Goal: Task Accomplishment & Management: Use online tool/utility

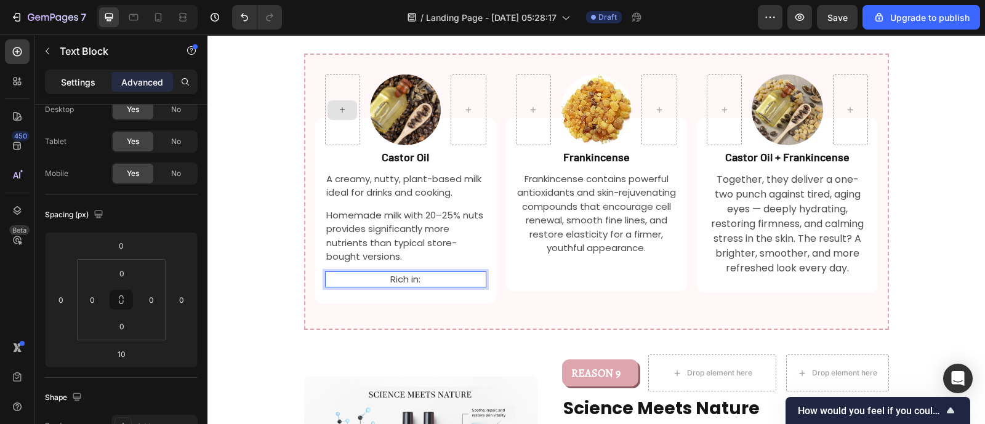
click at [81, 81] on p "Settings" at bounding box center [78, 82] width 34 height 13
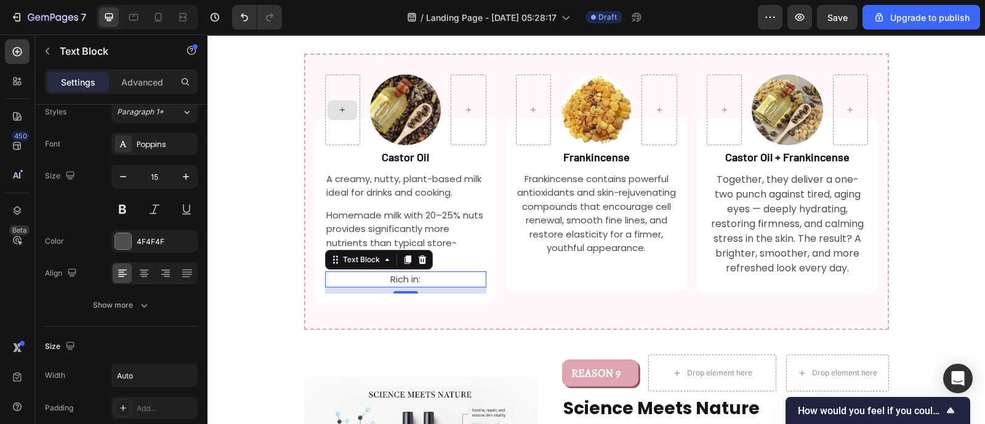
click at [86, 84] on p "Settings" at bounding box center [78, 82] width 34 height 13
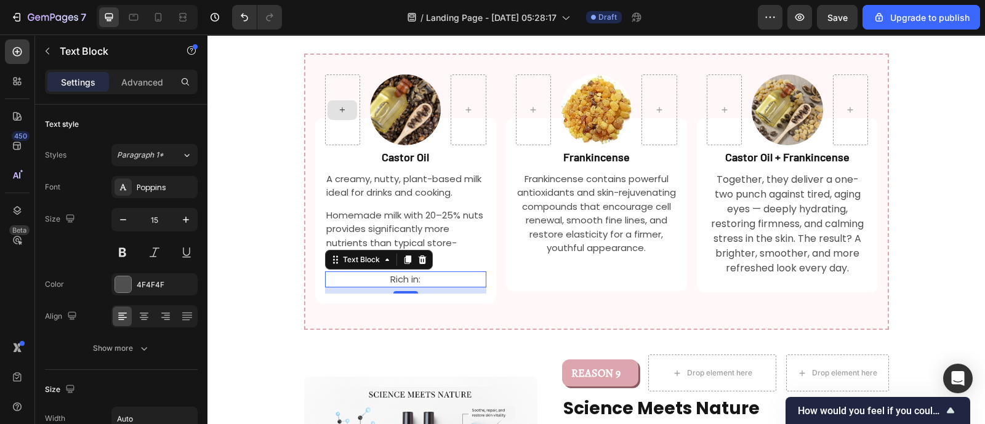
scroll to position [373, 0]
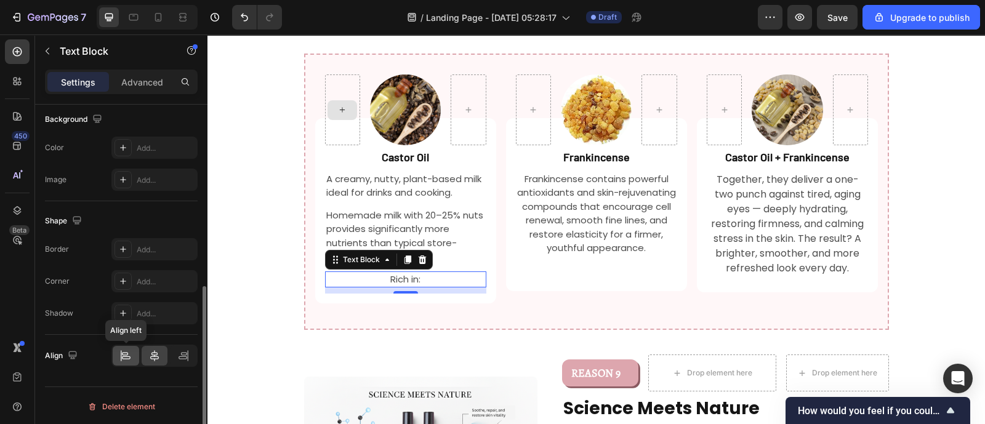
click at [132, 357] on div at bounding box center [126, 356] width 26 height 20
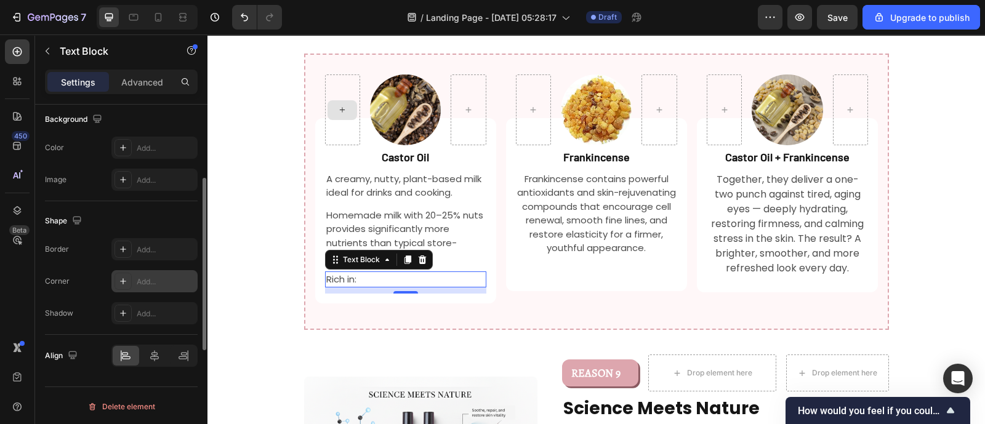
scroll to position [301, 0]
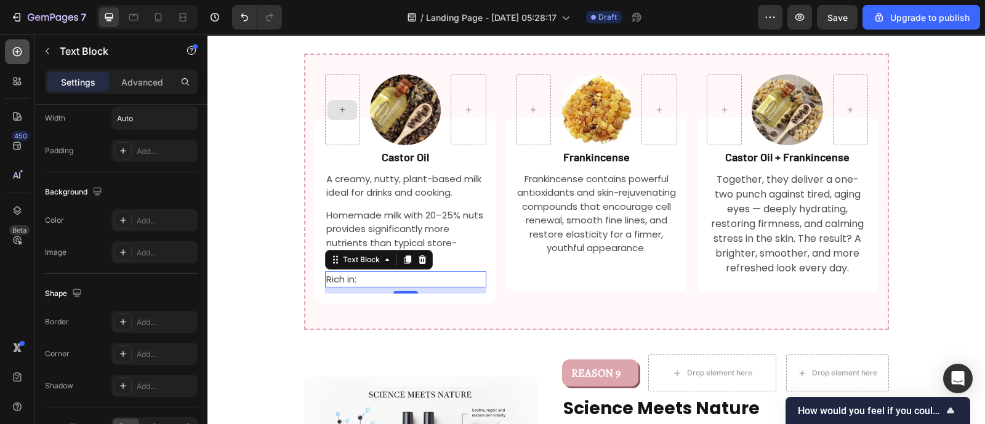
click at [13, 50] on icon at bounding box center [17, 51] width 9 height 9
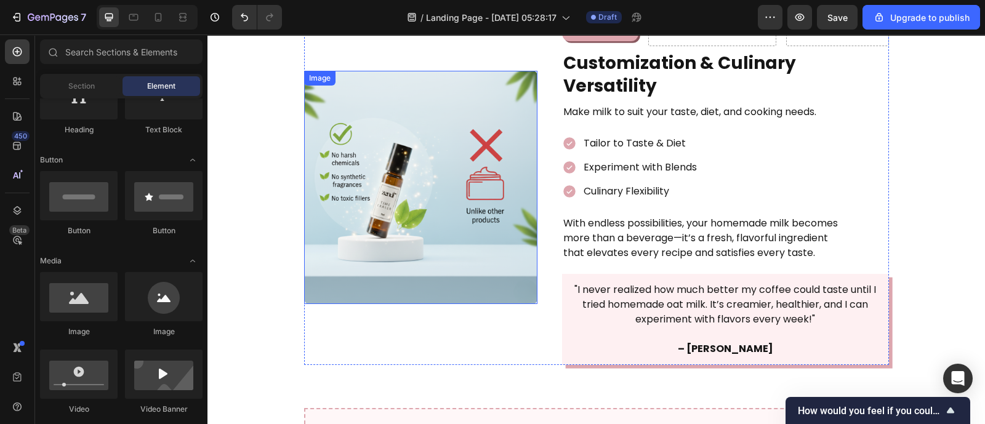
scroll to position [1214, 0]
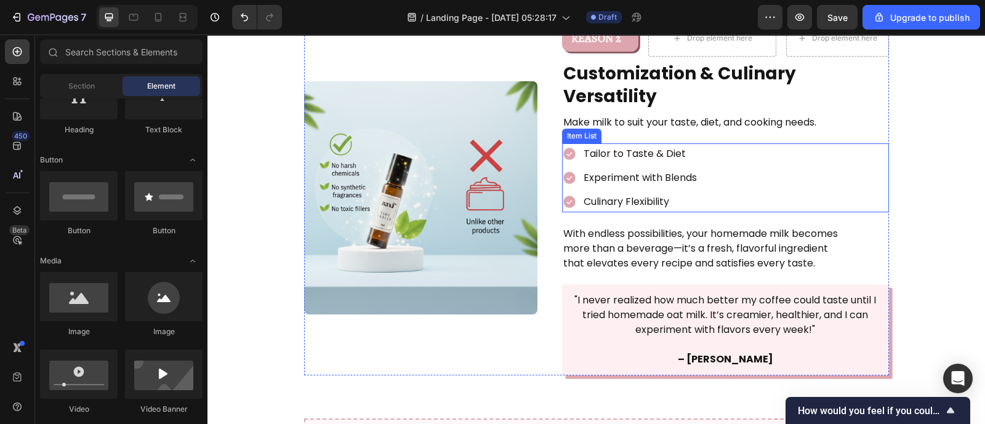
click at [782, 143] on div "Tailor to Taste & Diet Experiment with Blends Culinary Flexibility" at bounding box center [725, 177] width 327 height 69
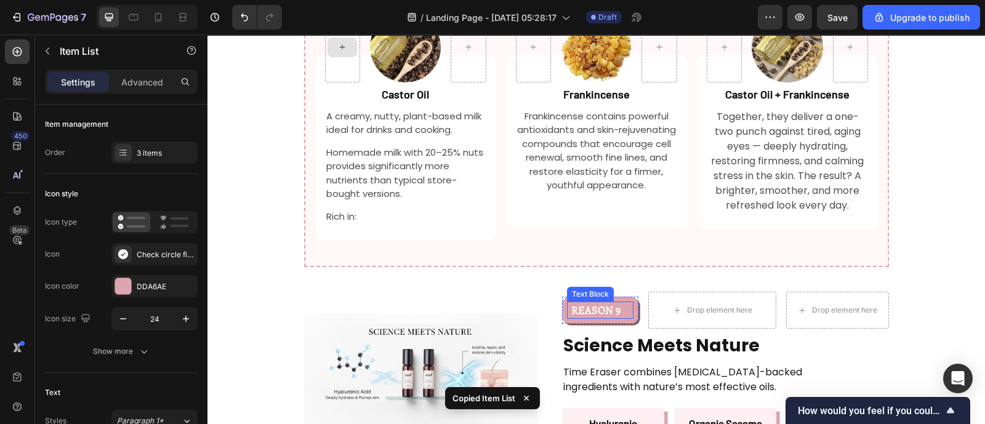
scroll to position [1641, 0]
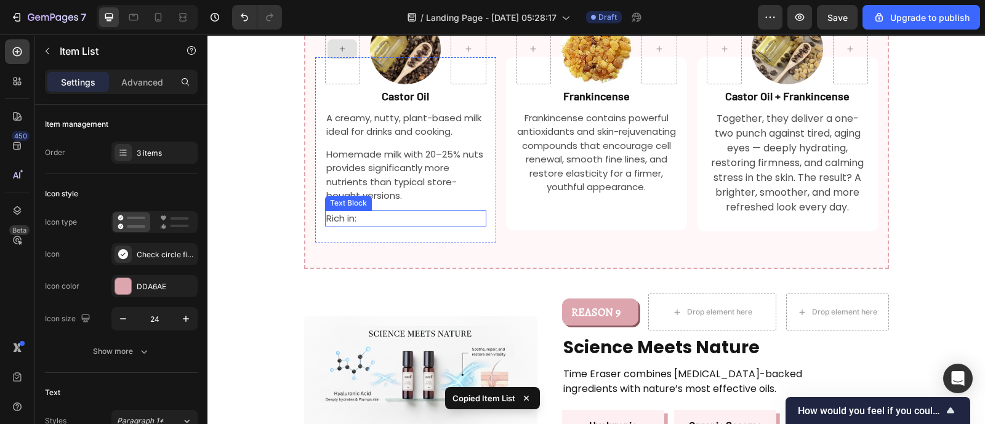
click at [444, 211] on div "Rich in:" at bounding box center [405, 219] width 161 height 17
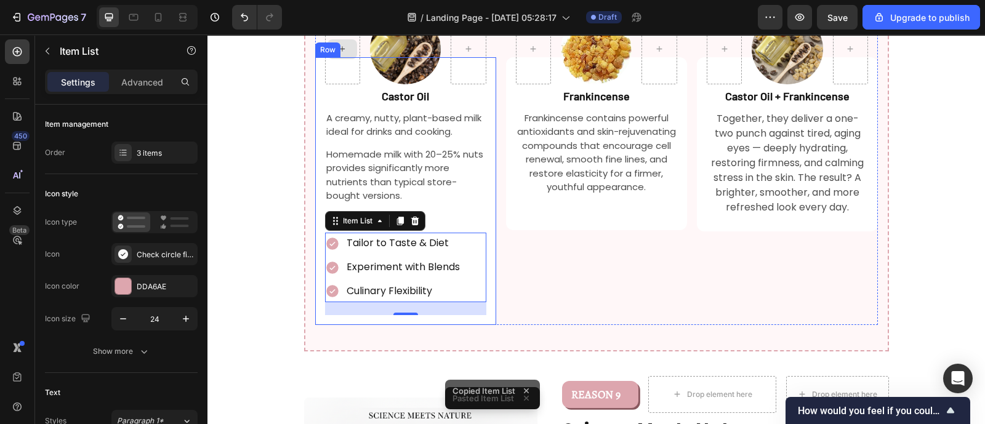
scroll to position [1572, 0]
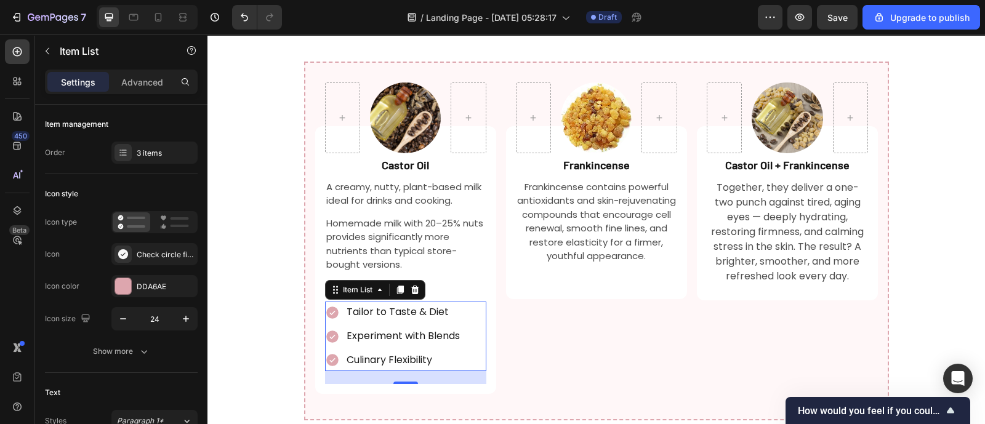
click at [386, 304] on p "Tailor to Taste & Diet" at bounding box center [403, 313] width 113 height 18
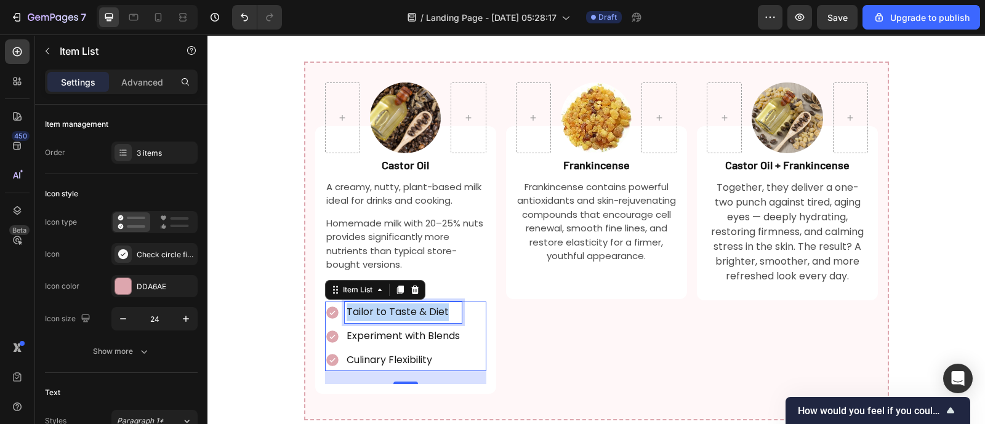
click at [386, 304] on p "Tailor to Taste & Diet" at bounding box center [403, 313] width 113 height 18
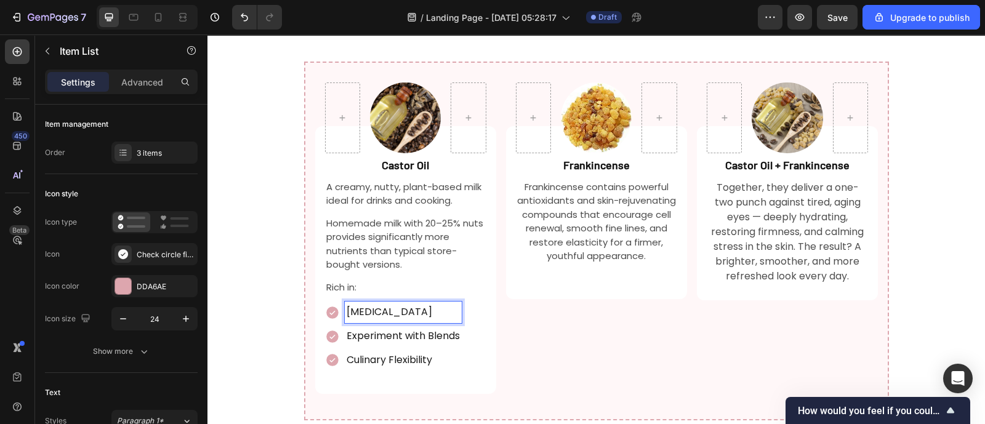
click at [390, 328] on p "Experiment with Blends" at bounding box center [403, 337] width 113 height 18
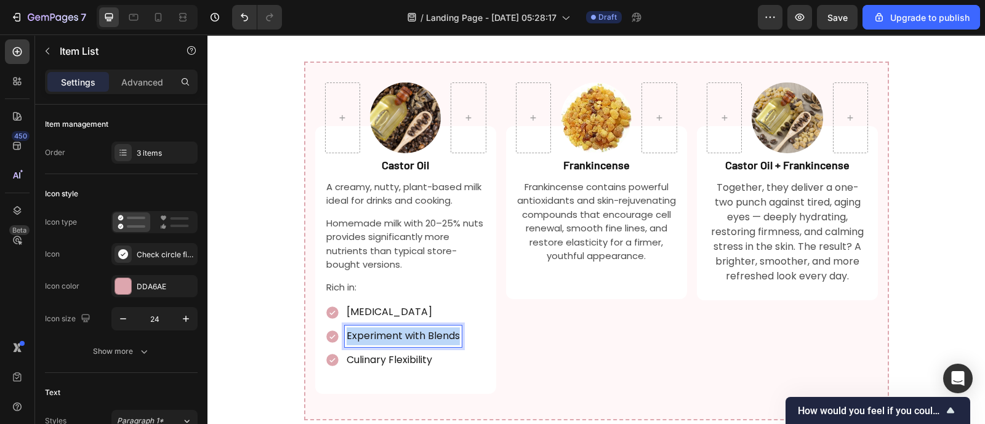
click at [390, 328] on p "Experiment with Blends" at bounding box center [403, 337] width 113 height 18
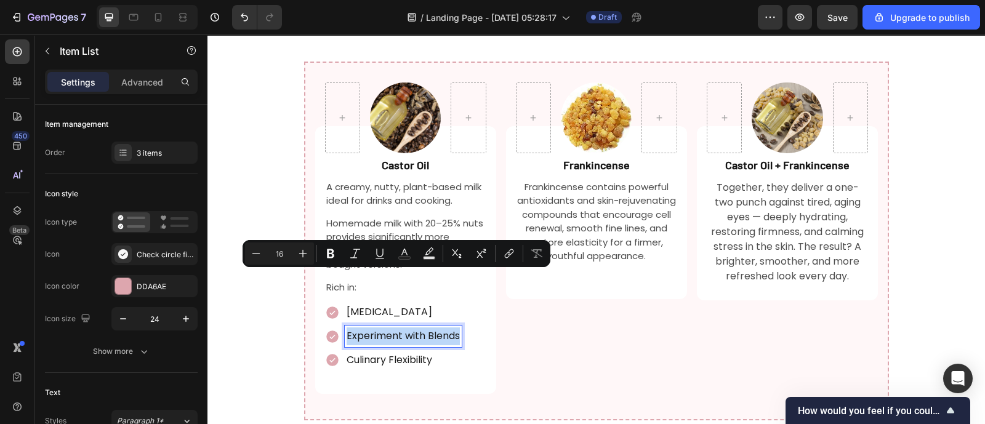
click at [390, 328] on p "Experiment with Blends" at bounding box center [403, 337] width 113 height 18
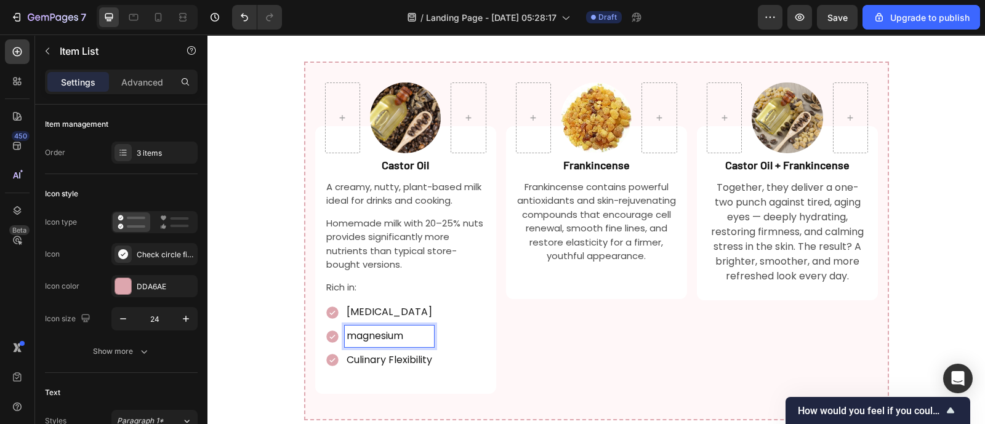
click at [347, 328] on p "magnesium" at bounding box center [390, 337] width 86 height 18
click at [400, 352] on p "Culinary Flexibility" at bounding box center [390, 361] width 86 height 18
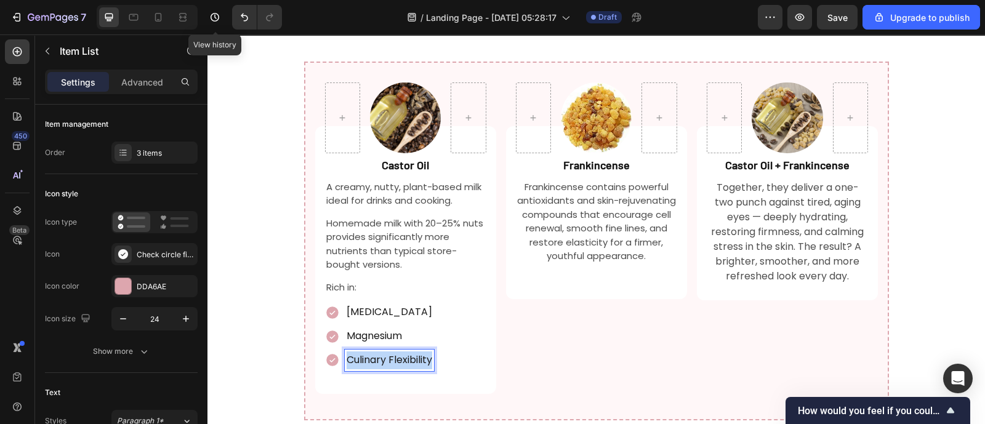
click at [400, 352] on p "Culinary Flexibility" at bounding box center [390, 361] width 86 height 18
click at [348, 352] on p "healthy fats" at bounding box center [390, 361] width 86 height 18
click at [347, 304] on p "vitamin E" at bounding box center [390, 313] width 86 height 18
click at [438, 302] on div "Vitamin E Magnesium Healthy fats" at bounding box center [405, 336] width 161 height 69
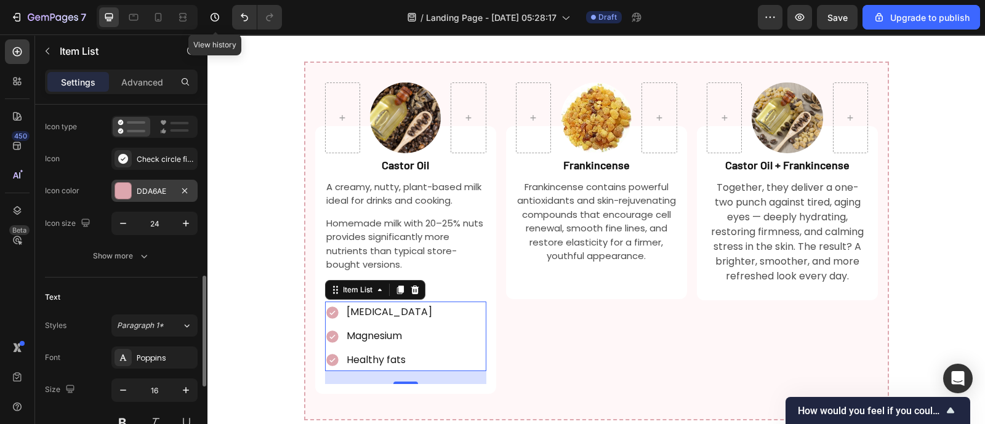
scroll to position [205, 0]
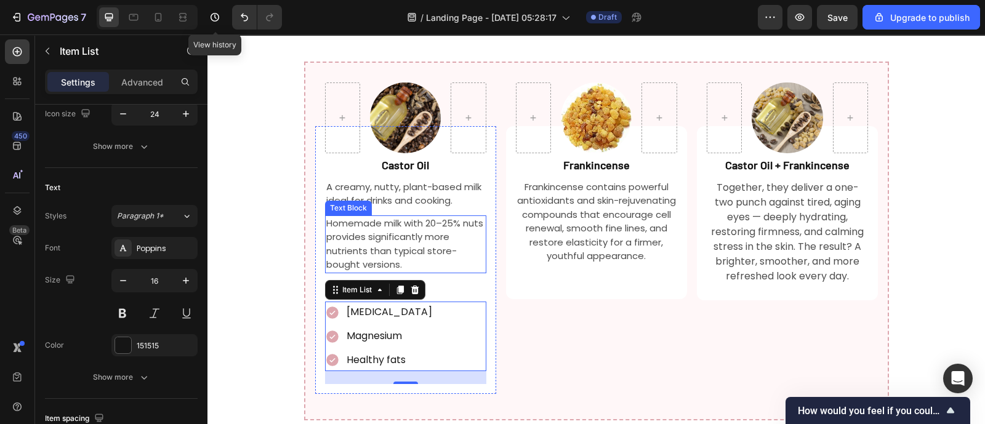
click at [343, 217] on p "Homemade milk with 20–25% nuts provides significantly more nutrients than typic…" at bounding box center [405, 244] width 159 height 55
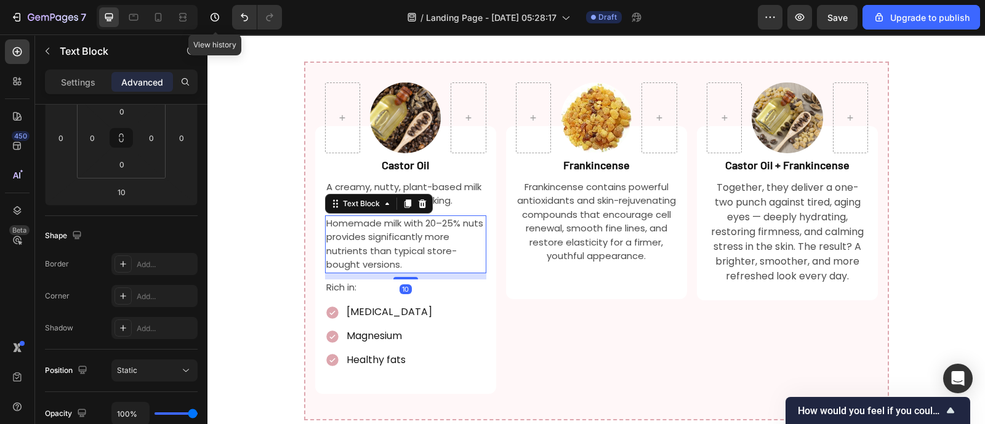
scroll to position [0, 0]
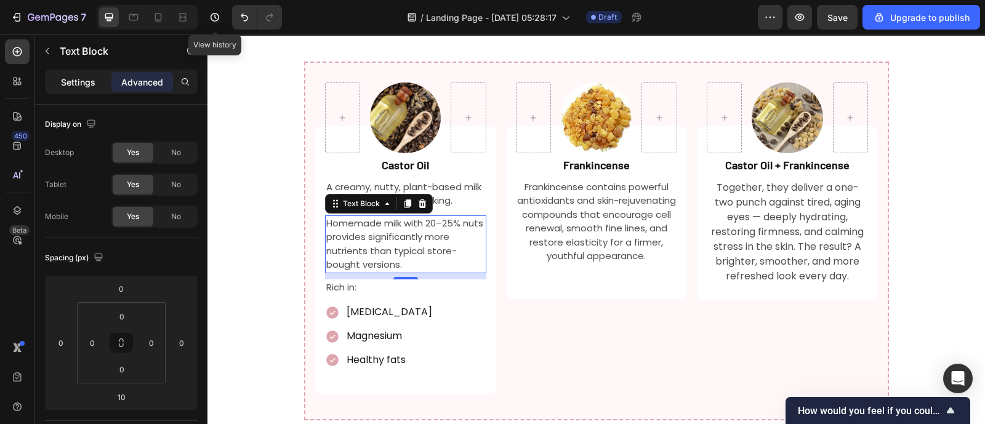
click at [75, 86] on p "Settings" at bounding box center [78, 82] width 34 height 13
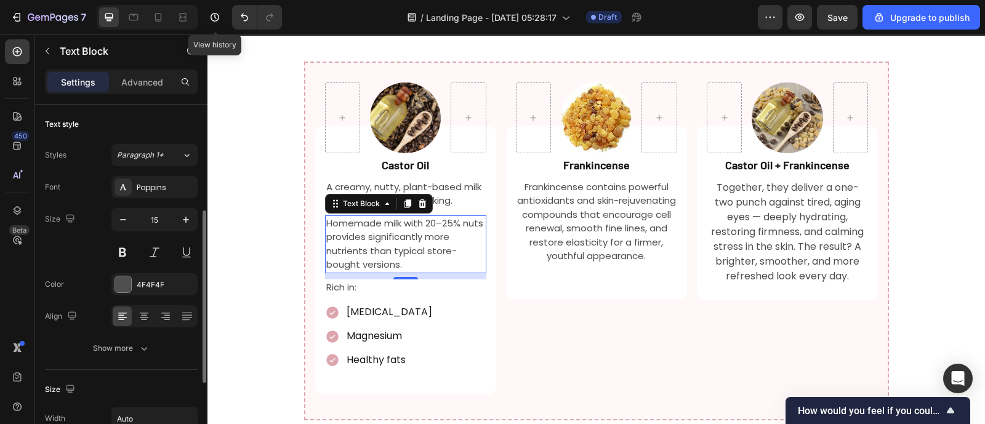
scroll to position [75, 0]
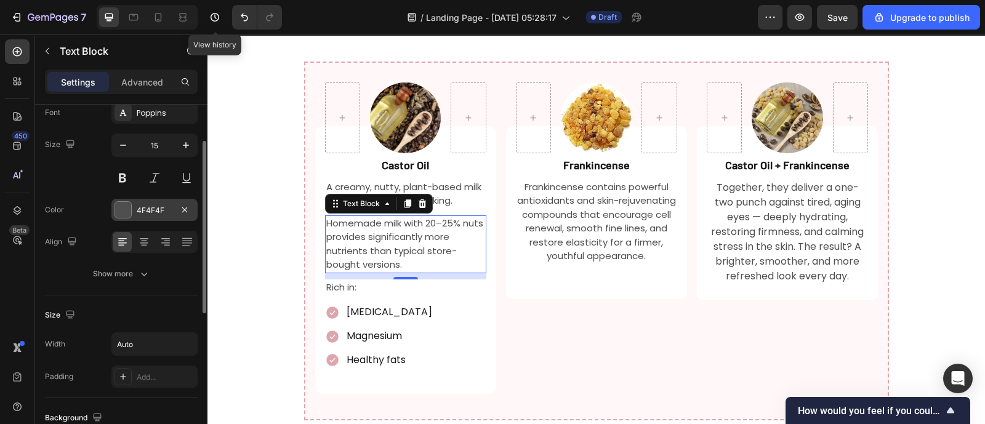
click at [147, 209] on div "4F4F4F" at bounding box center [155, 210] width 36 height 11
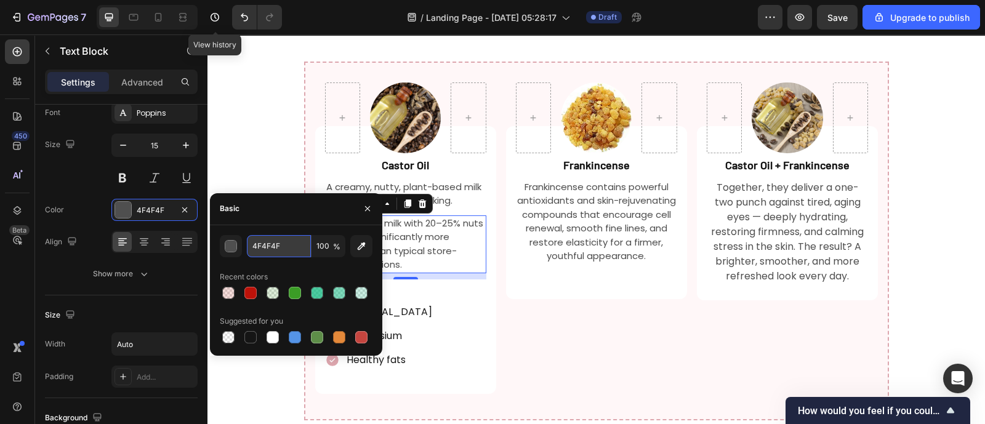
click at [282, 251] on input "4F4F4F" at bounding box center [279, 246] width 64 height 22
click at [418, 302] on div "Vitamin E Magnesium Healthy fats" at bounding box center [405, 336] width 161 height 69
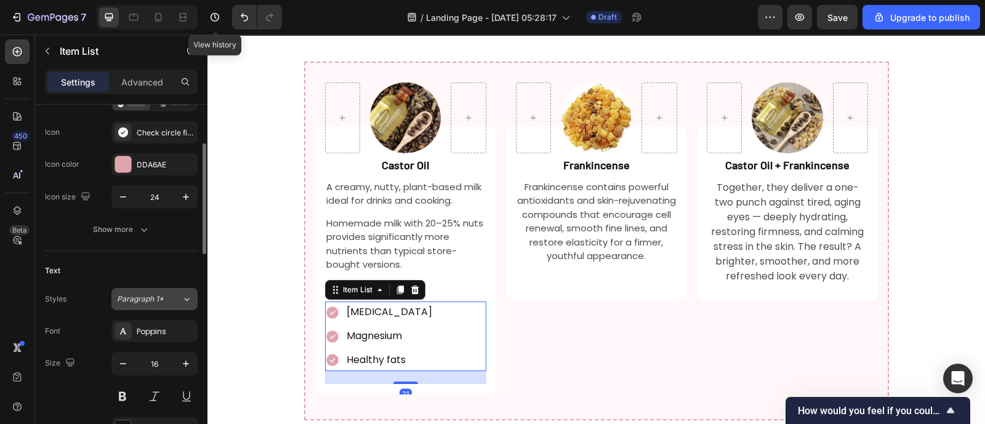
scroll to position [123, 0]
click at [126, 366] on icon "button" at bounding box center [123, 363] width 12 height 12
type input "15"
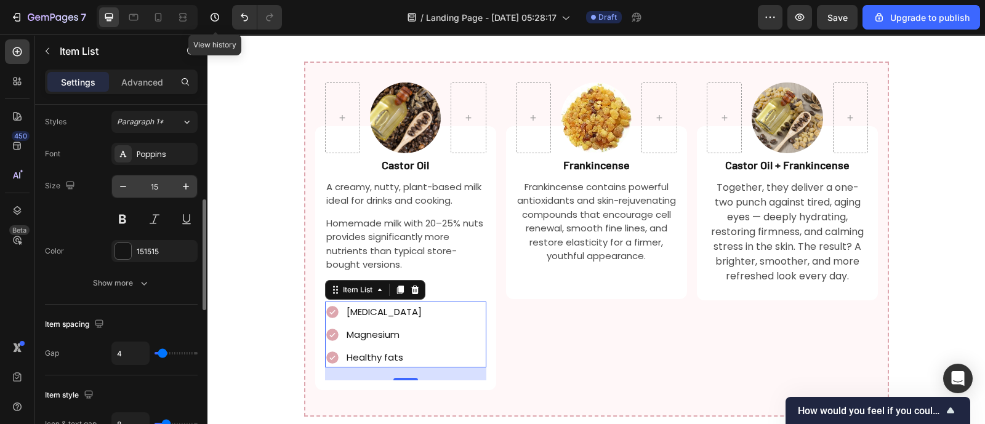
scroll to position [301, 0]
click at [120, 249] on div at bounding box center [123, 250] width 16 height 16
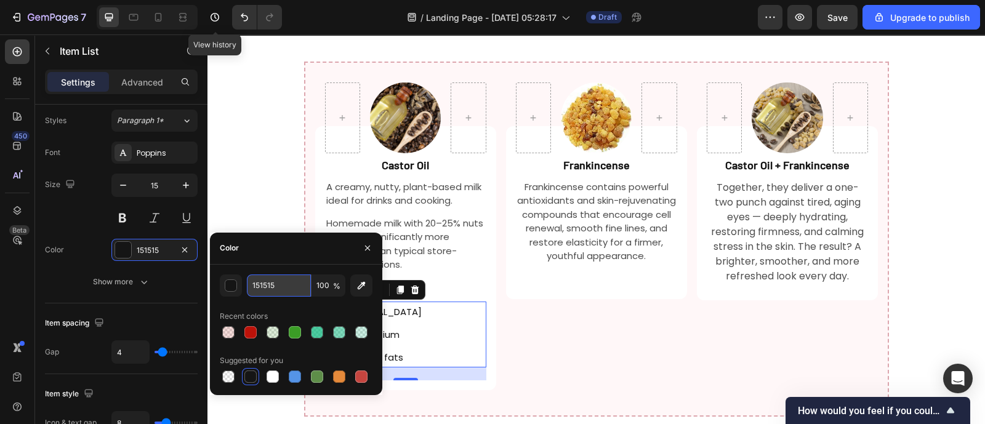
paste input "4F4F4F"
click at [281, 294] on input "151515" at bounding box center [279, 286] width 64 height 22
type input "4F4F4F"
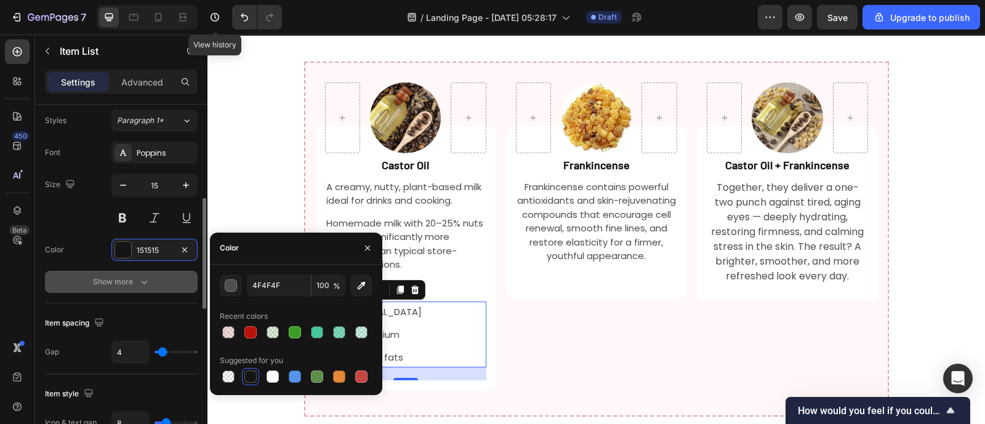
click at [156, 281] on button "Show more" at bounding box center [121, 282] width 153 height 22
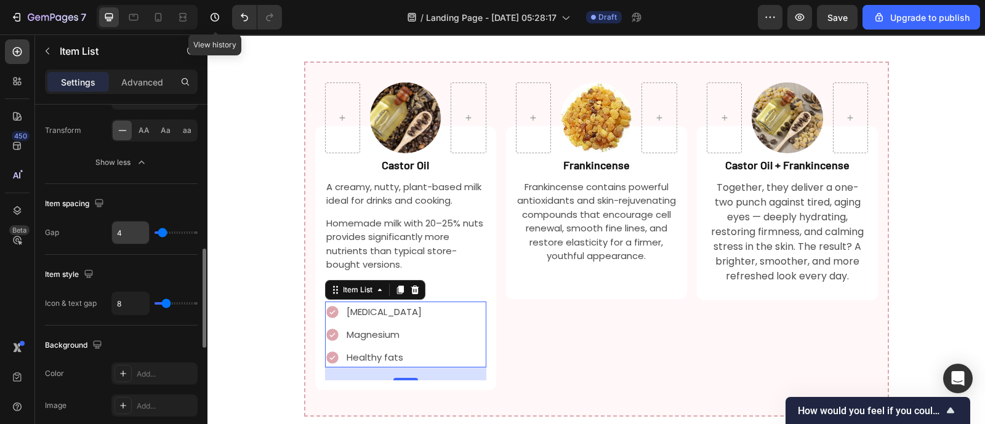
scroll to position [562, 0]
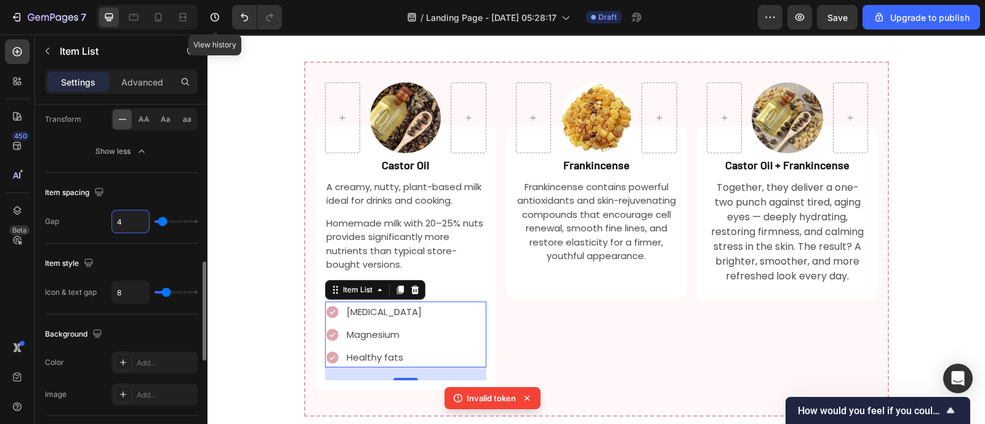
click at [124, 219] on input "4" at bounding box center [130, 222] width 37 height 22
type input "2"
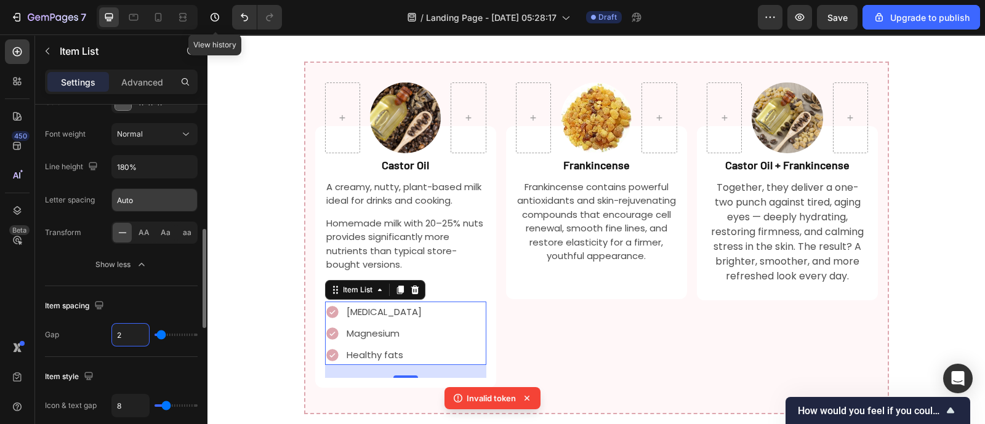
scroll to position [448, 0]
type input "2"
click at [177, 169] on button "button" at bounding box center [186, 167] width 22 height 22
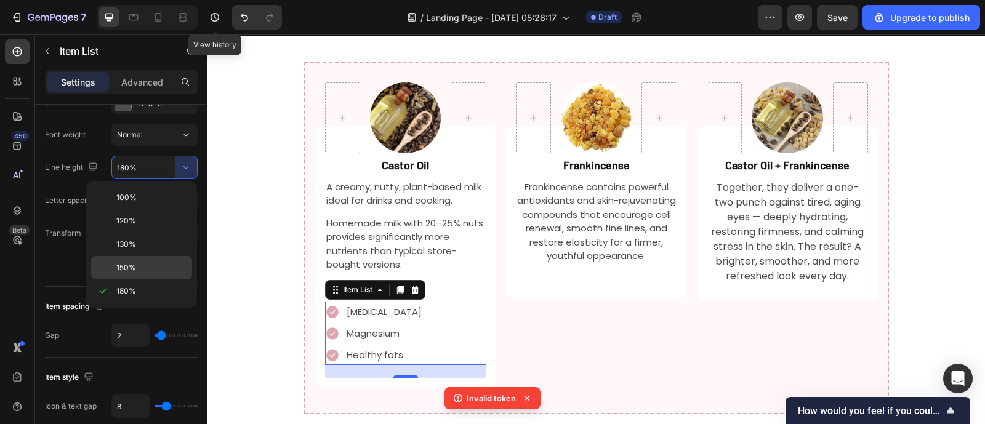
click at [144, 263] on p "150%" at bounding box center [151, 267] width 70 height 11
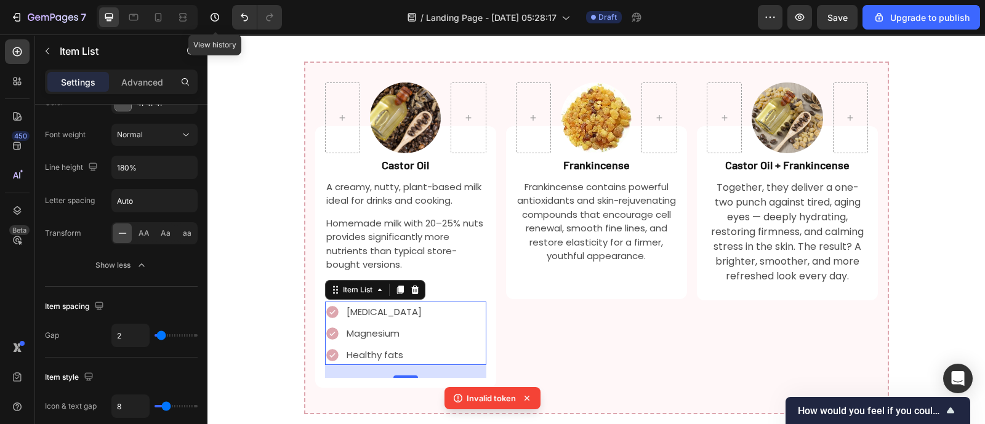
type input "150%"
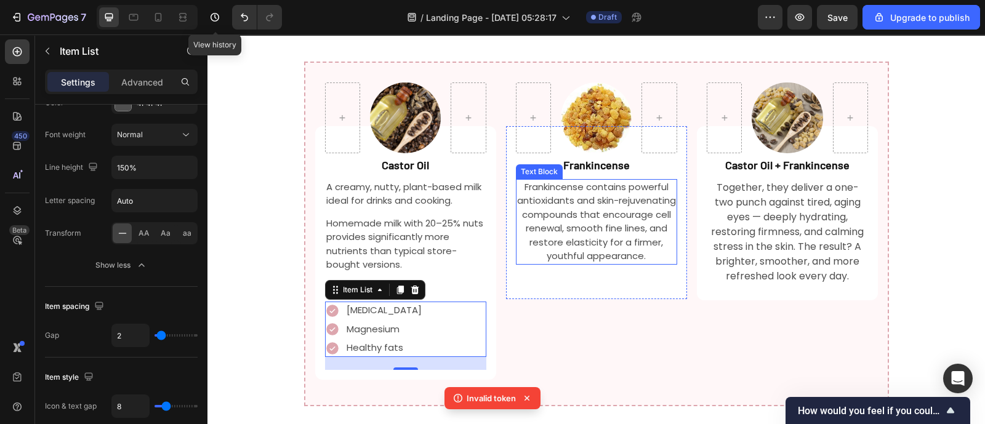
scroll to position [1558, 0]
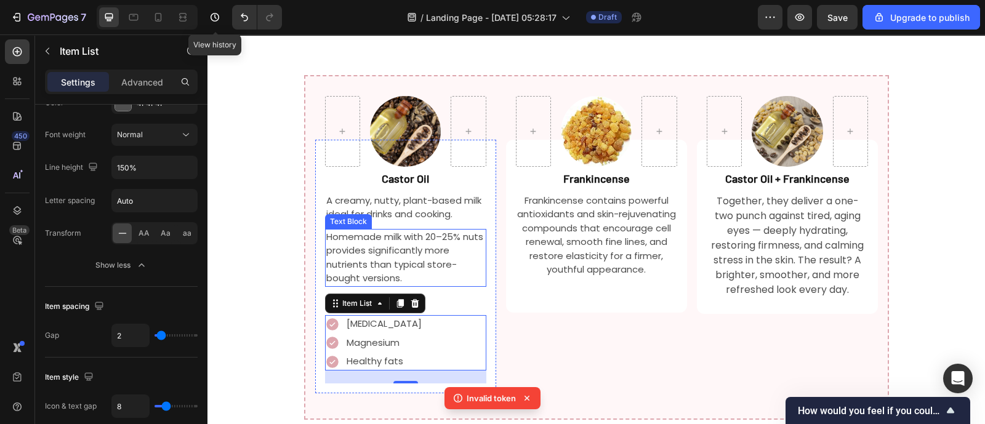
click at [439, 230] on p "Homemade milk with 20–25% nuts provides significantly more nutrients than typic…" at bounding box center [405, 257] width 159 height 55
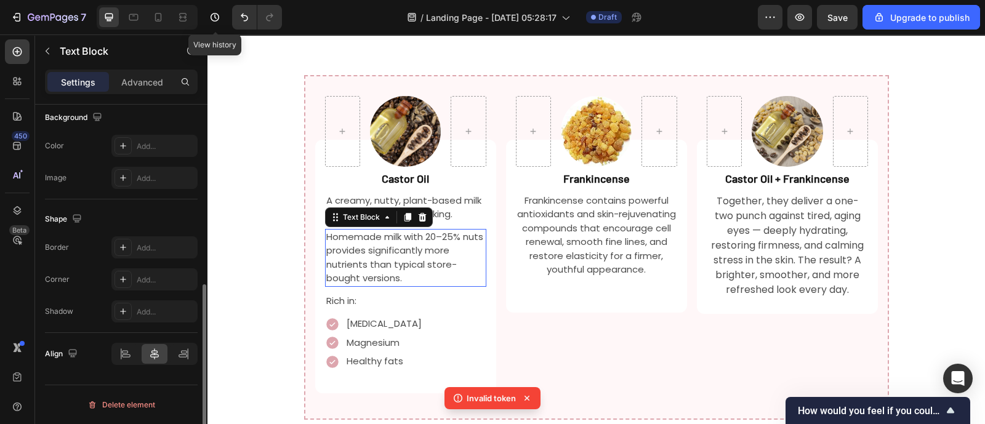
scroll to position [0, 0]
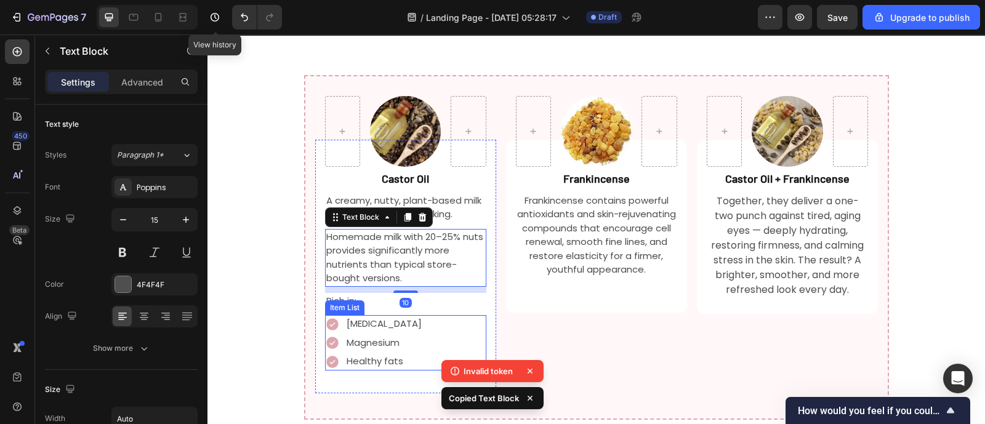
click at [442, 315] on div "Vitamin E Magnesium Healthy fats" at bounding box center [405, 342] width 161 height 55
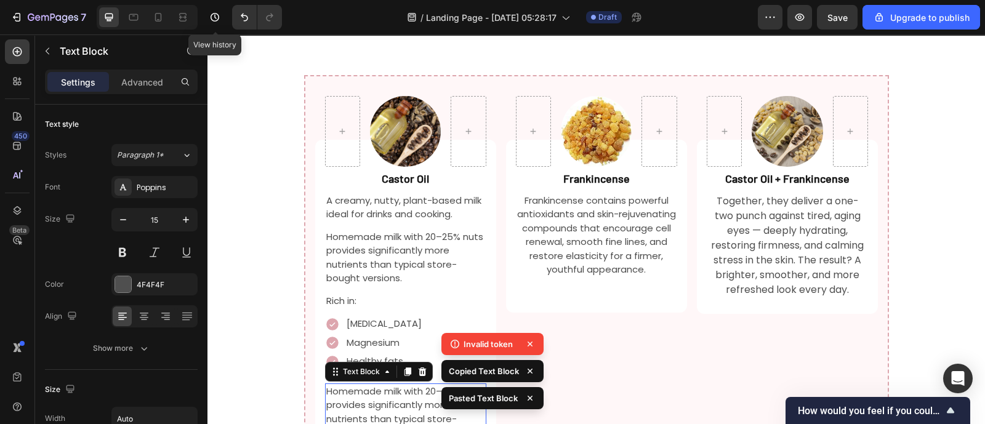
scroll to position [1632, 0]
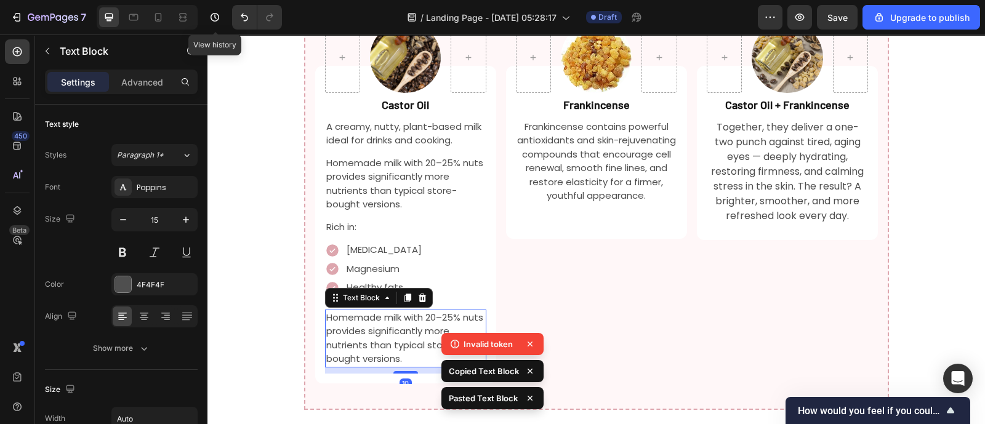
click at [402, 311] on p "Homemade milk with 20–25% nuts provides significantly more nutrients than typic…" at bounding box center [405, 338] width 159 height 55
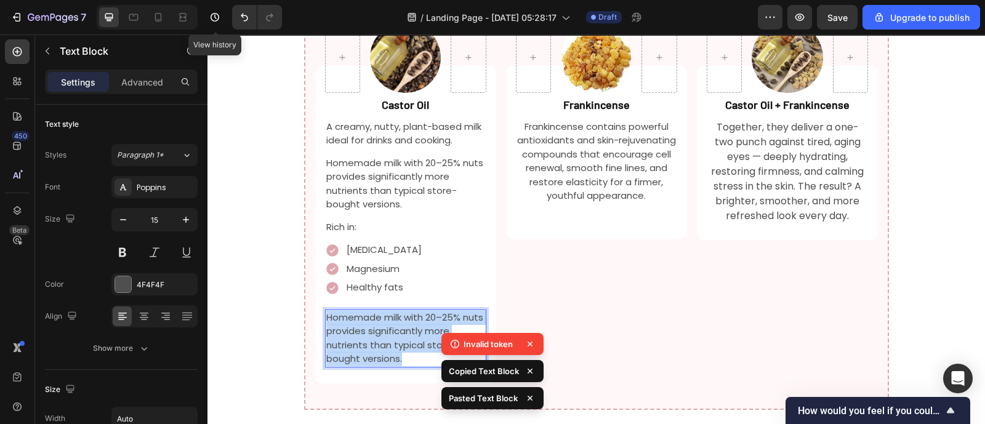
click at [402, 311] on p "Homemade milk with 20–25% nuts provides significantly more nutrients than typic…" at bounding box center [405, 338] width 159 height 55
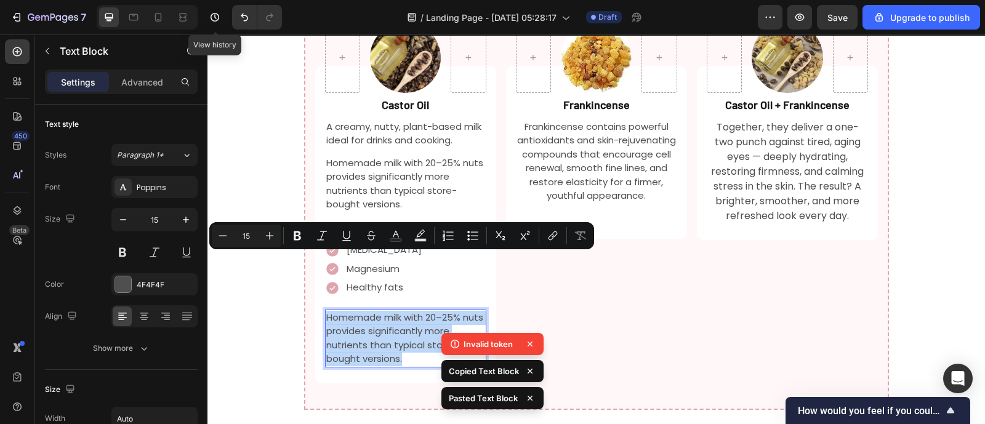
click at [402, 311] on p "Homemade milk with 20–25% nuts provides significantly more nutrients than typic…" at bounding box center [405, 338] width 159 height 55
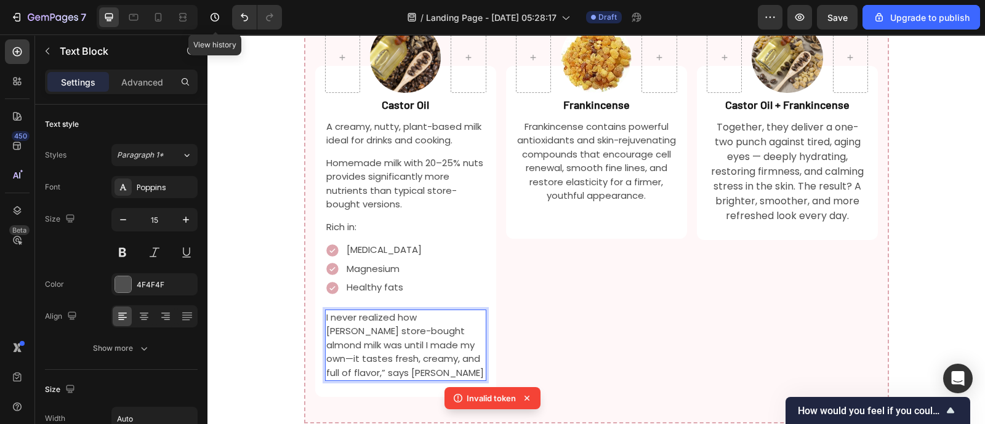
click at [440, 311] on p "I never realized how bland store-bought almond milk was until I made my own—it …" at bounding box center [405, 346] width 159 height 70
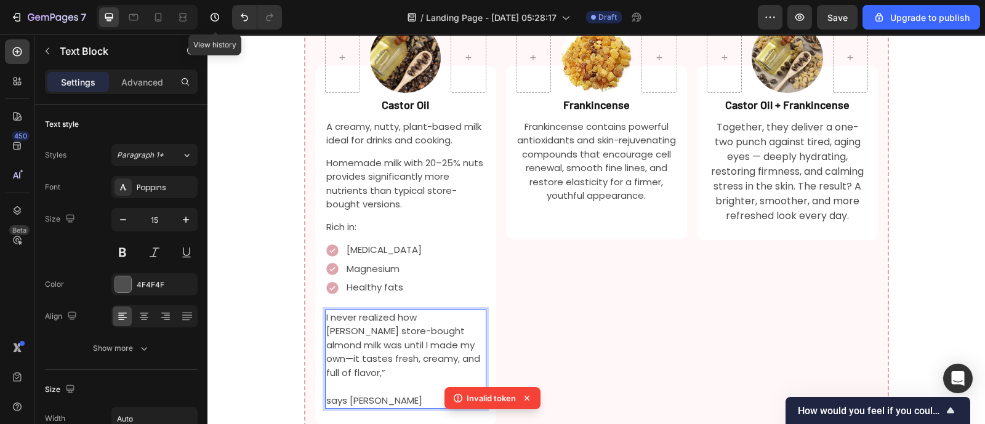
click at [416, 380] on p "Rich Text Editor. Editing area: main" at bounding box center [405, 387] width 159 height 14
click at [419, 394] on p "says Patricia" at bounding box center [405, 401] width 159 height 14
click at [347, 394] on p "says Patricia" at bounding box center [405, 401] width 159 height 14
drag, startPoint x: 345, startPoint y: 333, endPoint x: 318, endPoint y: 333, distance: 27.1
click at [318, 333] on div "Castor Oil Text Block A creamy, nutty, plant-based milk ideal for drinks and co…" at bounding box center [405, 245] width 181 height 359
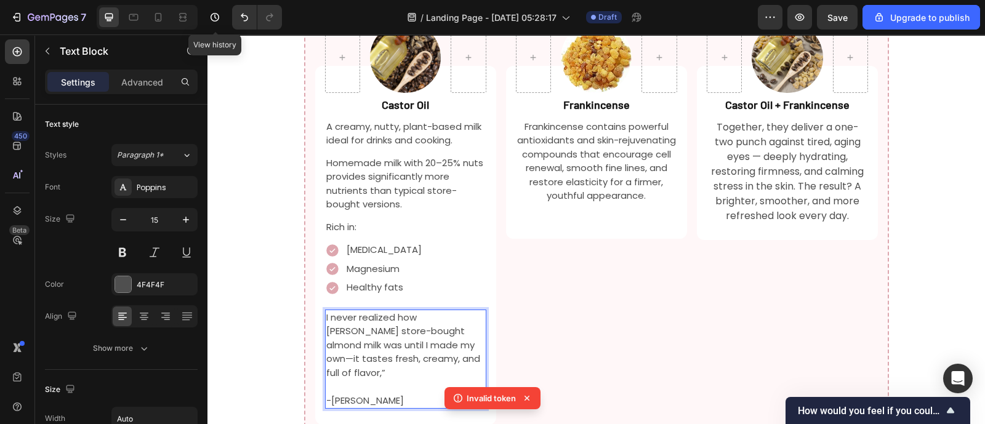
click at [461, 311] on p "I never realized how bland store-bought almond milk was until I made my own—it …" at bounding box center [405, 346] width 159 height 70
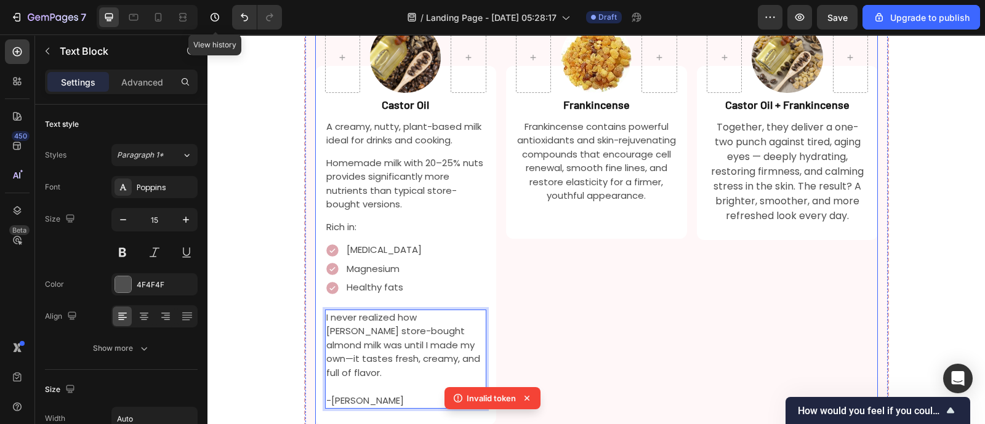
click at [526, 302] on div "Image Row Frankincense Text Block Frankincense contains powerful antioxidants a…" at bounding box center [596, 181] width 181 height 413
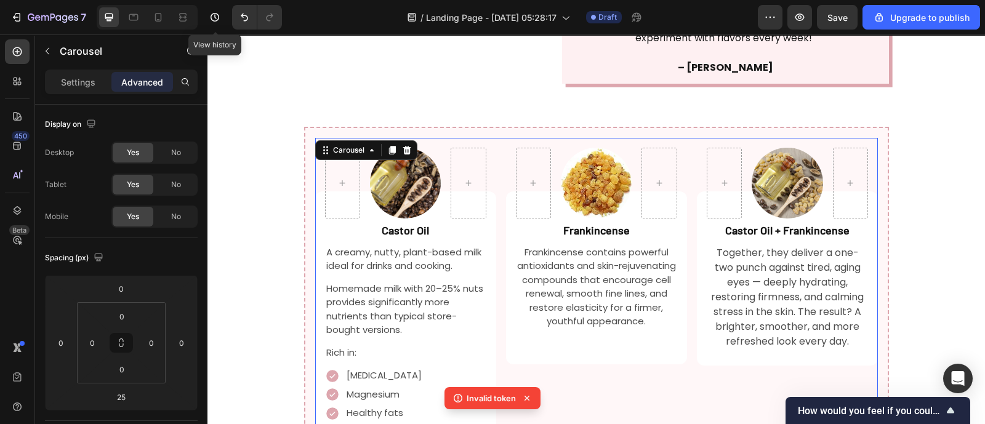
scroll to position [1504, 0]
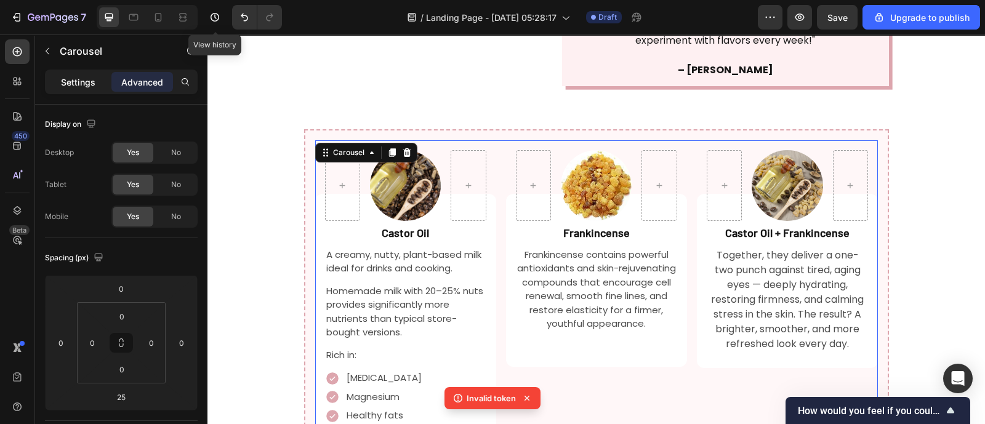
click at [74, 81] on p "Settings" at bounding box center [78, 82] width 34 height 13
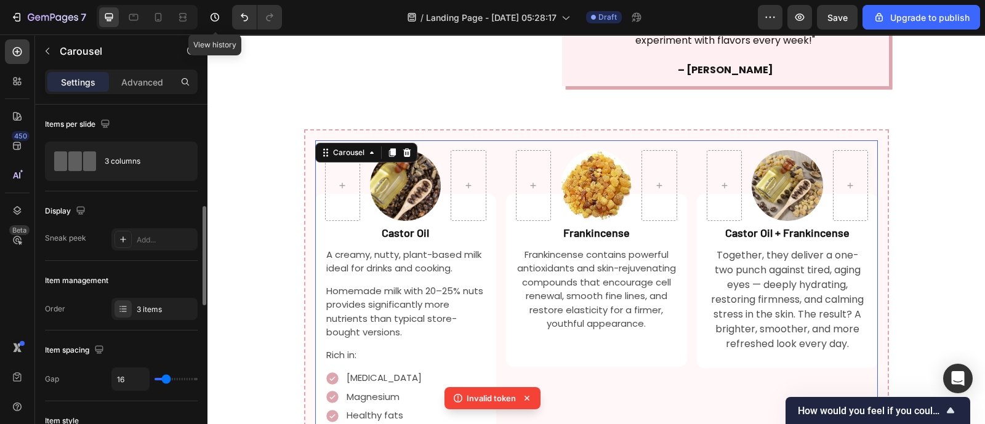
scroll to position [81, 0]
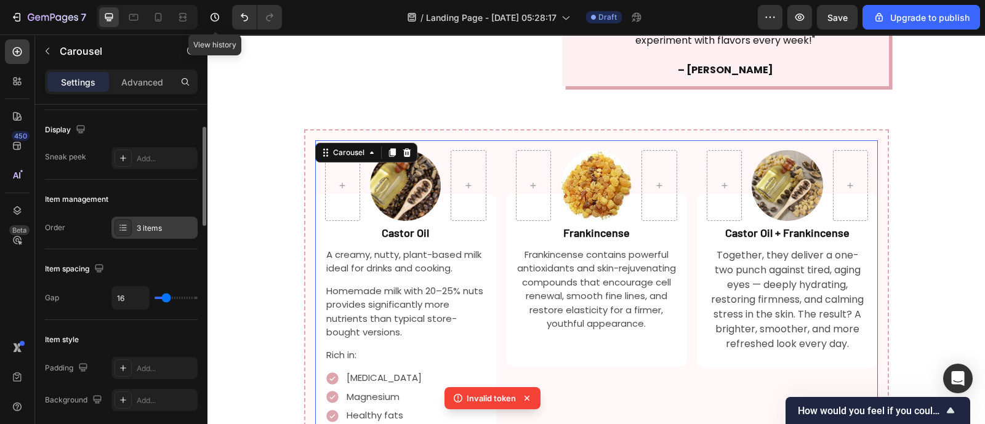
click at [132, 221] on div "3 items" at bounding box center [154, 228] width 86 height 22
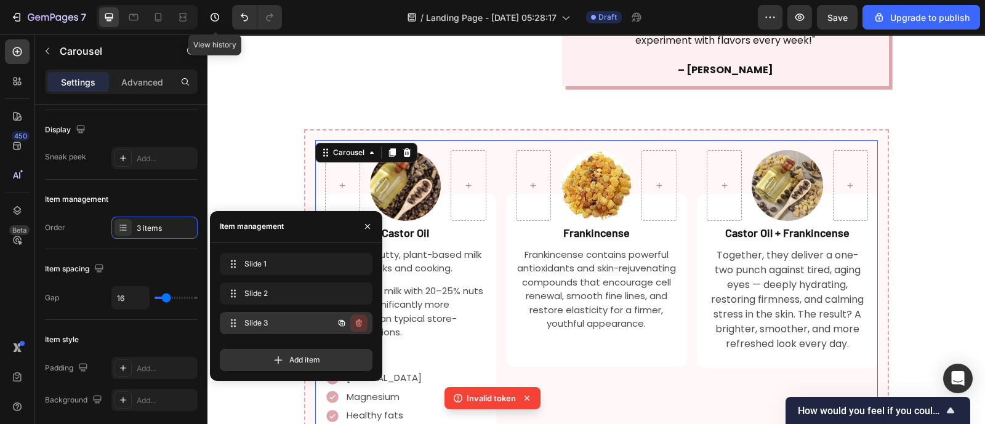
click at [362, 326] on icon "button" at bounding box center [359, 323] width 10 height 10
click at [362, 326] on button "Delete" at bounding box center [351, 323] width 34 height 17
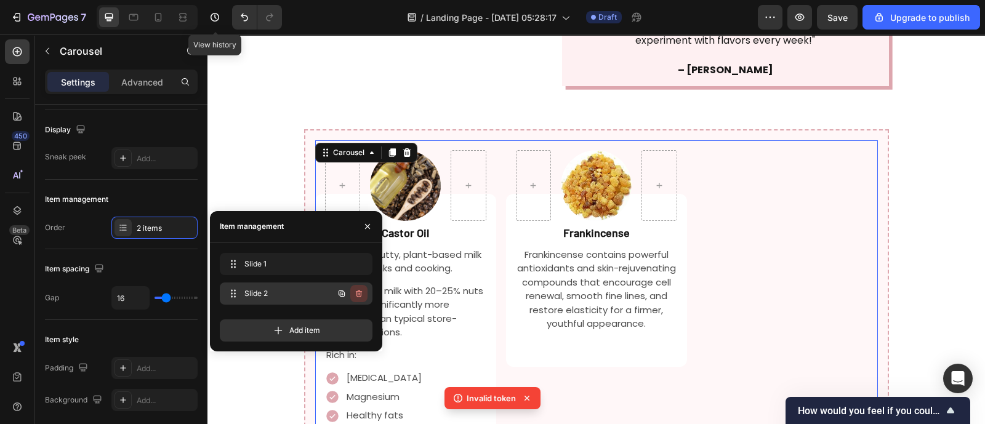
click at [363, 293] on icon "button" at bounding box center [359, 294] width 10 height 10
click at [363, 293] on button "Delete" at bounding box center [351, 293] width 34 height 17
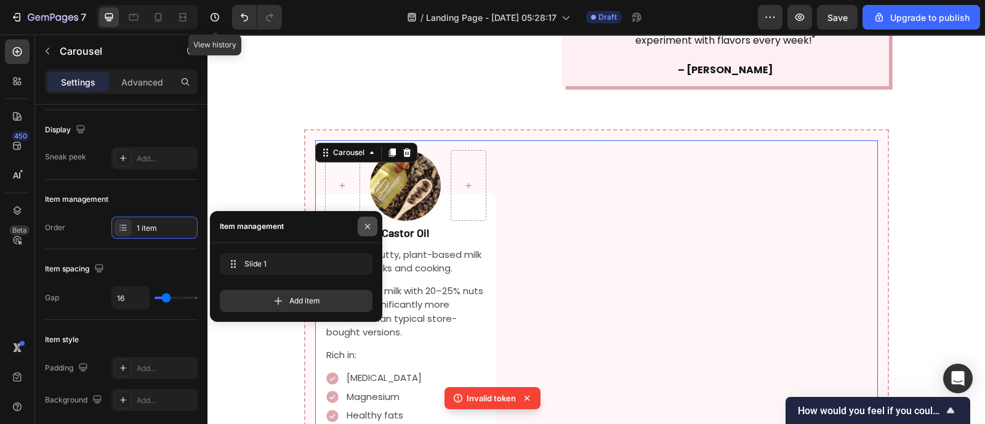
click at [365, 225] on icon "button" at bounding box center [368, 227] width 10 height 10
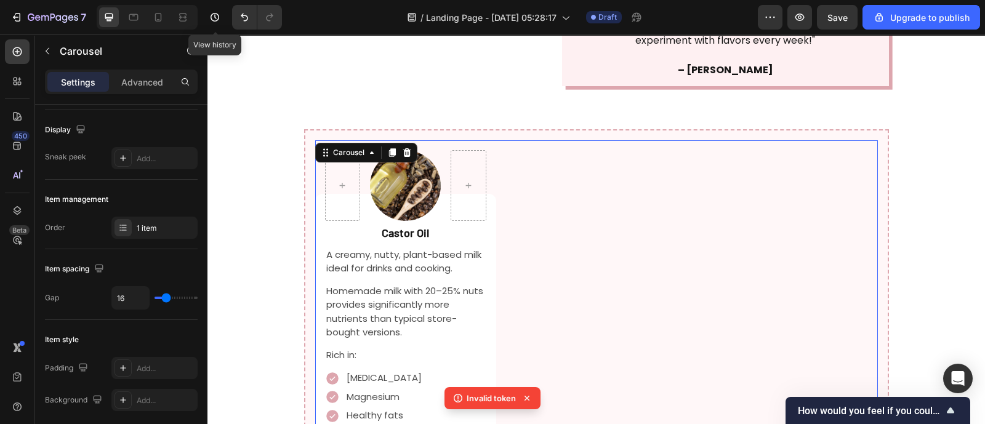
scroll to position [1556, 0]
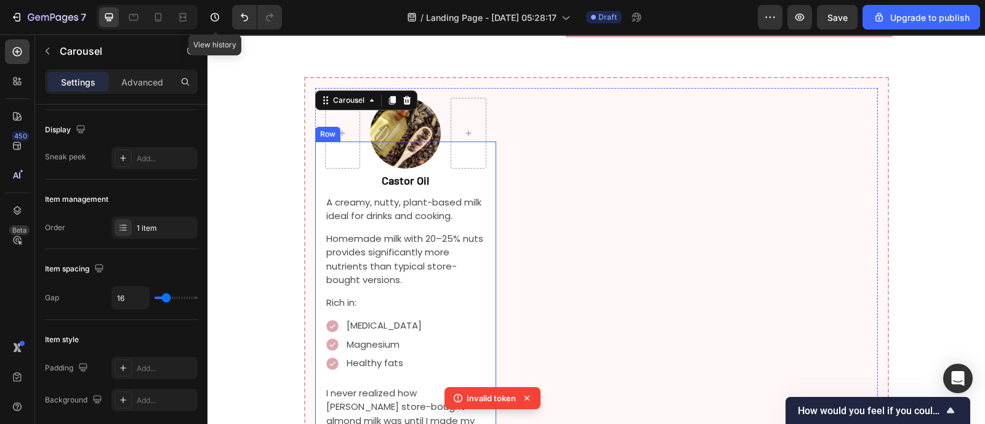
click at [486, 142] on div "Castor Oil Text Block A creamy, nutty, plant-based milk ideal for drinks and co…" at bounding box center [405, 321] width 181 height 359
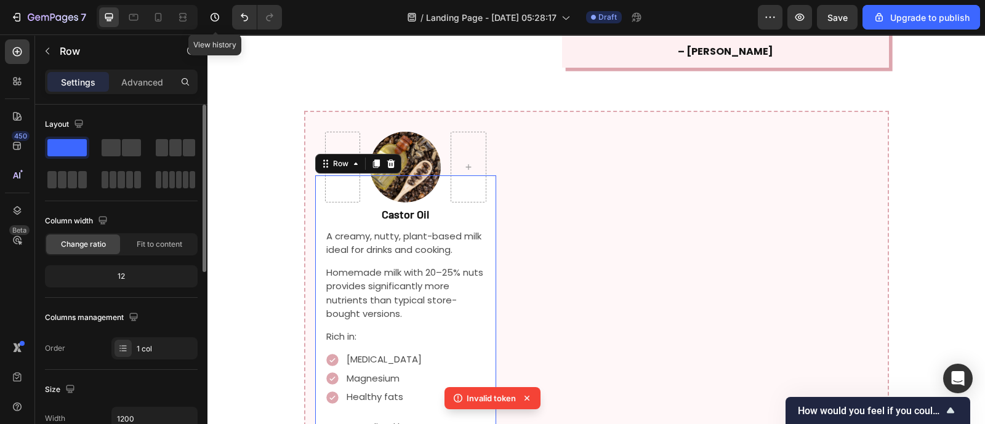
scroll to position [1522, 0]
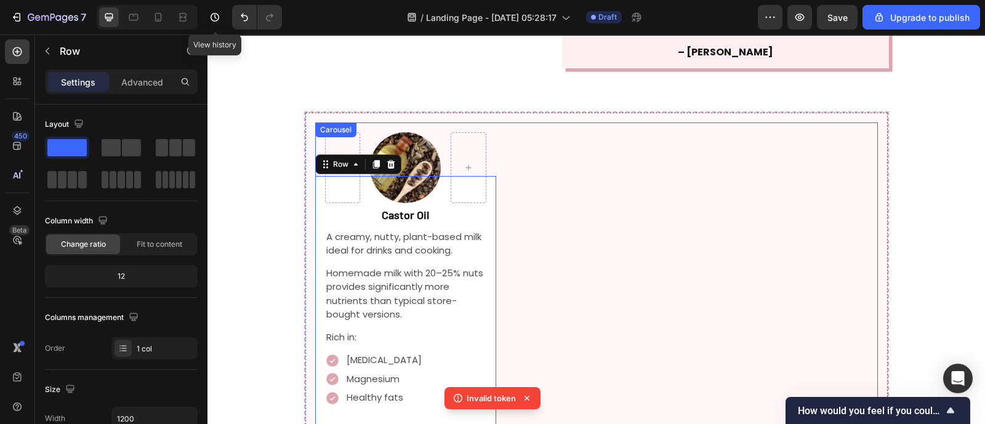
click at [554, 137] on div "Image Row Castor Oil Text Block A creamy, nutty, plant-based milk ideal for dri…" at bounding box center [596, 329] width 563 height 413
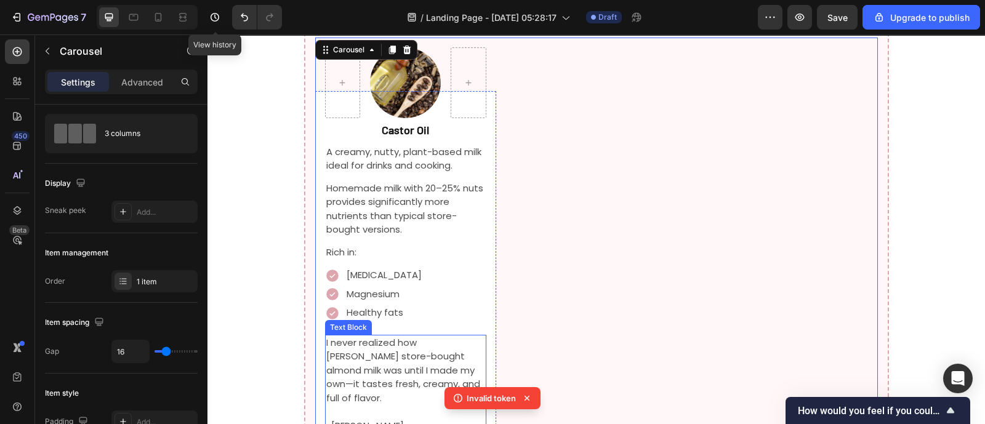
scroll to position [1605, 0]
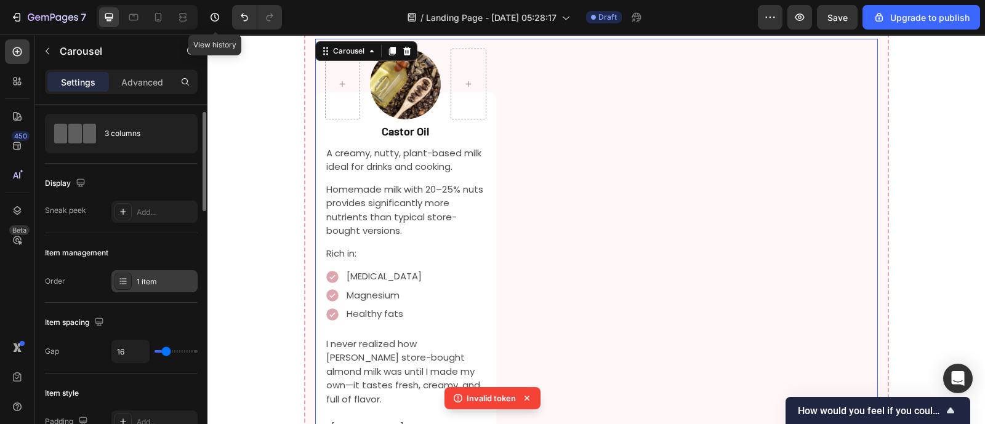
click at [156, 278] on div "1 item" at bounding box center [166, 282] width 58 height 11
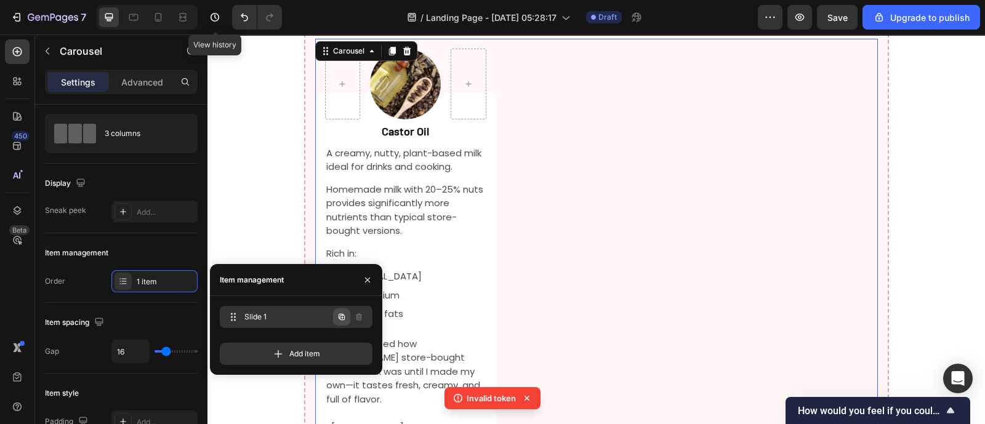
click at [340, 321] on icon "button" at bounding box center [342, 317] width 10 height 10
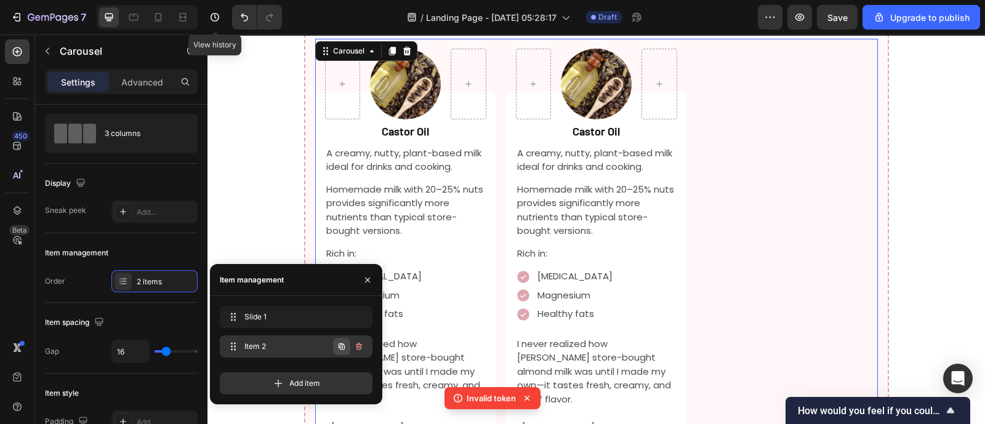
click at [339, 347] on icon "button" at bounding box center [342, 347] width 6 height 6
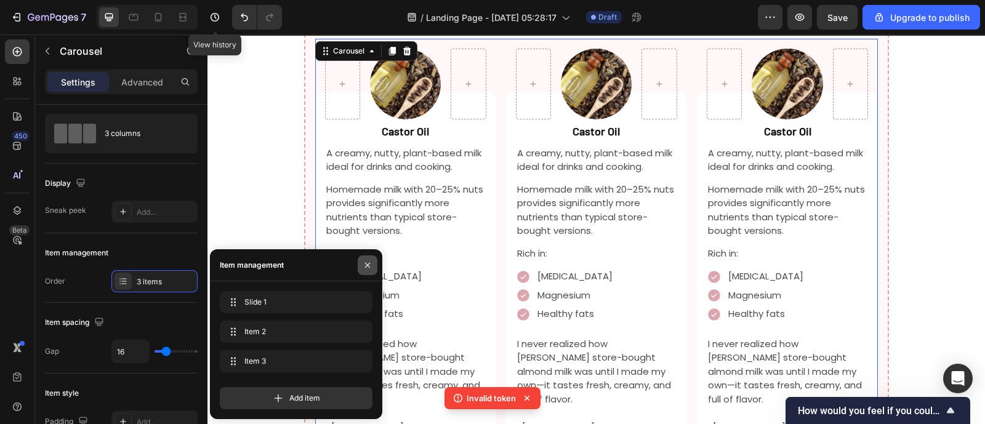
click at [372, 269] on icon "button" at bounding box center [368, 265] width 10 height 10
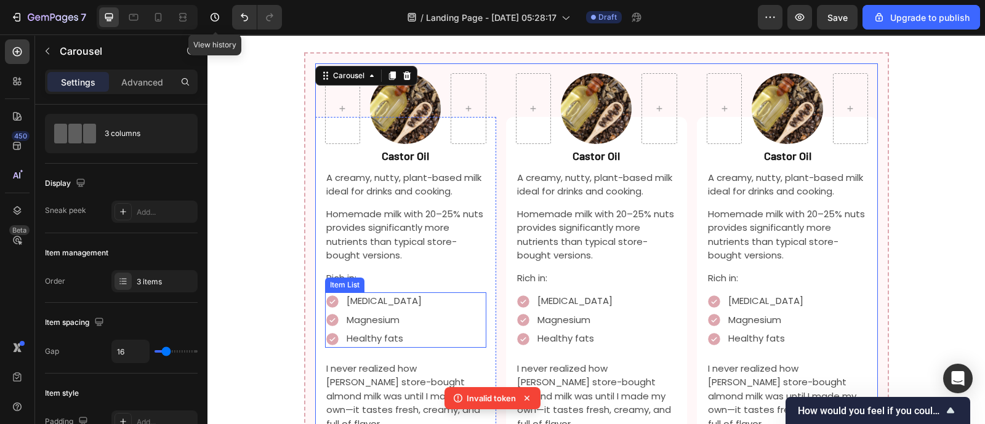
scroll to position [1577, 0]
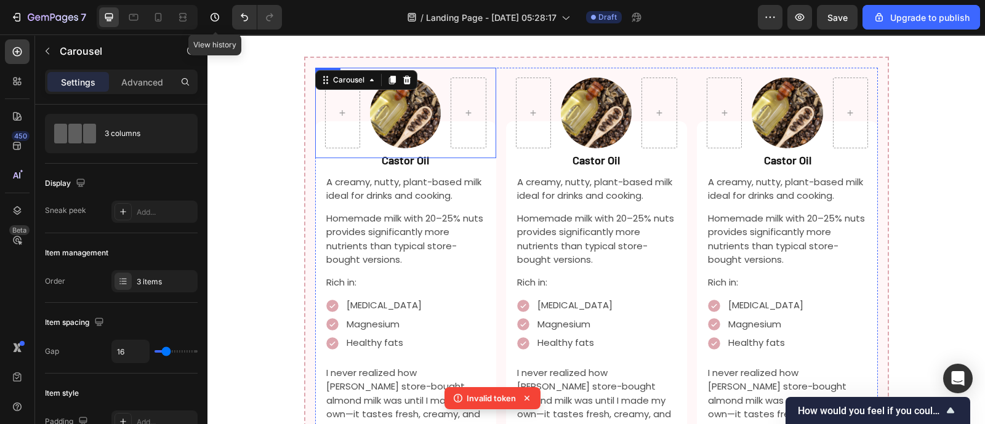
click at [388, 102] on div "Image Row" at bounding box center [405, 113] width 181 height 91
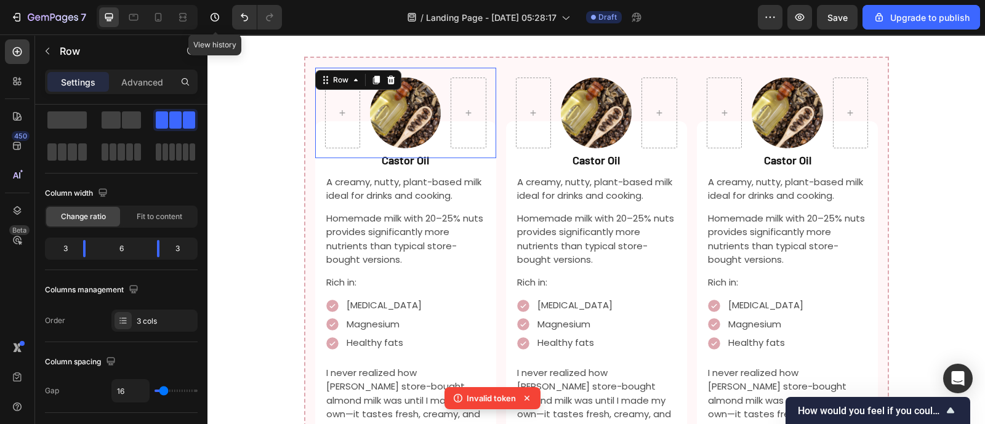
click at [388, 102] on div "Image Row 0" at bounding box center [405, 113] width 181 height 91
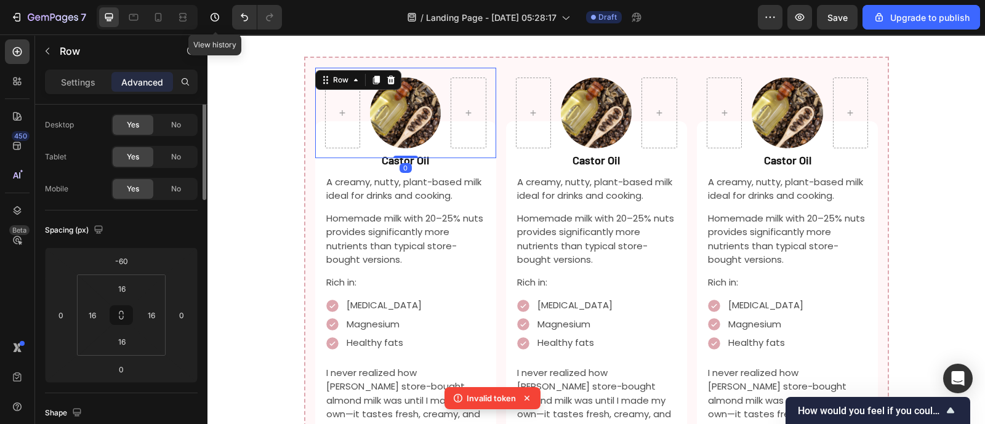
scroll to position [0, 0]
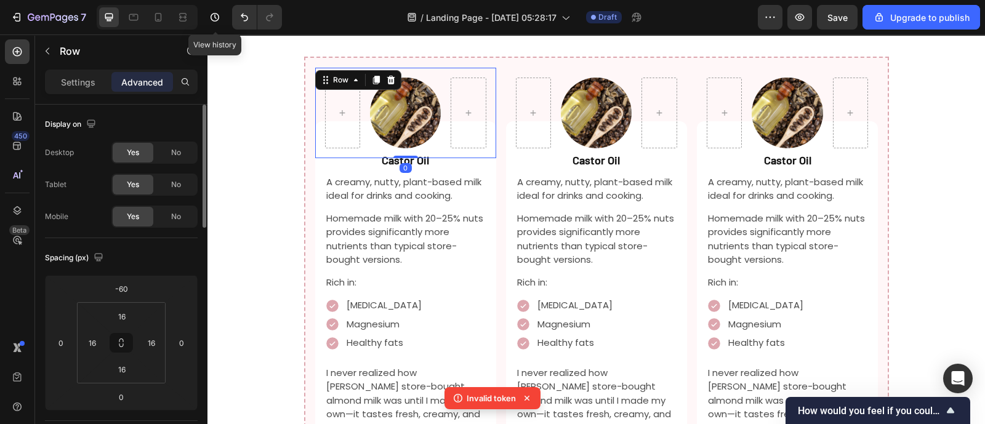
click at [404, 163] on div "0" at bounding box center [406, 168] width 12 height 10
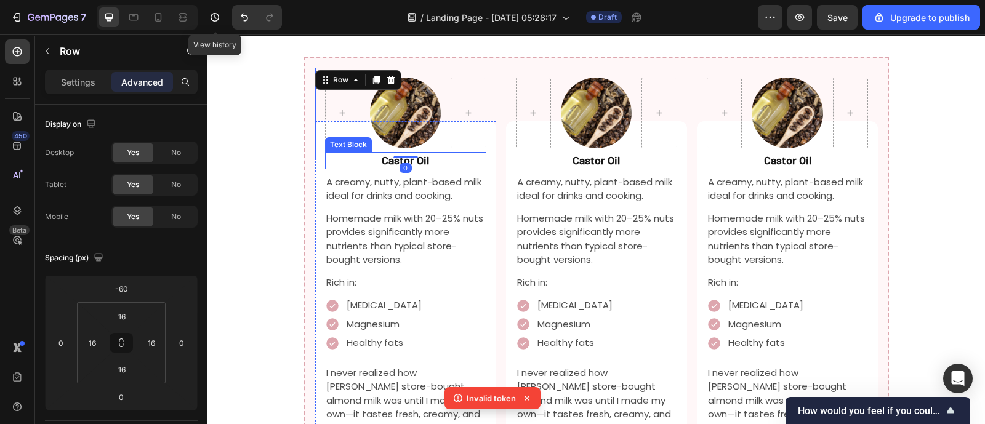
click at [418, 153] on strong "Castor Oil" at bounding box center [405, 160] width 47 height 14
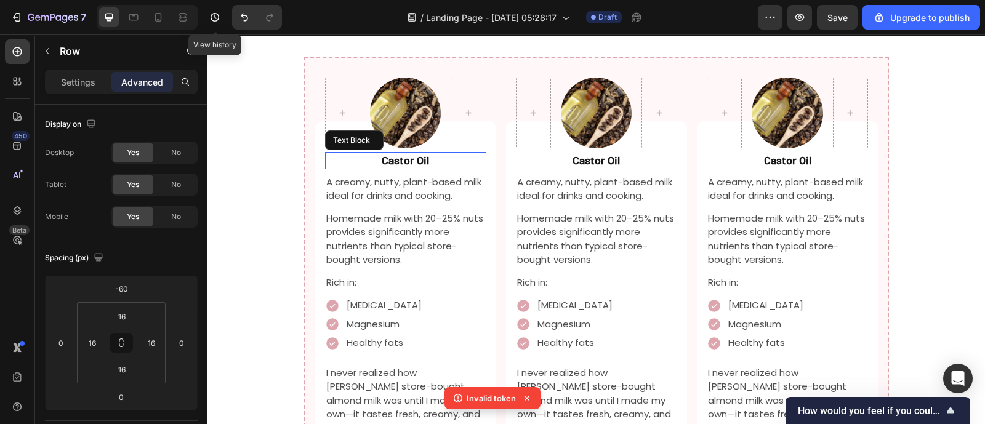
click at [418, 153] on strong "Castor Oil" at bounding box center [405, 160] width 47 height 14
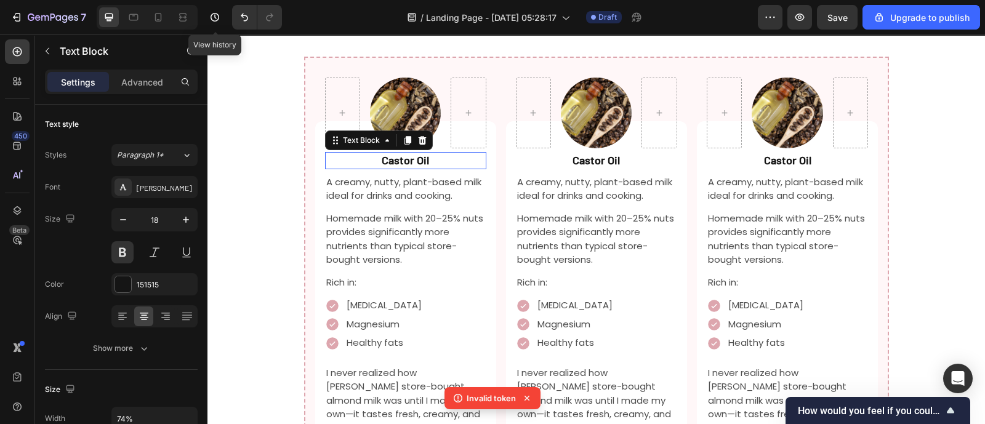
click at [418, 153] on strong "Castor Oil" at bounding box center [405, 160] width 47 height 14
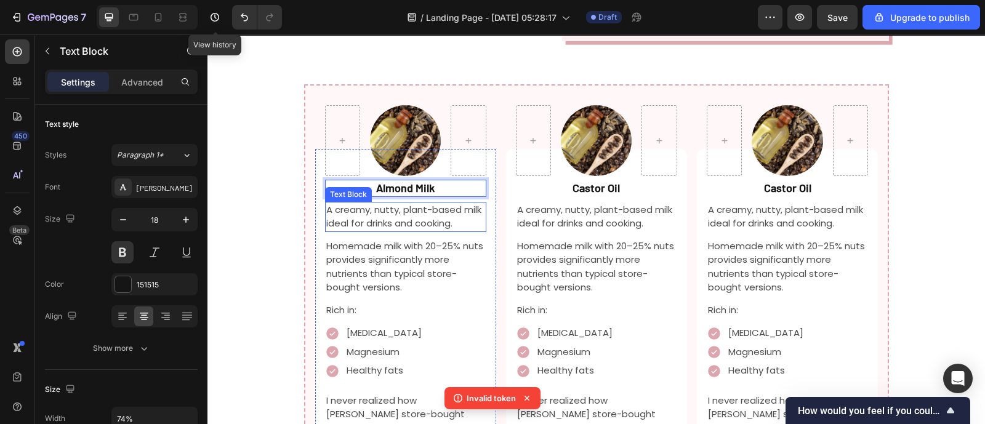
scroll to position [1525, 0]
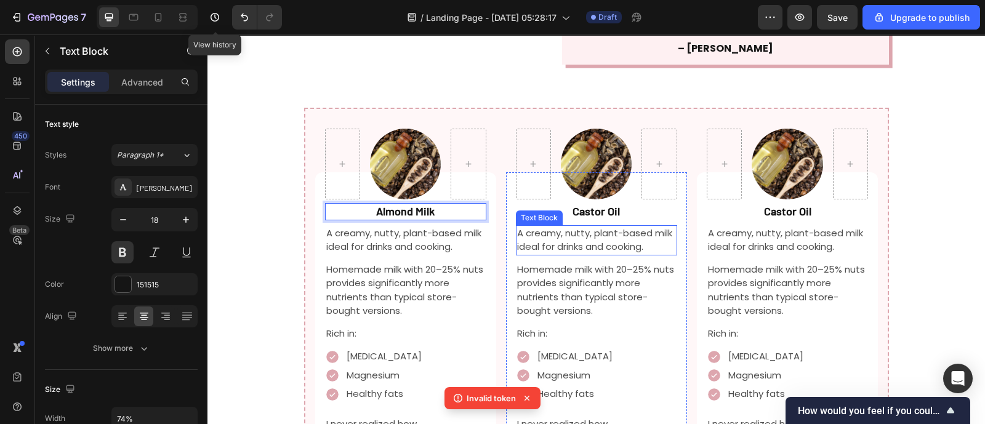
click at [561, 227] on p "A creamy, nutty, plant-based milk ideal for drinks and cooking." at bounding box center [596, 241] width 159 height 28
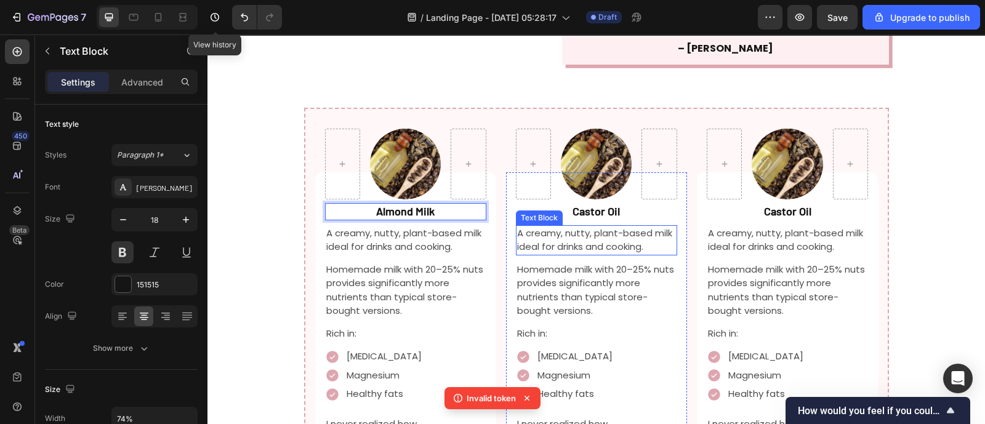
click at [561, 227] on p "A creamy, nutty, plant-based milk ideal for drinks and cooking." at bounding box center [596, 241] width 159 height 28
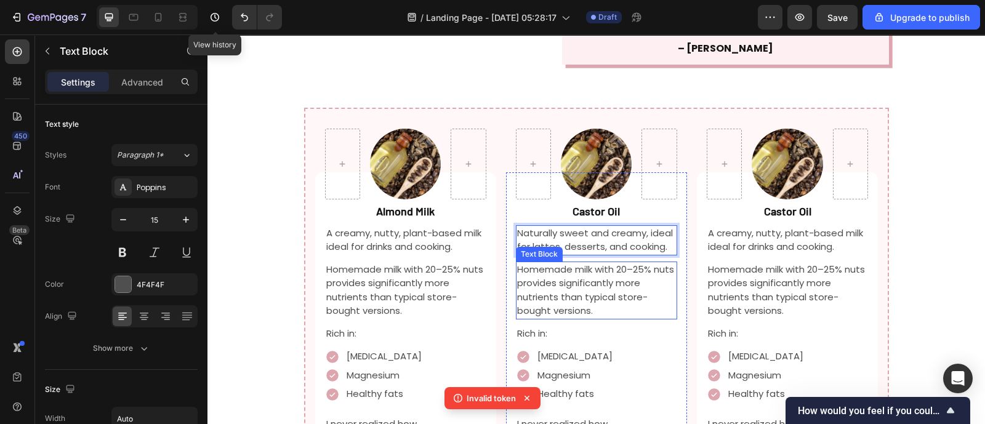
click at [578, 263] on p "Homemade milk with 20–25% nuts provides significantly more nutrients than typic…" at bounding box center [596, 290] width 159 height 55
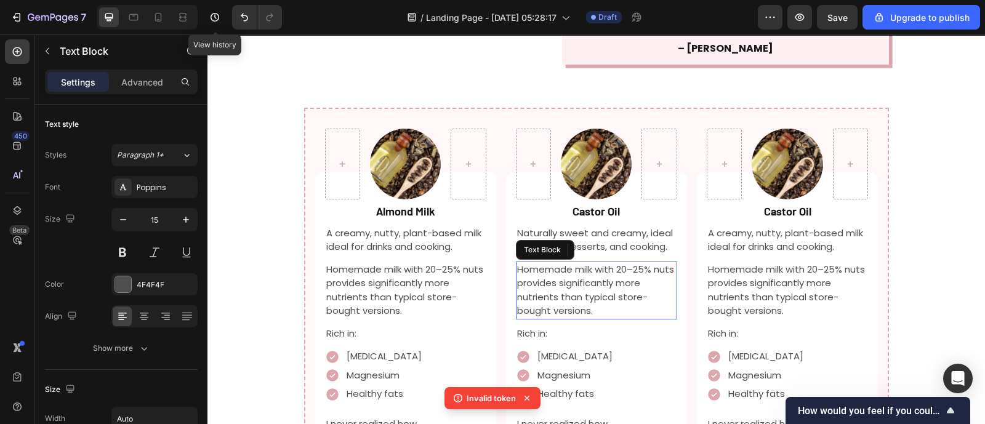
click at [578, 263] on p "Homemade milk with 20–25% nuts provides significantly more nutrients than typic…" at bounding box center [596, 290] width 159 height 55
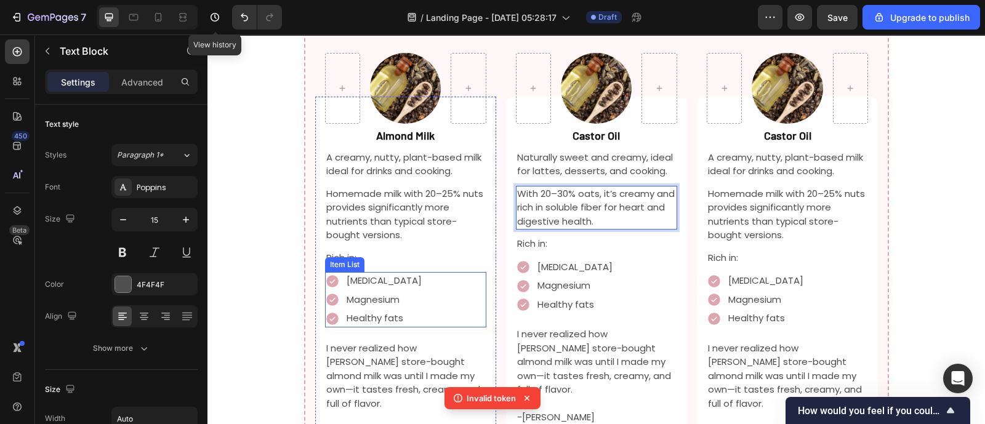
scroll to position [1602, 0]
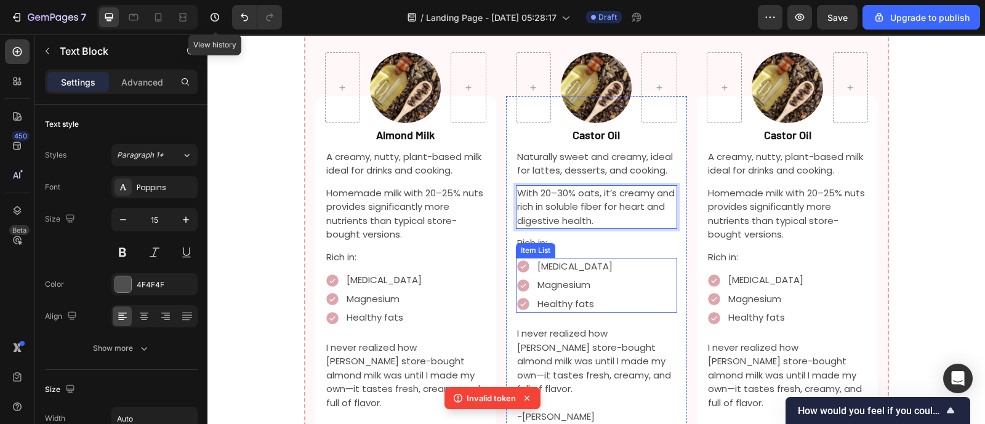
click at [559, 260] on p "[MEDICAL_DATA]" at bounding box center [575, 267] width 75 height 14
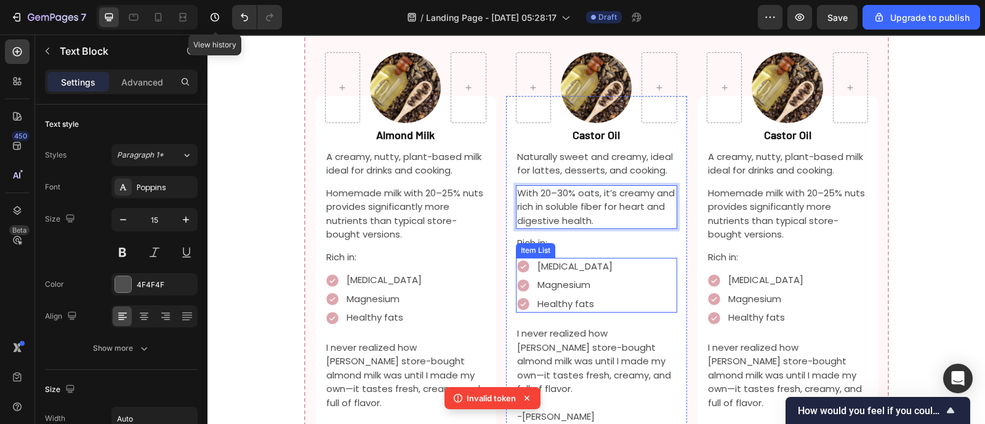
click at [559, 260] on p "[MEDICAL_DATA]" at bounding box center [575, 267] width 75 height 14
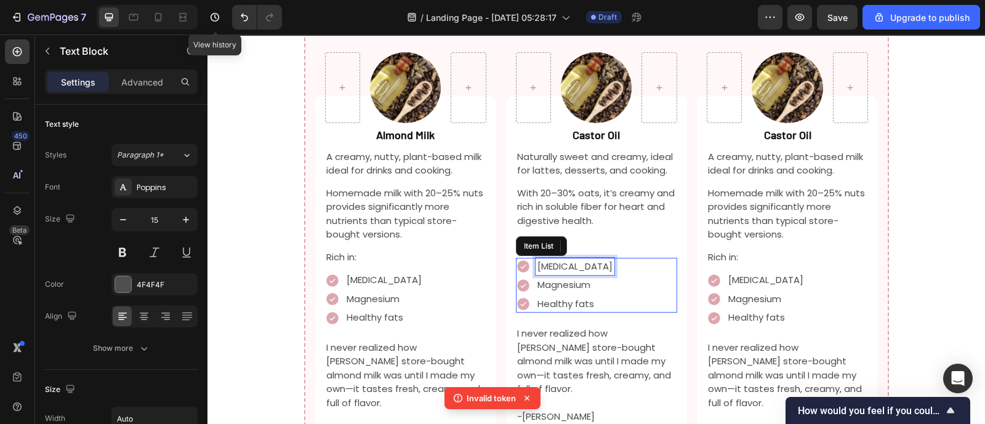
click at [559, 260] on p "[MEDICAL_DATA]" at bounding box center [575, 267] width 75 height 14
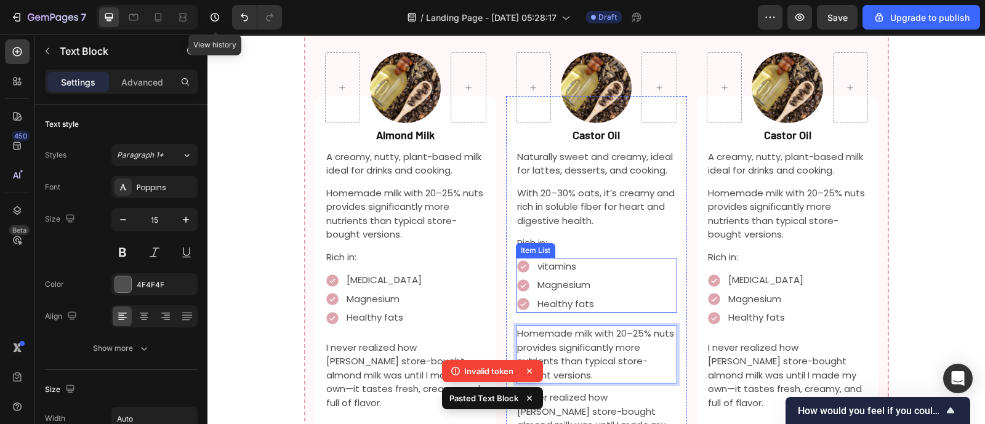
click at [538, 260] on p "vitamins" at bounding box center [566, 267] width 57 height 14
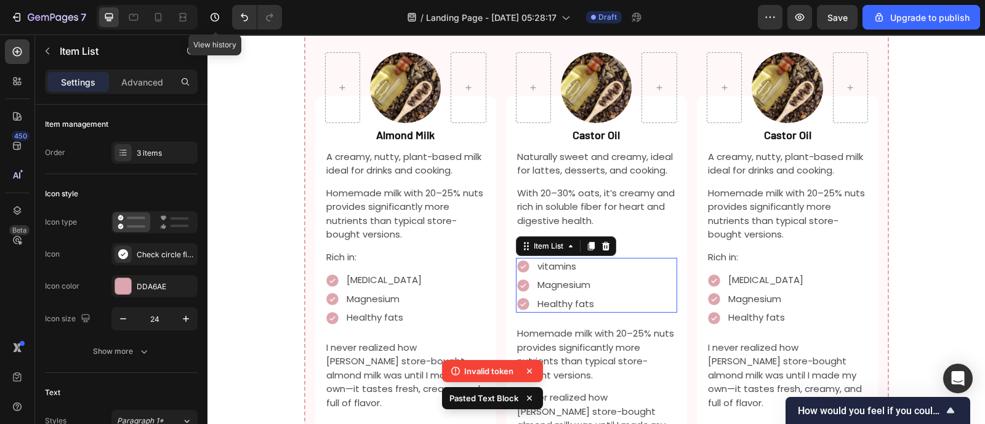
click at [538, 260] on p "vitamins" at bounding box center [566, 267] width 57 height 14
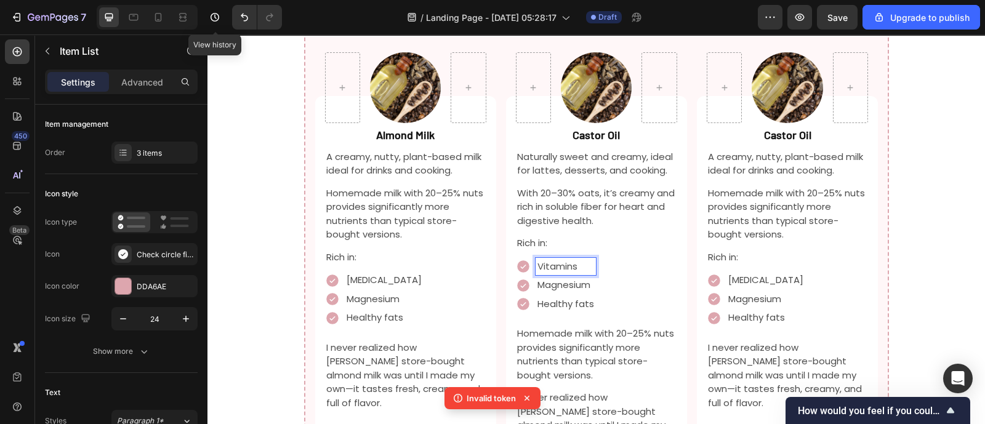
click at [552, 278] on p "Magnesium" at bounding box center [566, 285] width 57 height 14
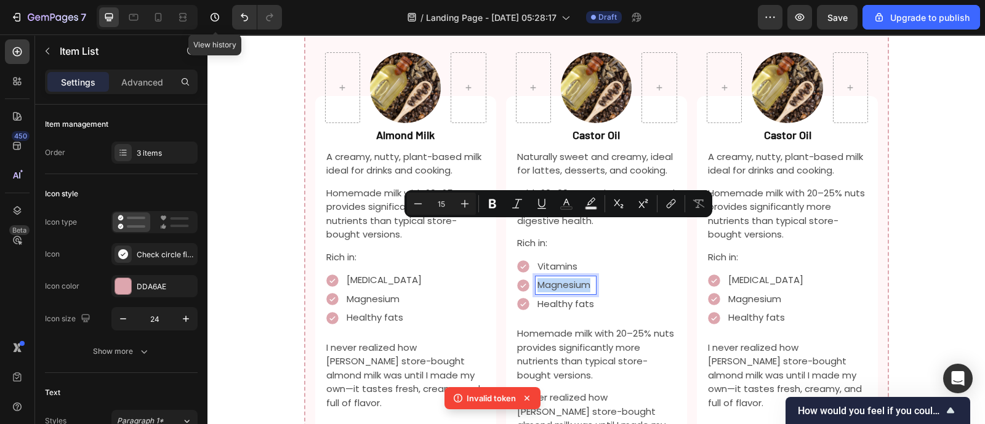
click at [552, 278] on p "Magnesium" at bounding box center [566, 285] width 57 height 14
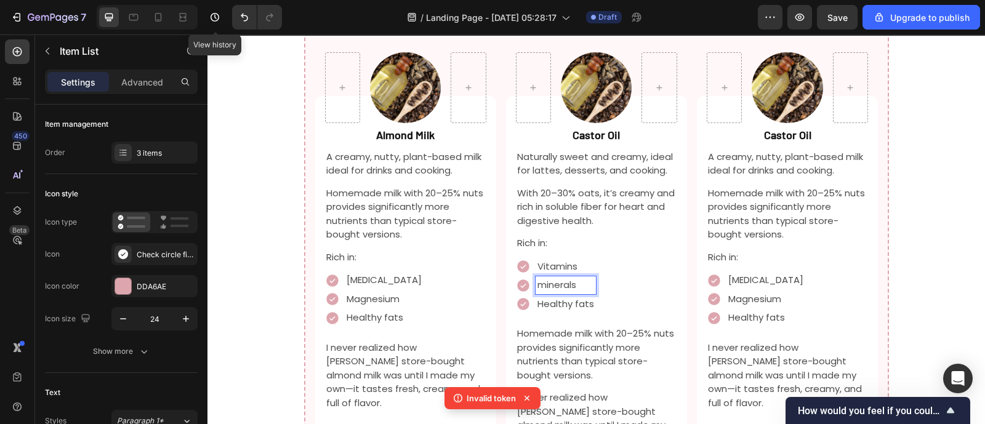
click at [541, 278] on p "minerals" at bounding box center [566, 285] width 57 height 14
click at [573, 297] on p "Healthy fats" at bounding box center [566, 304] width 57 height 14
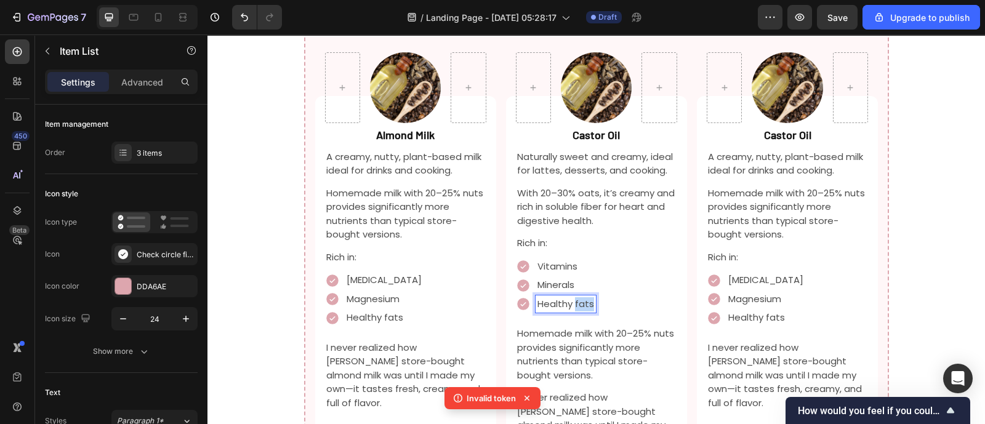
click at [573, 297] on p "Healthy fats" at bounding box center [566, 304] width 57 height 14
click at [538, 297] on p "beta-glucans" at bounding box center [569, 304] width 63 height 14
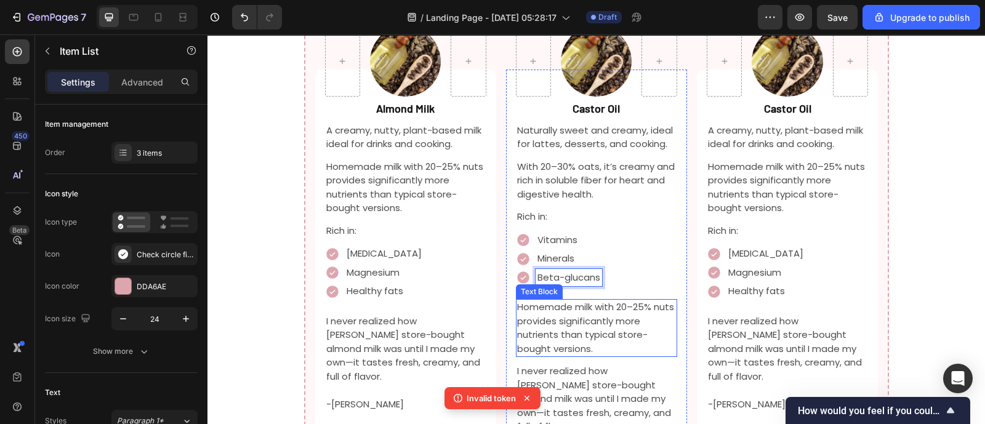
click at [608, 301] on p "Homemade milk with 20–25% nuts provides significantly more nutrients than typic…" at bounding box center [596, 328] width 159 height 55
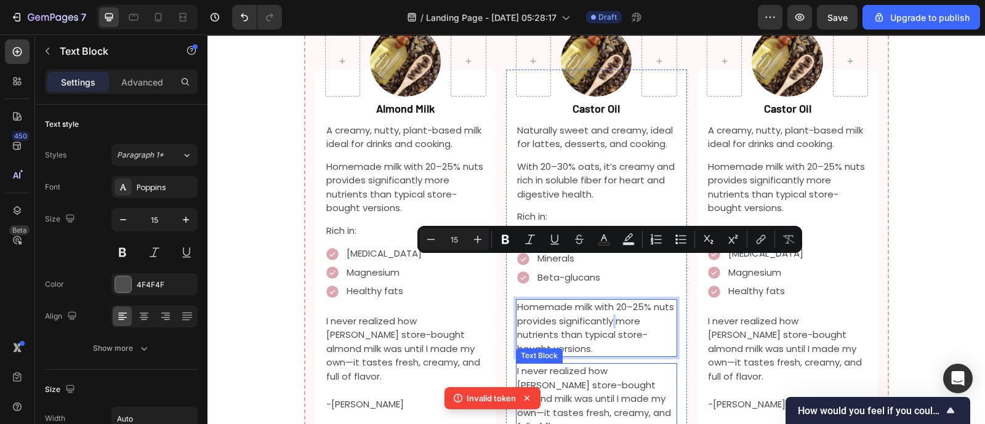
click at [662, 365] on p "I never realized how [PERSON_NAME] store-bought almond milk was until I made my…" at bounding box center [596, 400] width 159 height 70
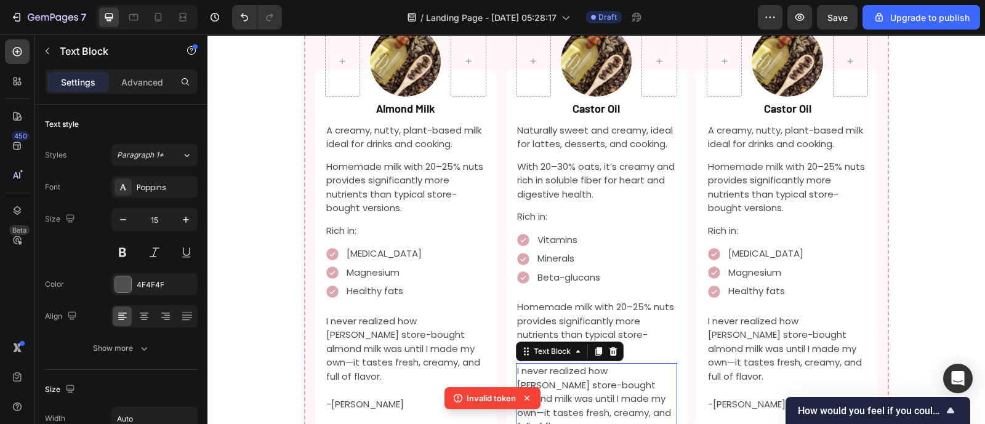
click at [715, 398] on p "-[PERSON_NAME]" at bounding box center [787, 405] width 159 height 14
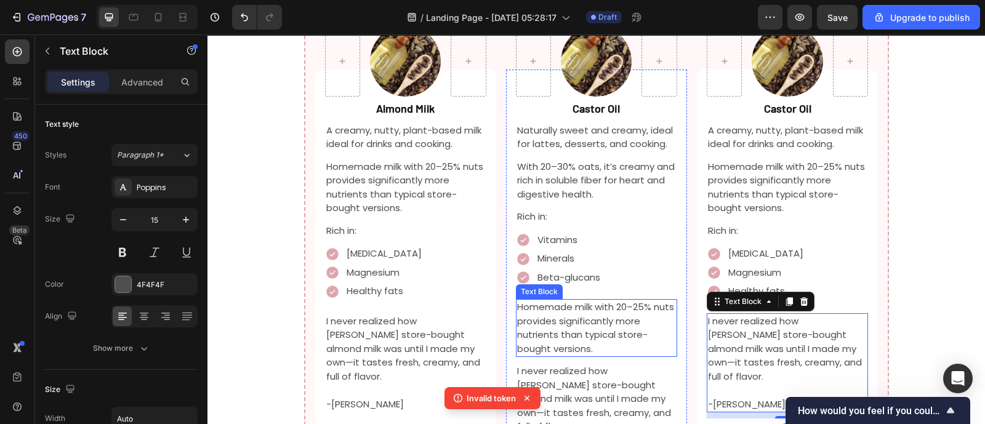
click at [665, 301] on p "Homemade milk with 20–25% nuts provides significantly more nutrients than typic…" at bounding box center [596, 328] width 159 height 55
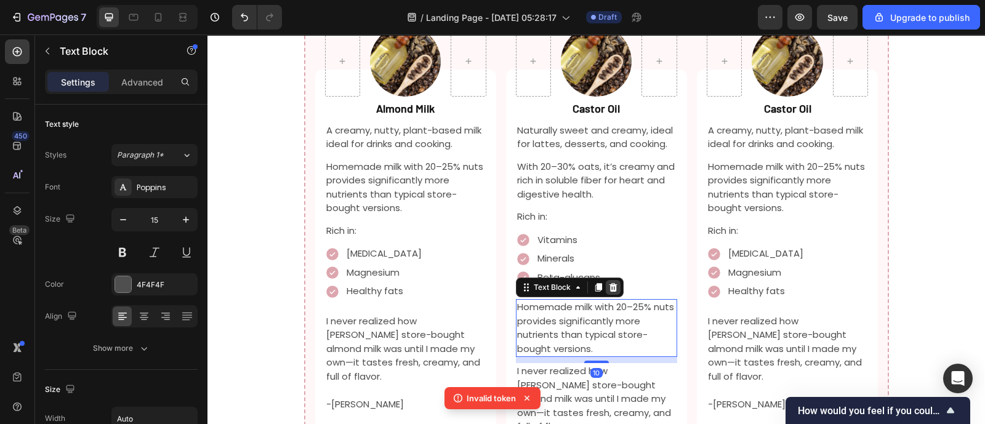
click at [606, 280] on div at bounding box center [613, 287] width 15 height 15
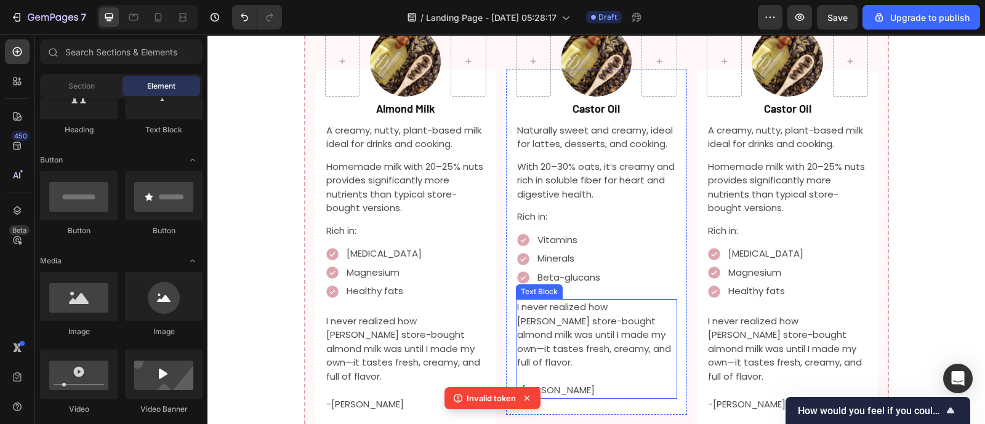
click at [597, 301] on p "I never realized how [PERSON_NAME] store-bought almond milk was until I made my…" at bounding box center [596, 336] width 159 height 70
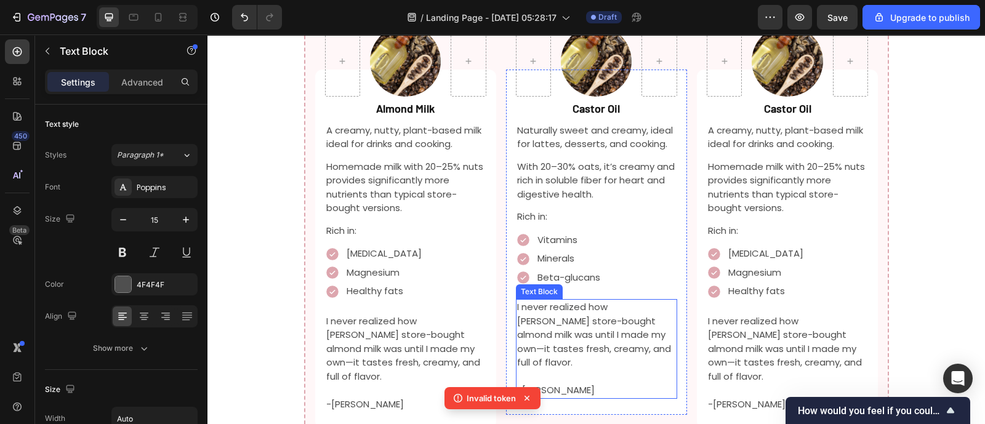
click at [597, 301] on p "I never realized how [PERSON_NAME] store-bought almond milk was until I made my…" at bounding box center [596, 336] width 159 height 70
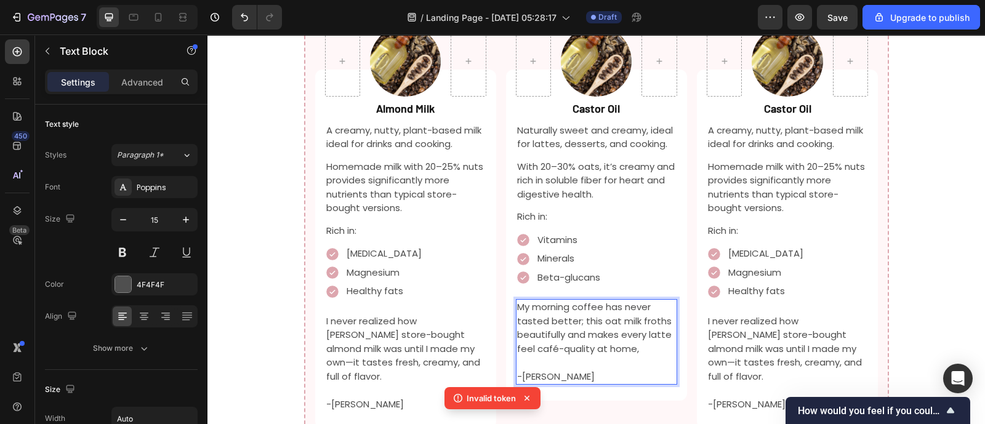
click at [557, 356] on p "Rich Text Editor. Editing area: main" at bounding box center [596, 363] width 159 height 14
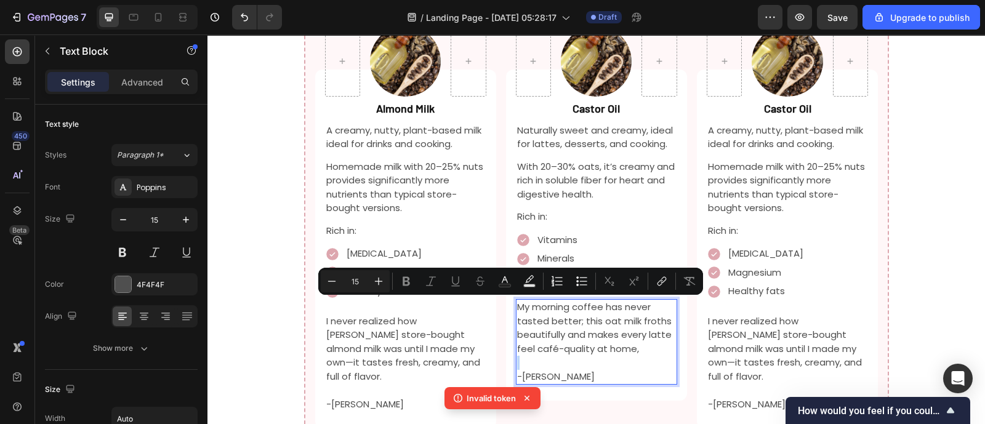
click at [563, 370] on p "-[PERSON_NAME]" at bounding box center [596, 377] width 159 height 14
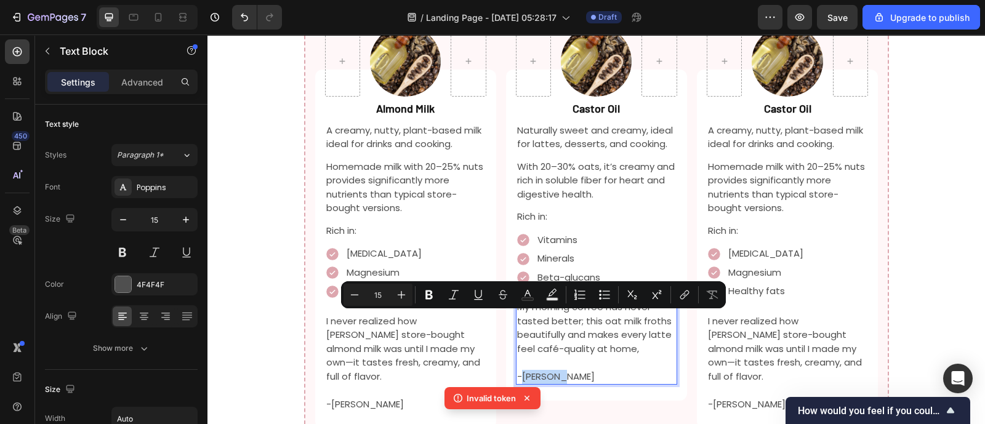
drag, startPoint x: 563, startPoint y: 318, endPoint x: 515, endPoint y: 321, distance: 47.5
click at [517, 370] on p "-[PERSON_NAME]" at bounding box center [596, 377] width 159 height 14
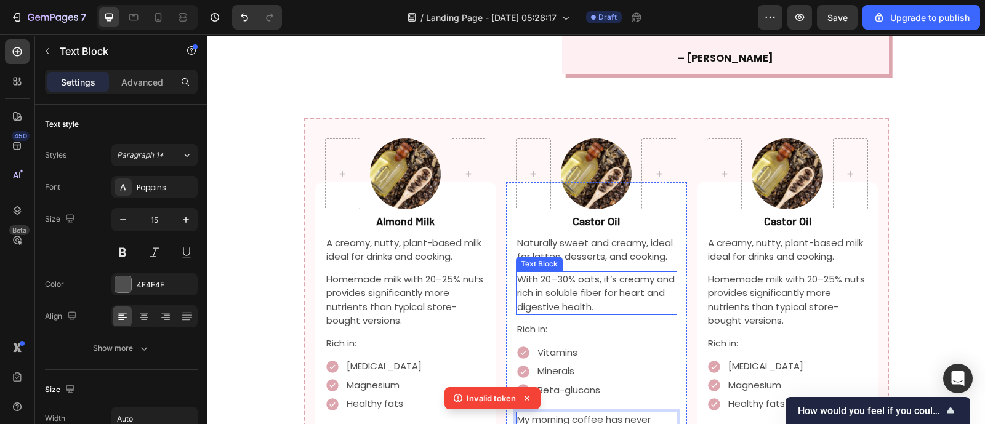
scroll to position [1516, 0]
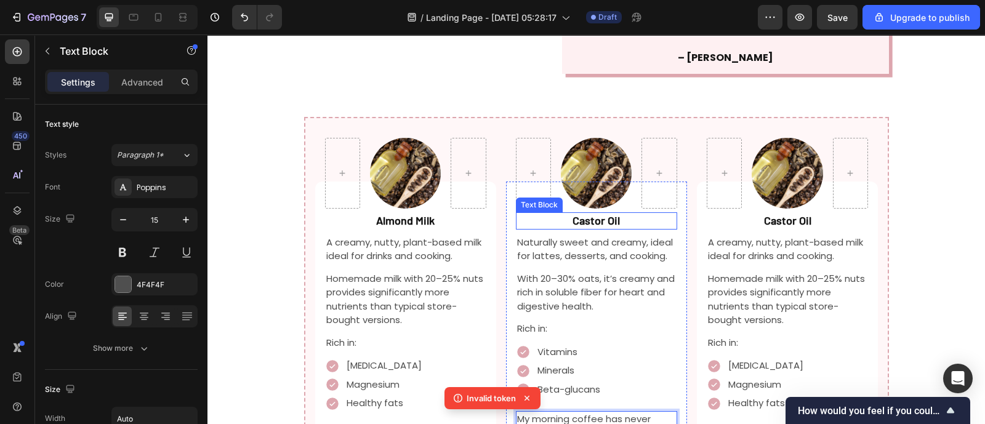
click at [597, 214] on strong "Castor Oil" at bounding box center [596, 221] width 47 height 14
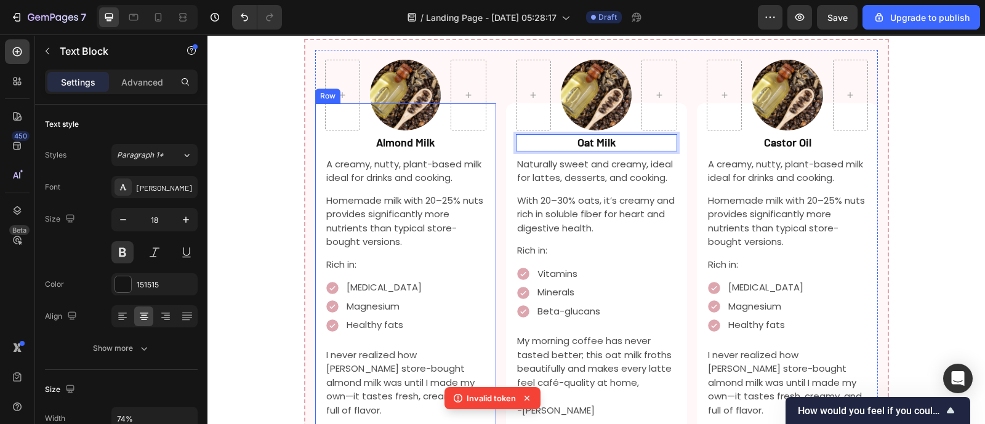
scroll to position [1595, 0]
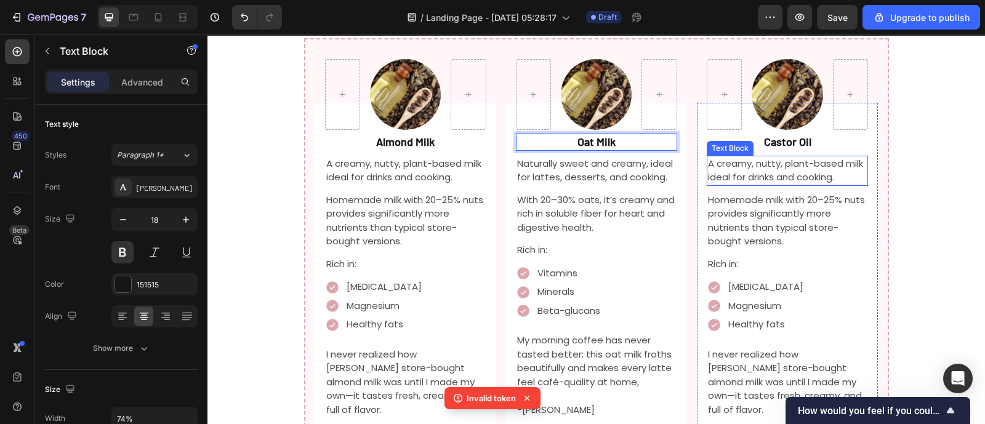
click at [745, 157] on p "A creamy, nutty, plant-based milk ideal for drinks and cooking." at bounding box center [787, 171] width 159 height 28
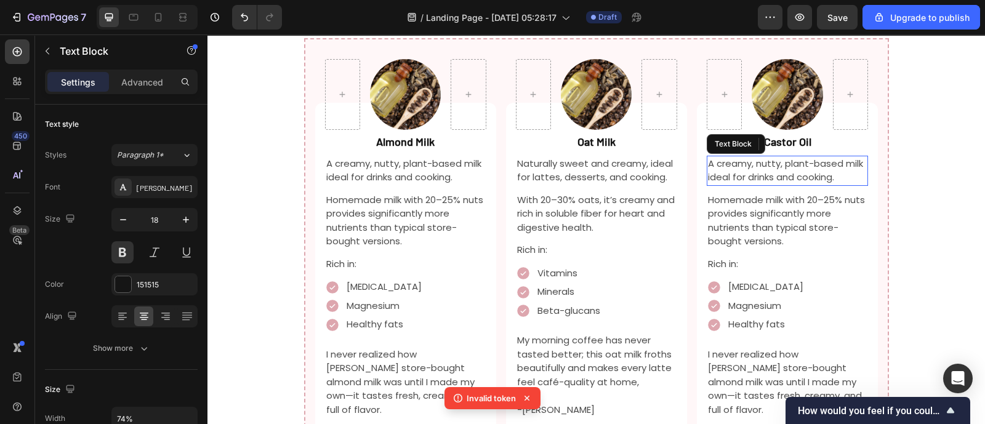
click at [745, 157] on p "A creamy, nutty, plant-based milk ideal for drinks and cooking." at bounding box center [787, 171] width 159 height 28
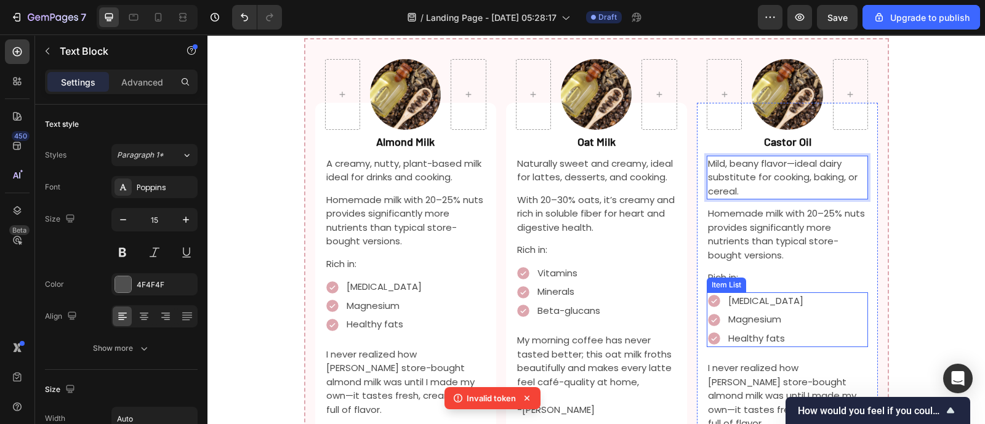
click at [729, 294] on p "[MEDICAL_DATA]" at bounding box center [766, 301] width 75 height 14
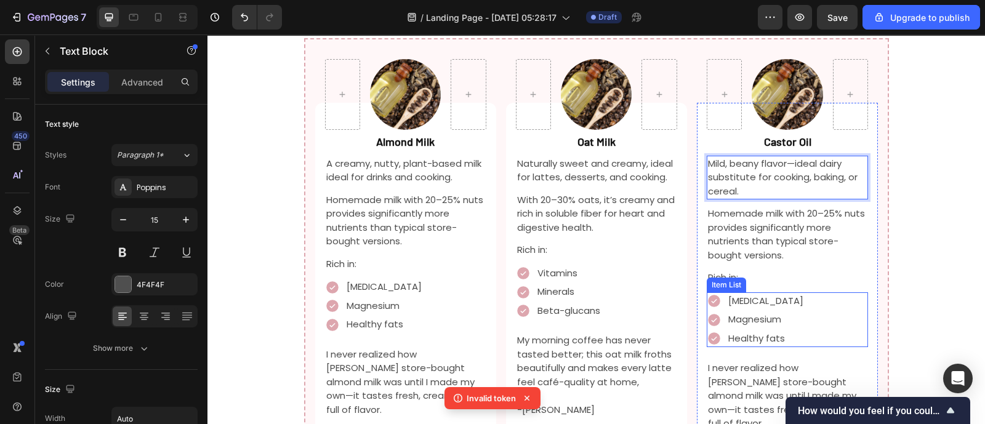
click at [729, 294] on p "[MEDICAL_DATA]" at bounding box center [766, 301] width 75 height 14
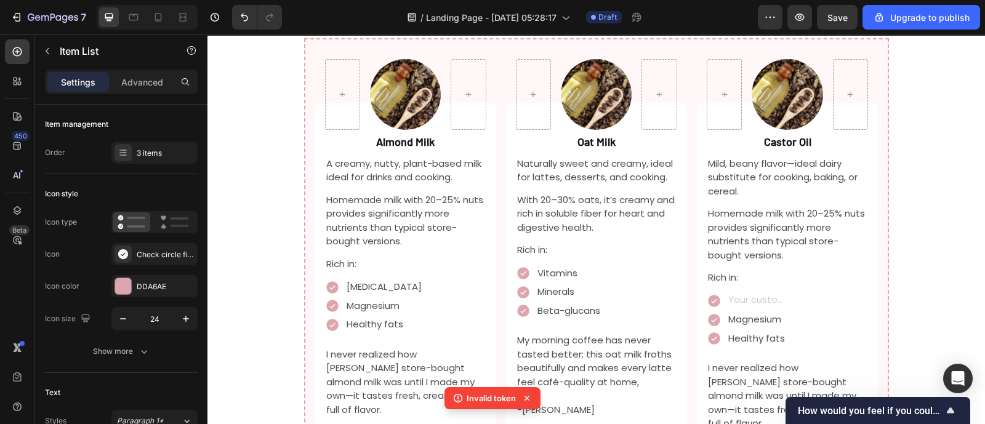
scroll to position [1589, 0]
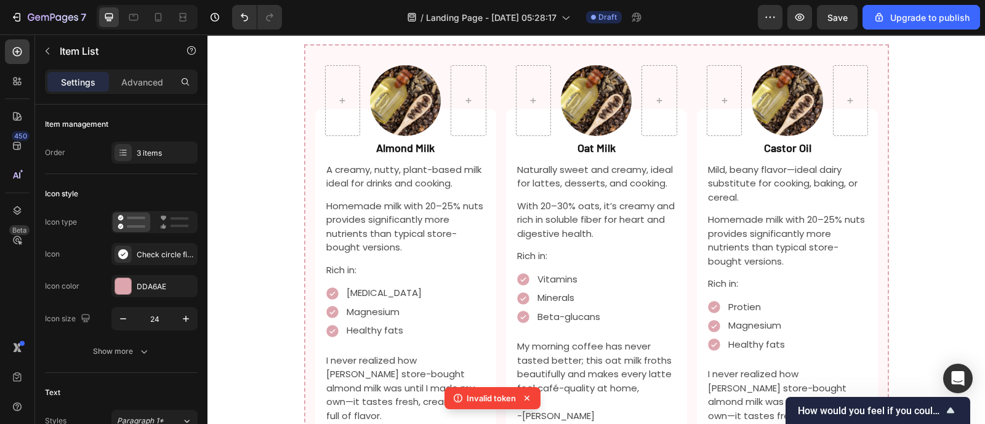
click at [749, 319] on p "Magnesium" at bounding box center [757, 326] width 57 height 14
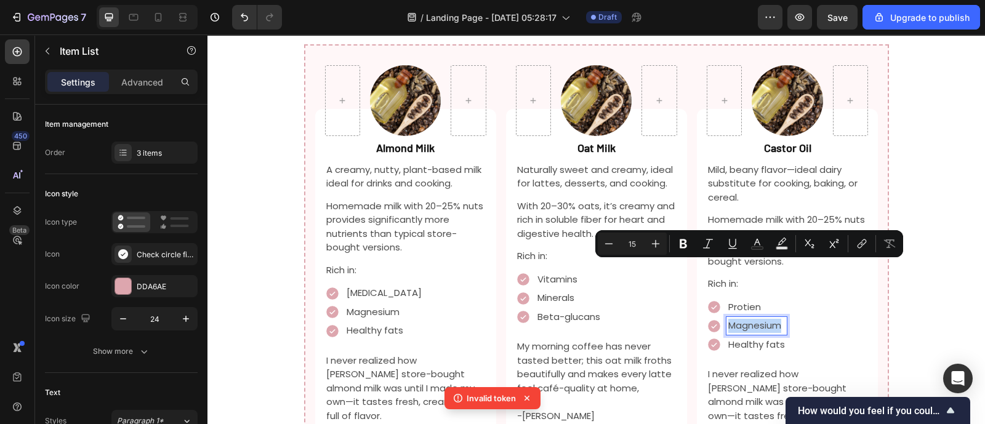
click at [749, 319] on p "Magnesium" at bounding box center [757, 326] width 57 height 14
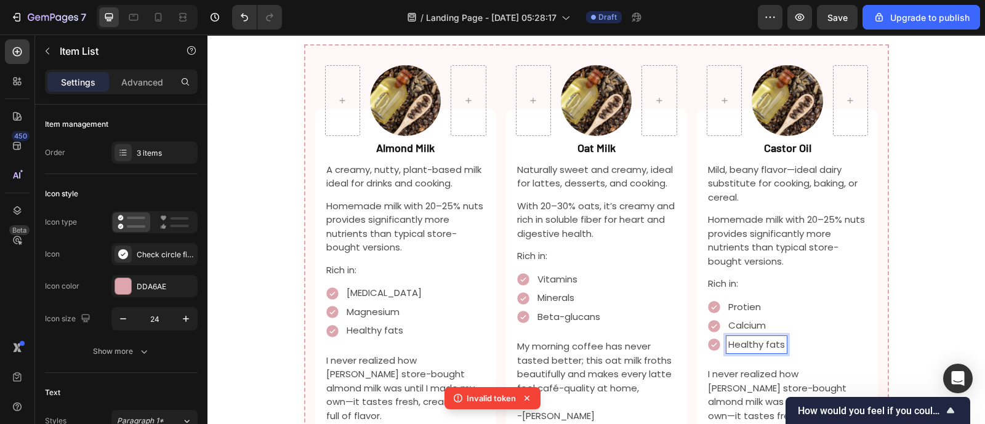
click at [761, 336] on div "Healthy fats" at bounding box center [757, 345] width 60 height 18
click at [753, 338] on p "Healthy fats" at bounding box center [757, 345] width 57 height 14
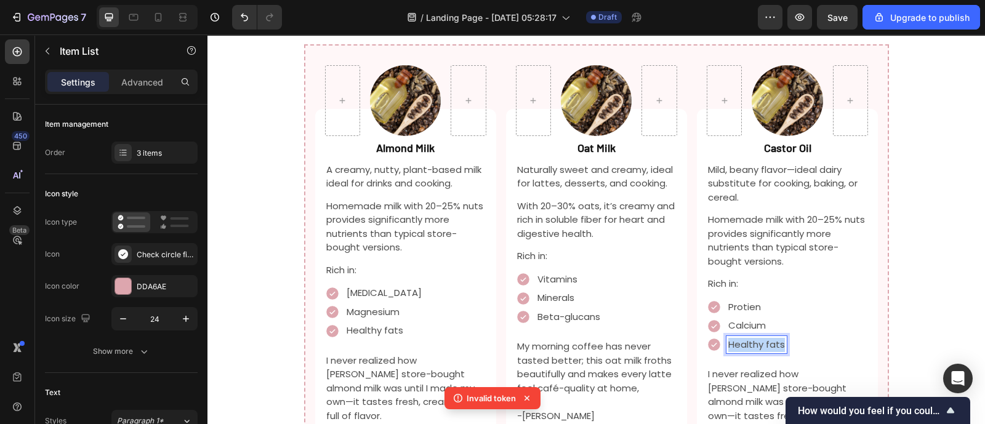
click at [753, 338] on p "Healthy fats" at bounding box center [757, 345] width 57 height 14
click at [778, 319] on p "Calcium" at bounding box center [759, 326] width 61 height 14
click at [757, 301] on p "Protien" at bounding box center [759, 308] width 61 height 14
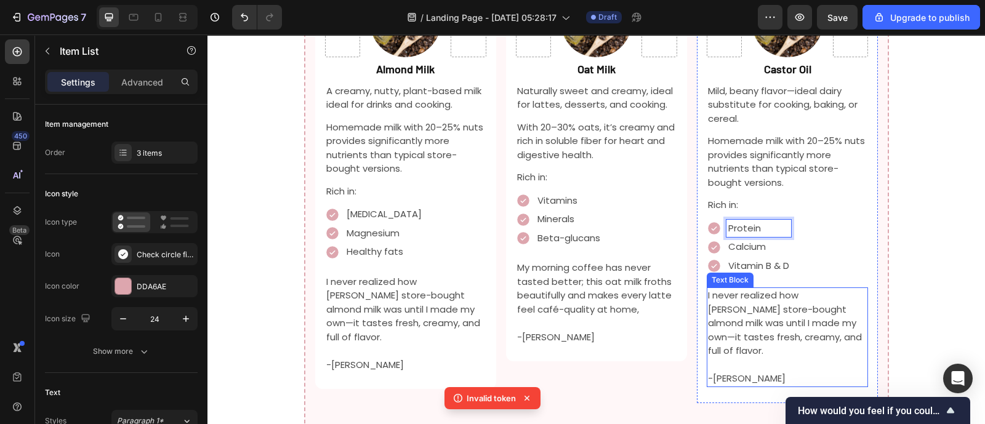
click at [757, 289] on p "I never realized how [PERSON_NAME] store-bought almond milk was until I made my…" at bounding box center [787, 324] width 159 height 70
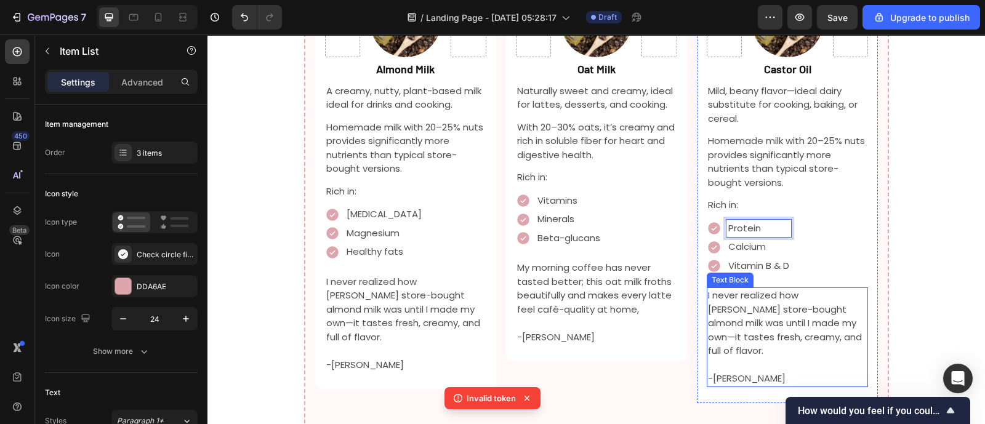
click at [757, 289] on p "I never realized how [PERSON_NAME] store-bought almond milk was until I made my…" at bounding box center [787, 324] width 159 height 70
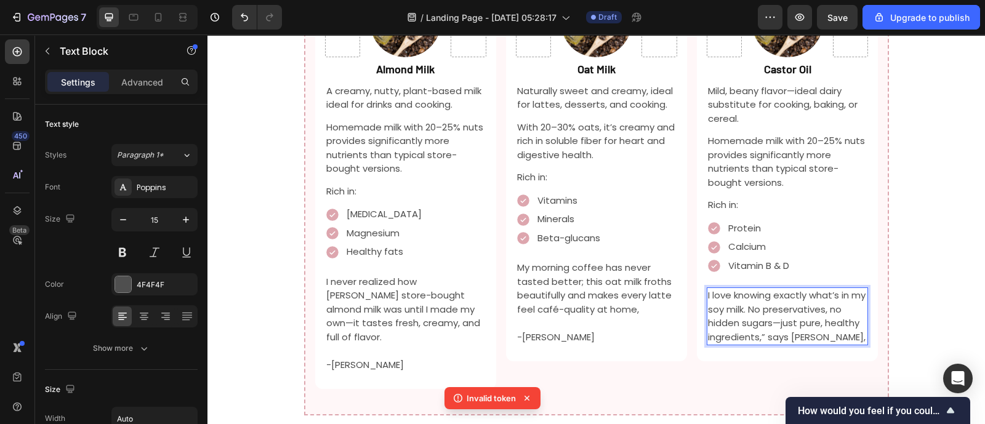
click at [761, 289] on p "I love knowing exactly what’s in my soy milk. No preservatives, no hidden sugar…" at bounding box center [787, 316] width 159 height 55
click at [784, 289] on p "I love knowing exactly what’s in my soy milk. No preservatives, no hidden sugar…" at bounding box center [787, 316] width 159 height 55
click at [785, 289] on p "I love knowing exactly what’s in my soy milk. No preservatives, no hidden sugar…" at bounding box center [787, 316] width 159 height 55
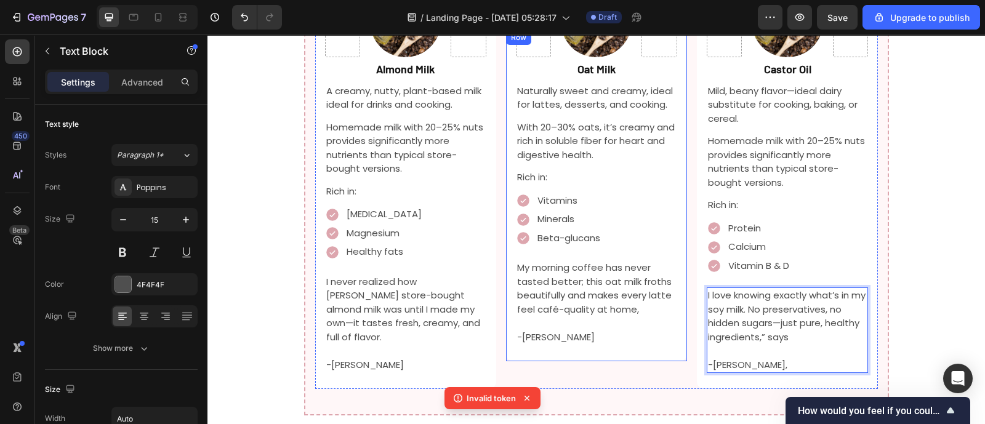
click at [674, 244] on div "Oat Milk Text Block Naturally sweet and creamy, ideal for lattes, desserts, and…" at bounding box center [596, 195] width 181 height 331
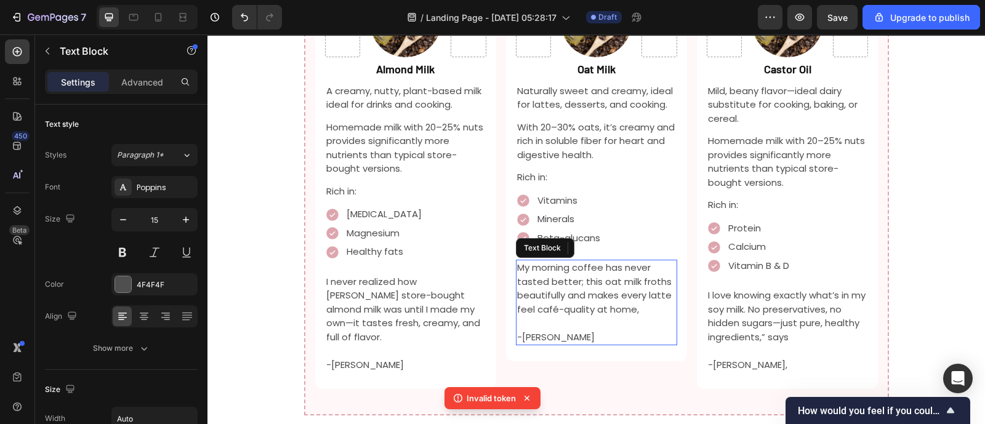
click at [653, 261] on p "My morning coffee has never tasted better; this oat milk froths beautifully and…" at bounding box center [596, 288] width 159 height 55
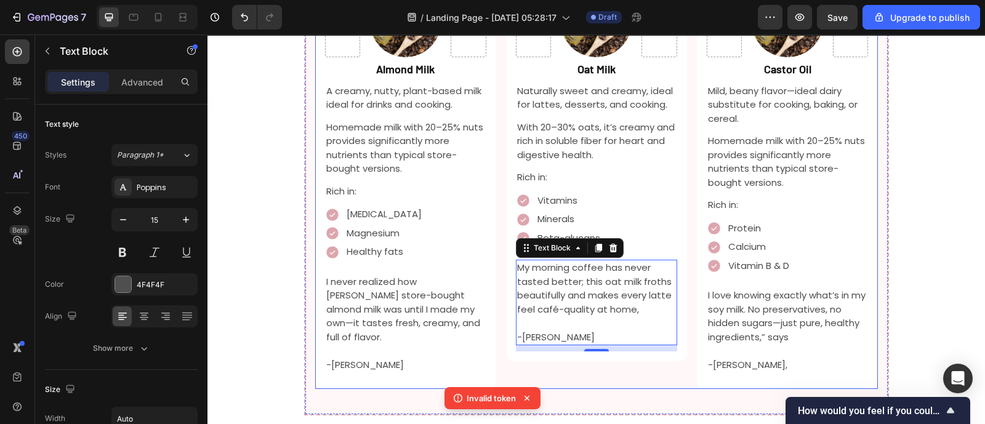
click at [791, 289] on p "I love knowing exactly what’s in my soy milk. No preservatives, no hidden sugar…" at bounding box center [787, 316] width 159 height 55
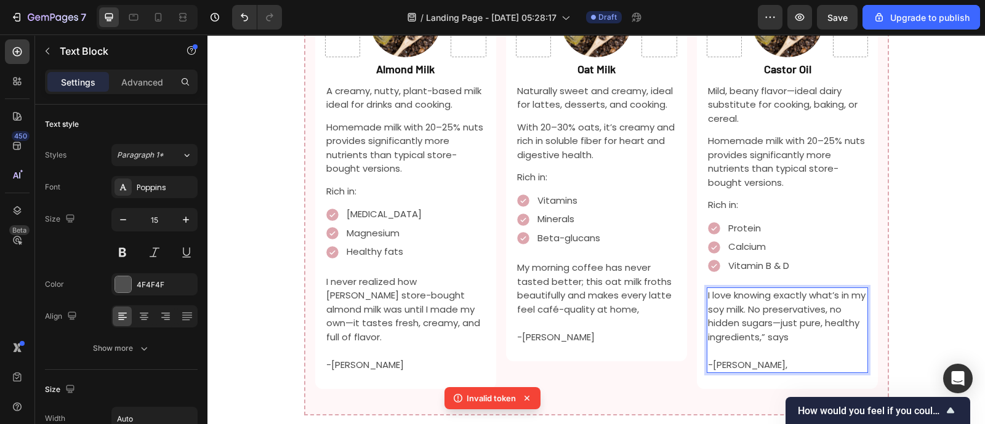
click at [786, 344] on p "Rich Text Editor. Editing area: main" at bounding box center [787, 351] width 159 height 14
click at [764, 289] on p "I love knowing exactly what’s in my soy milk. No preservatives, no hidden sugar…" at bounding box center [787, 316] width 159 height 55
click at [791, 289] on p "I love knowing exactly what’s in my soy milk. No preservatives, no hidden sugar…" at bounding box center [787, 316] width 159 height 55
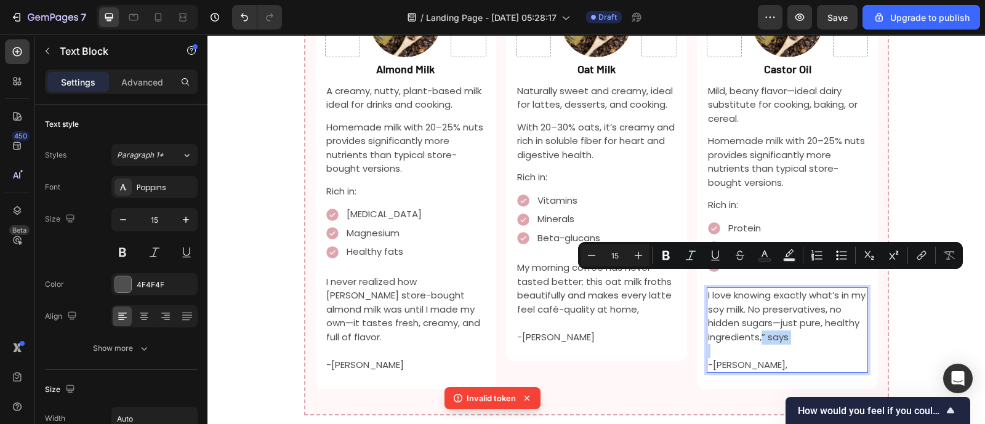
drag, startPoint x: 791, startPoint y: 279, endPoint x: 756, endPoint y: 283, distance: 36.0
click at [756, 289] on p "I love knowing exactly what’s in my soy milk. No preservatives, no hidden sugar…" at bounding box center [787, 316] width 159 height 55
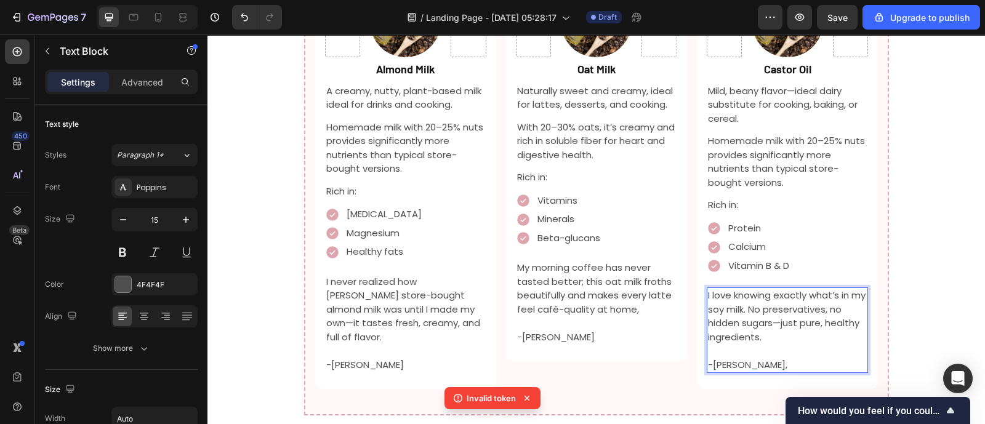
click at [645, 261] on p "My morning coffee has never tasted better; this oat milk froths beautifully and…" at bounding box center [596, 288] width 159 height 55
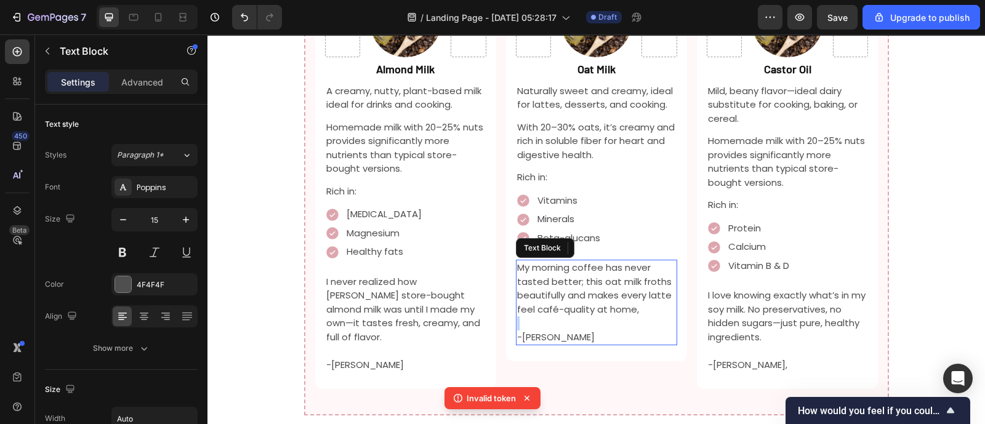
click at [645, 261] on p "My morning coffee has never tasted better; this oat milk froths beautifully and…" at bounding box center [596, 288] width 159 height 55
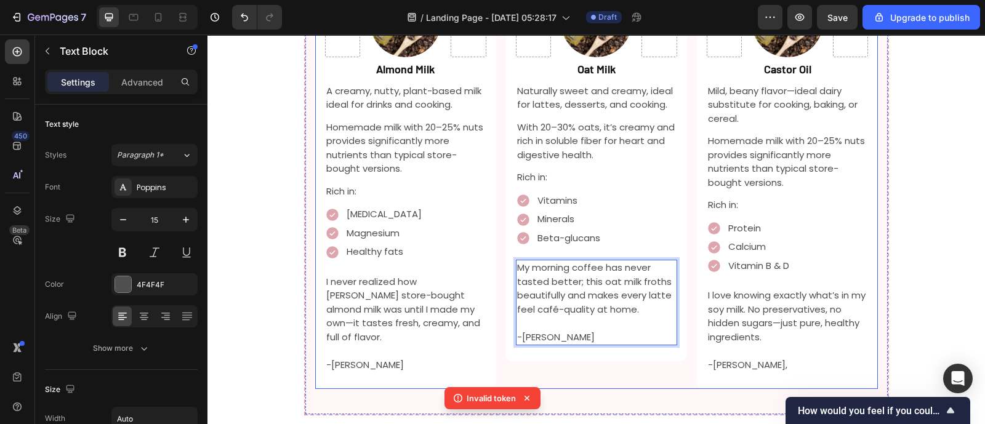
click at [496, 171] on div "Image Row Almond Milk Text Block A creamy, nutty, plant-based milk ideal for dr…" at bounding box center [596, 183] width 563 height 413
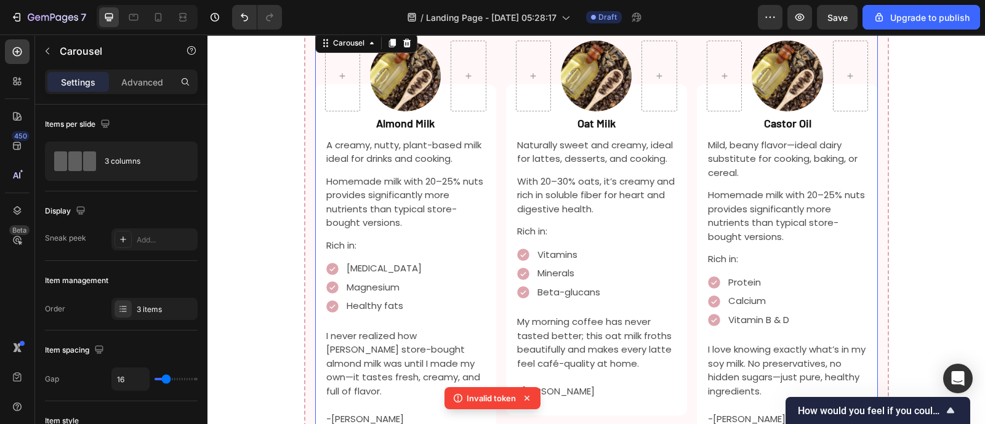
scroll to position [1607, 0]
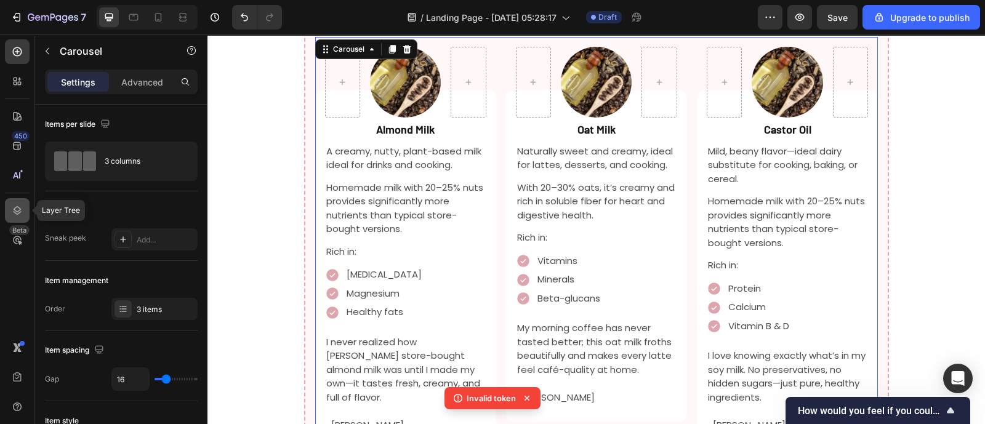
click at [19, 209] on icon at bounding box center [17, 210] width 12 height 12
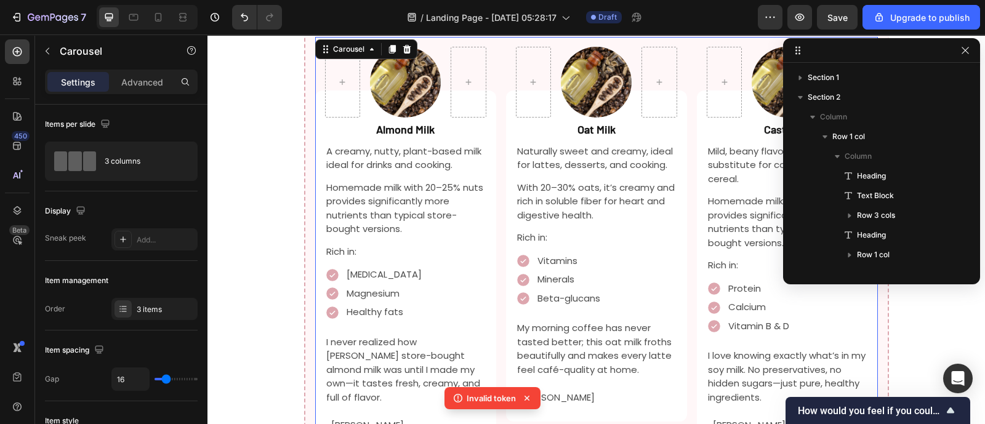
scroll to position [151, 0]
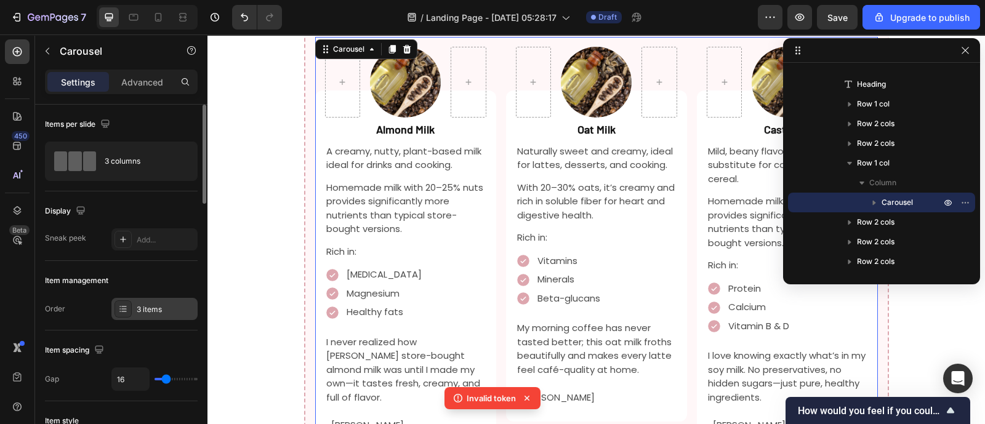
click at [166, 309] on div "3 items" at bounding box center [166, 309] width 58 height 11
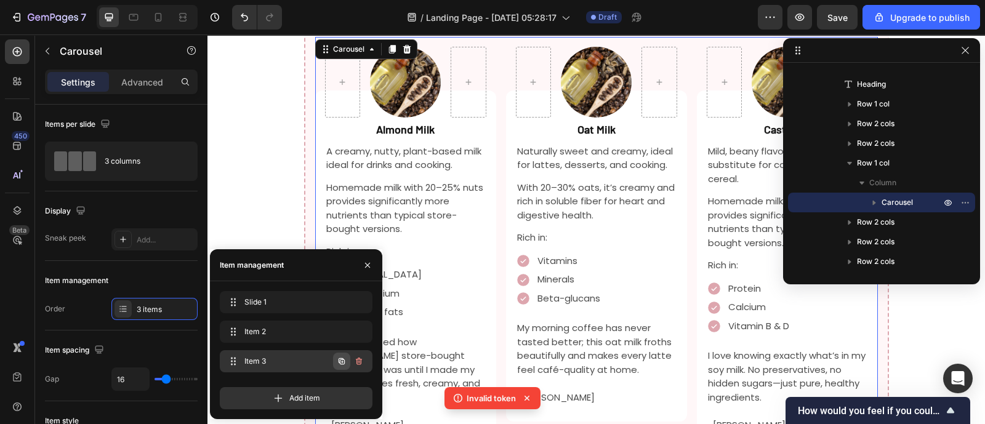
click at [343, 361] on icon "button" at bounding box center [342, 362] width 10 height 10
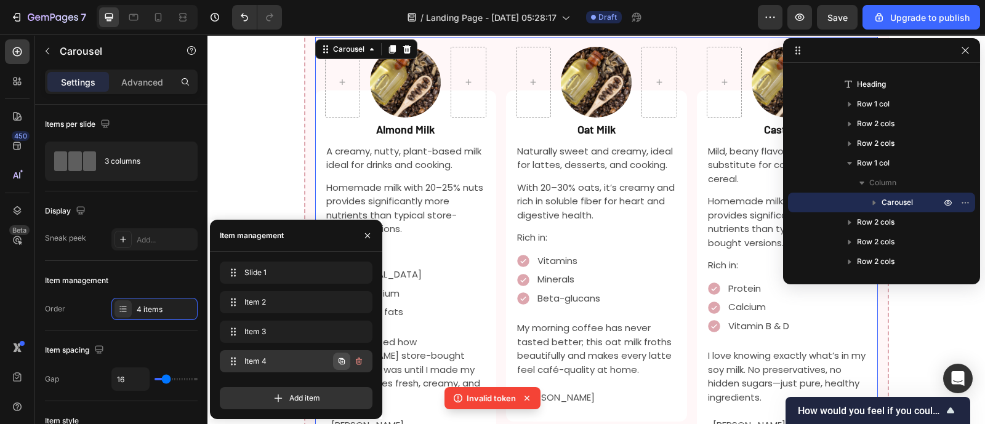
click at [343, 361] on icon "button" at bounding box center [342, 362] width 10 height 10
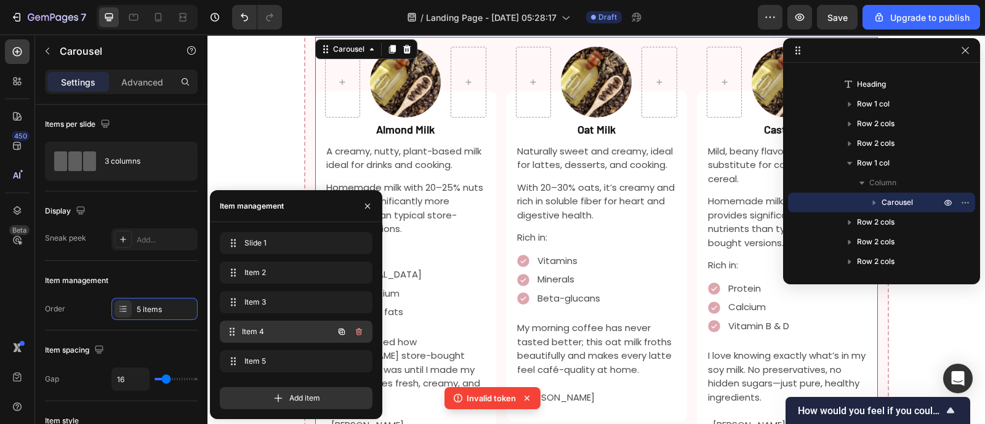
click at [310, 334] on span "Item 4" at bounding box center [287, 331] width 91 height 11
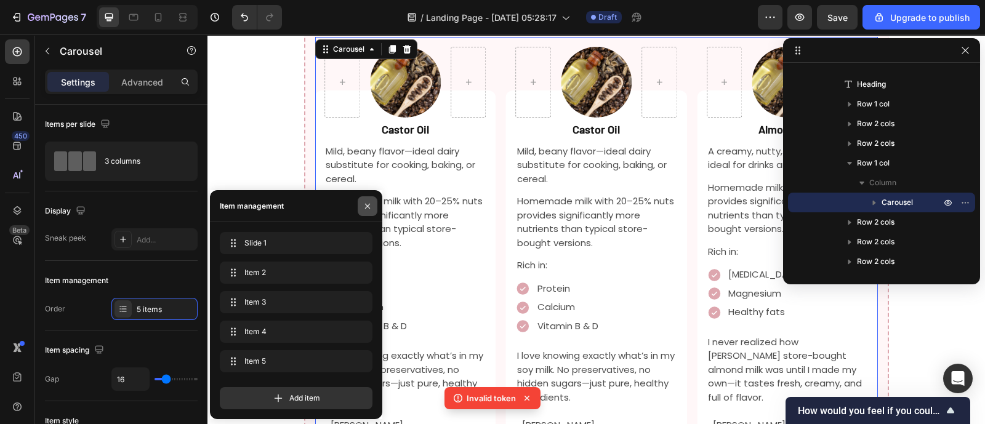
click at [364, 216] on button "button" at bounding box center [368, 206] width 20 height 20
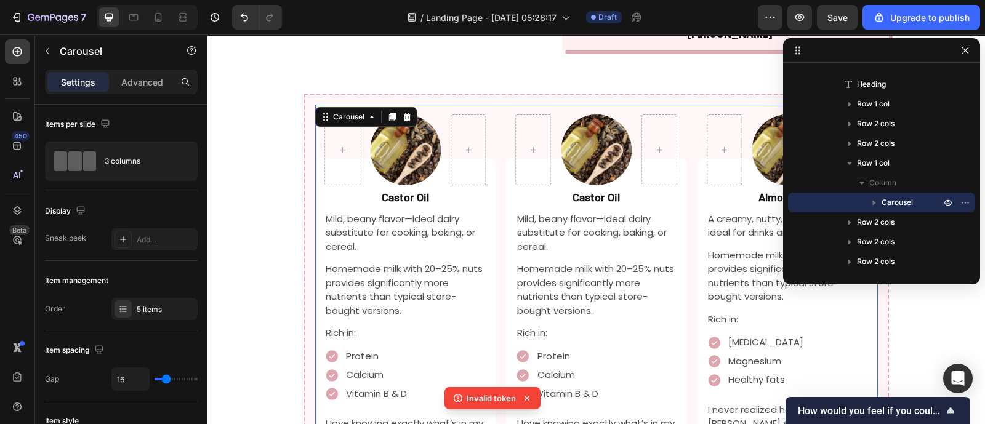
scroll to position [1538, 0]
click at [437, 214] on p "Mild, beany flavor—ideal dairy substitute for cooking, baking, or cereal." at bounding box center [405, 235] width 159 height 42
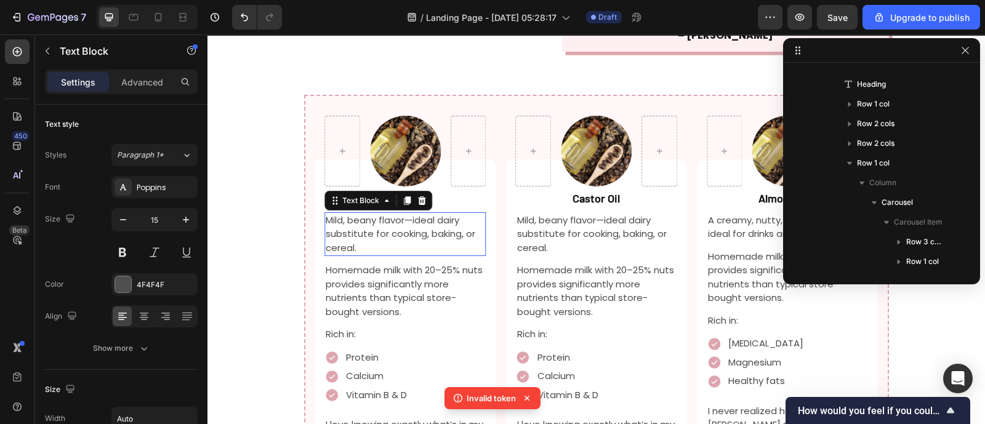
click at [409, 214] on p "Mild, beany flavor—ideal dairy substitute for cooking, baking, or cereal." at bounding box center [405, 235] width 159 height 42
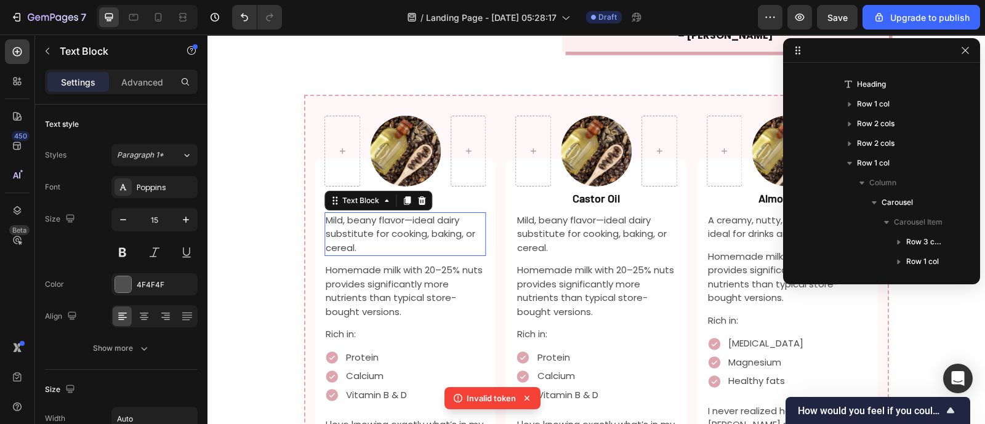
scroll to position [489, 0]
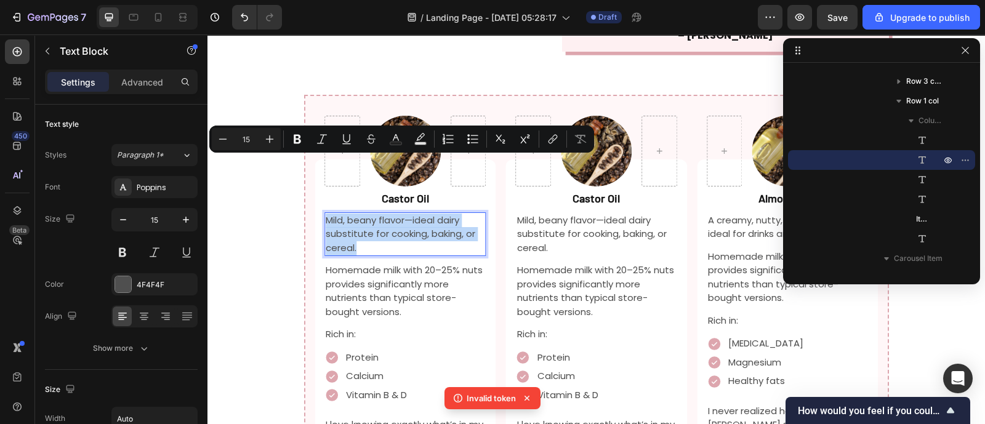
click at [409, 214] on p "Mild, beany flavor—ideal dairy substitute for cooking, baking, or cereal." at bounding box center [405, 235] width 159 height 42
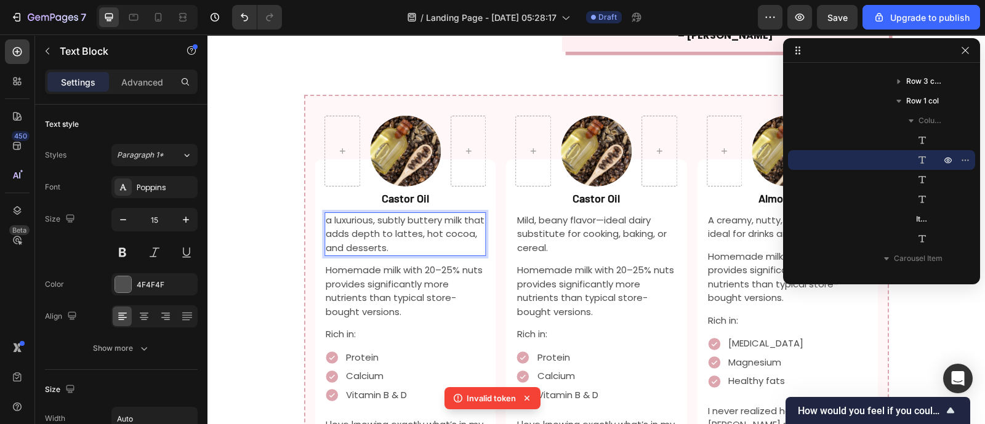
click at [326, 214] on p "a luxurious, subtly buttery milk that adds depth to lattes, hot cocoa, and dess…" at bounding box center [405, 235] width 159 height 42
click at [451, 264] on p "Homemade milk with 20–25% nuts provides significantly more nutrients than typic…" at bounding box center [405, 291] width 159 height 55
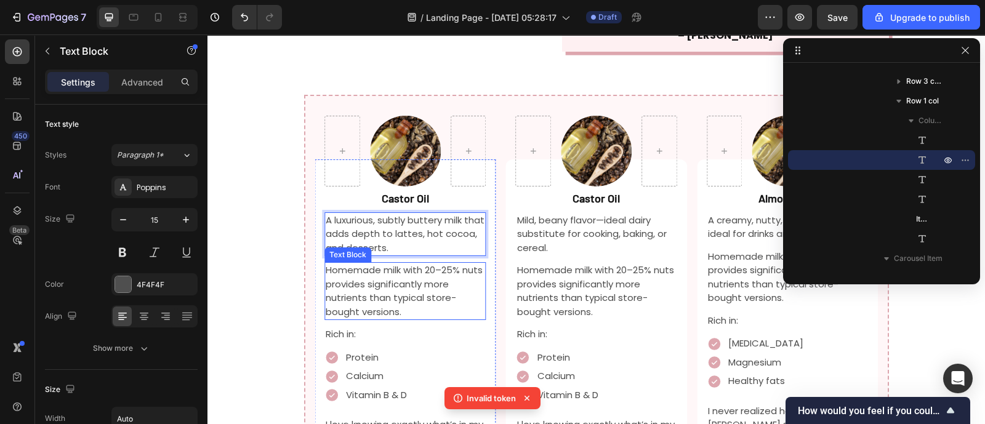
click at [451, 264] on p "Homemade milk with 20–25% nuts provides significantly more nutrients than typic…" at bounding box center [405, 291] width 159 height 55
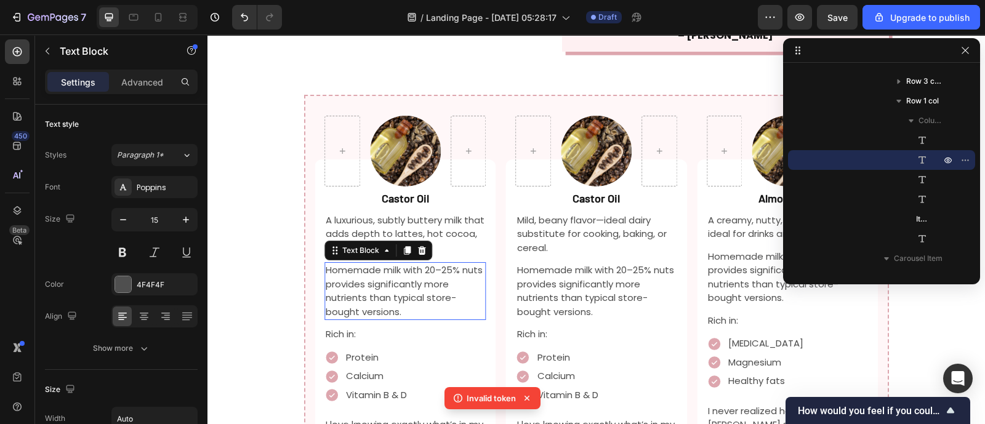
click at [451, 264] on p "Homemade milk with 20–25% nuts provides significantly more nutrients than typic…" at bounding box center [405, 291] width 159 height 55
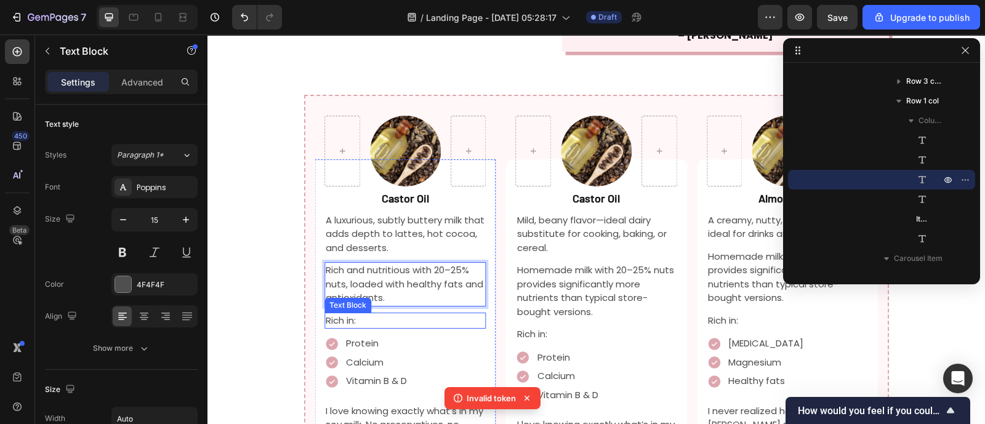
scroll to position [1657, 0]
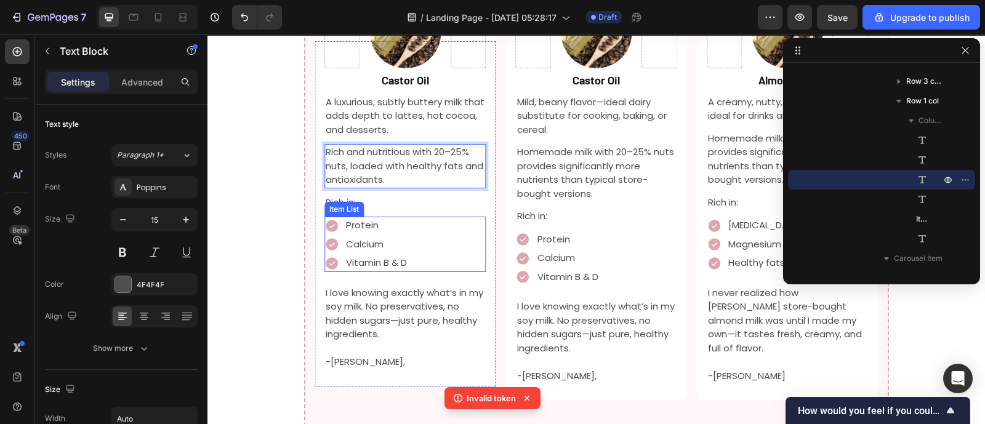
click at [367, 217] on div "Protein" at bounding box center [376, 226] width 65 height 18
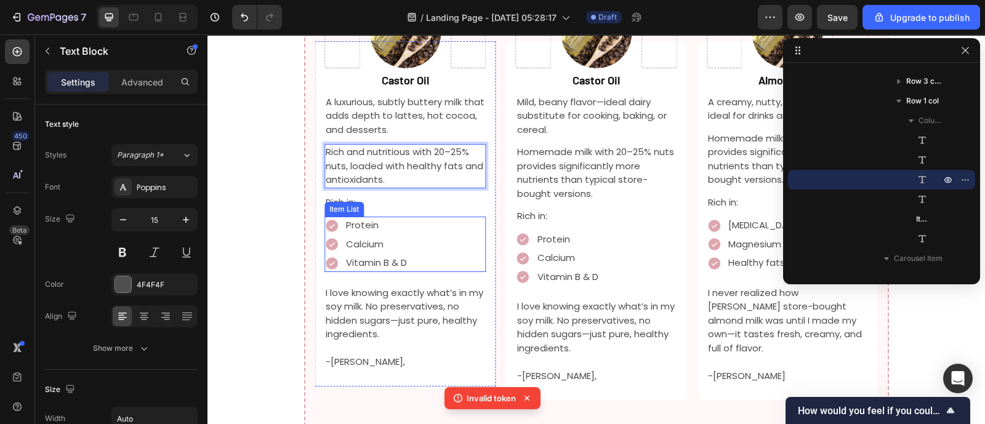
click at [367, 217] on div "Protein" at bounding box center [376, 226] width 65 height 18
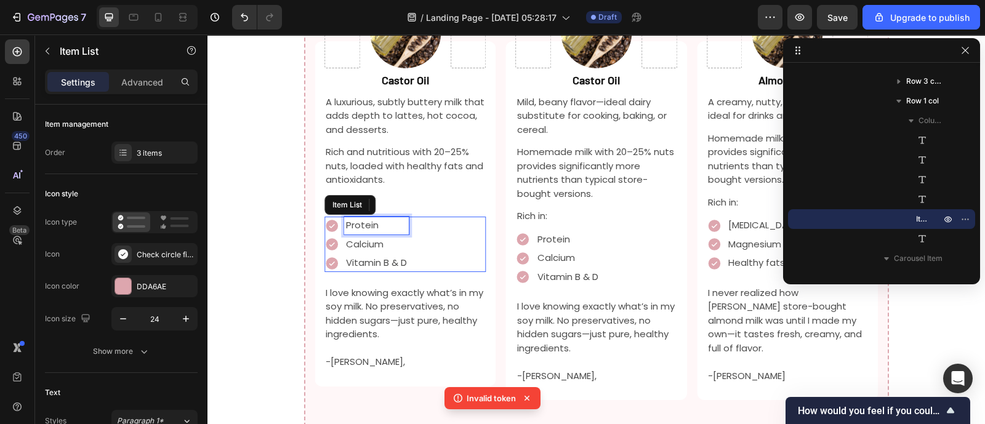
click at [377, 219] on p "Protein" at bounding box center [376, 226] width 61 height 14
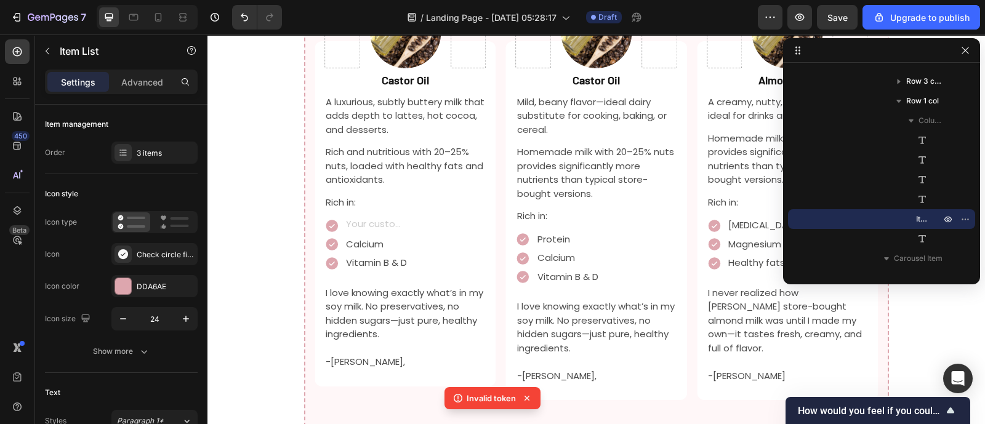
scroll to position [1651, 0]
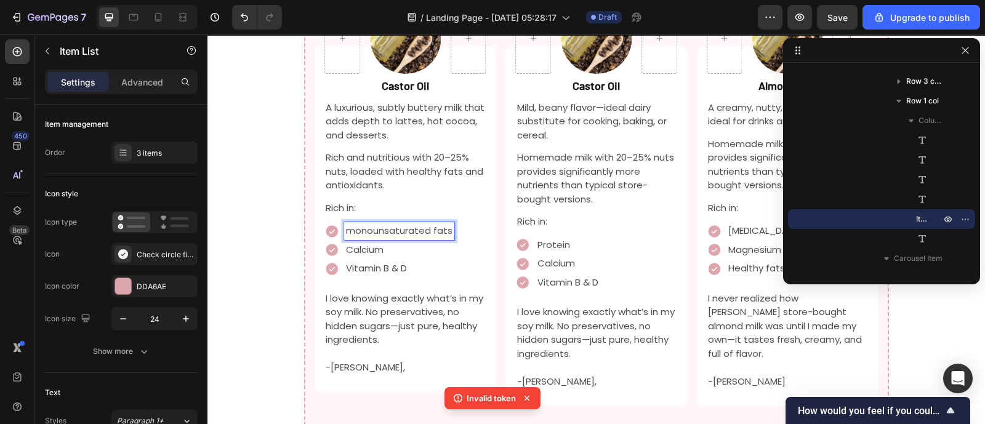
click at [392, 243] on p "Calcium" at bounding box center [399, 250] width 107 height 14
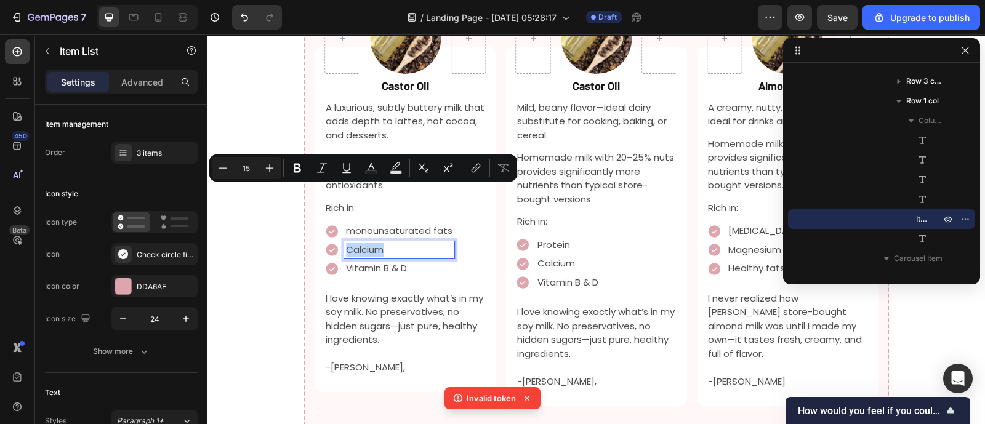
click at [392, 243] on p "Calcium" at bounding box center [399, 250] width 107 height 14
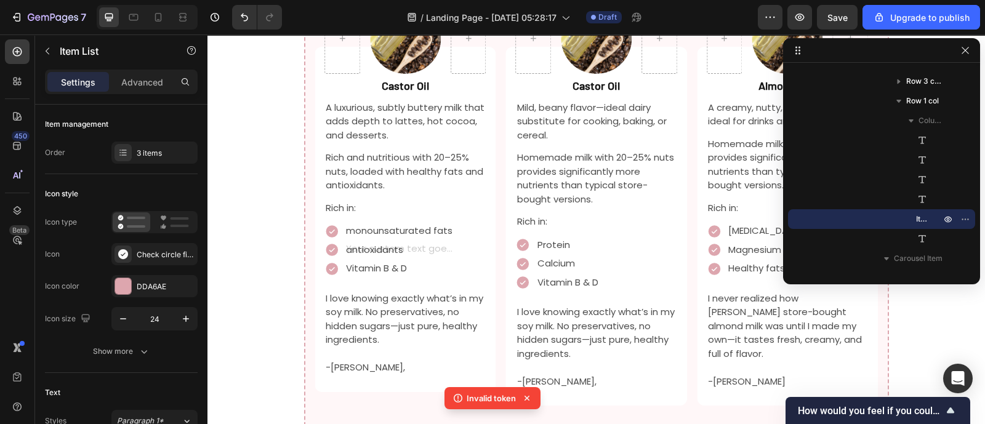
scroll to position [1645, 0]
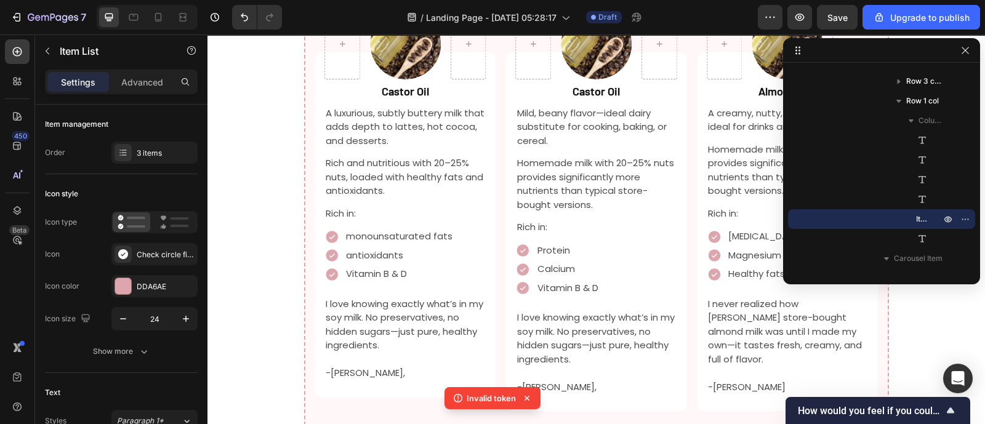
click at [346, 249] on p "antioxidants" at bounding box center [399, 256] width 107 height 14
click at [349, 230] on p "monounsaturated fats" at bounding box center [399, 237] width 107 height 14
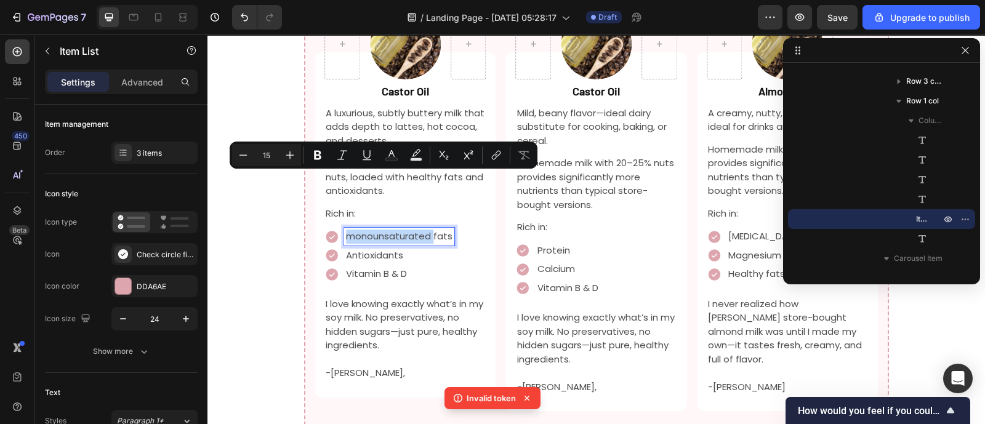
click at [349, 230] on p "monounsaturated fats" at bounding box center [399, 237] width 107 height 14
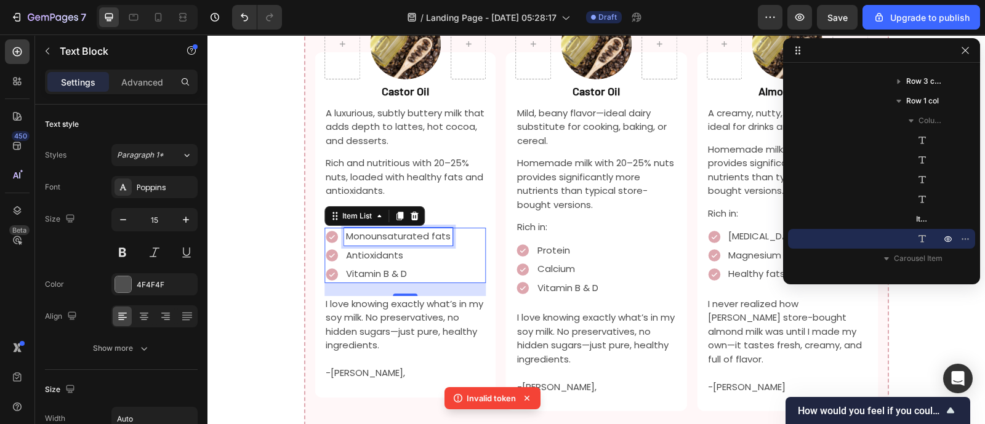
click at [428, 297] on p "I love knowing exactly what’s in my soy milk. No preservatives, no hidden sugar…" at bounding box center [405, 324] width 159 height 55
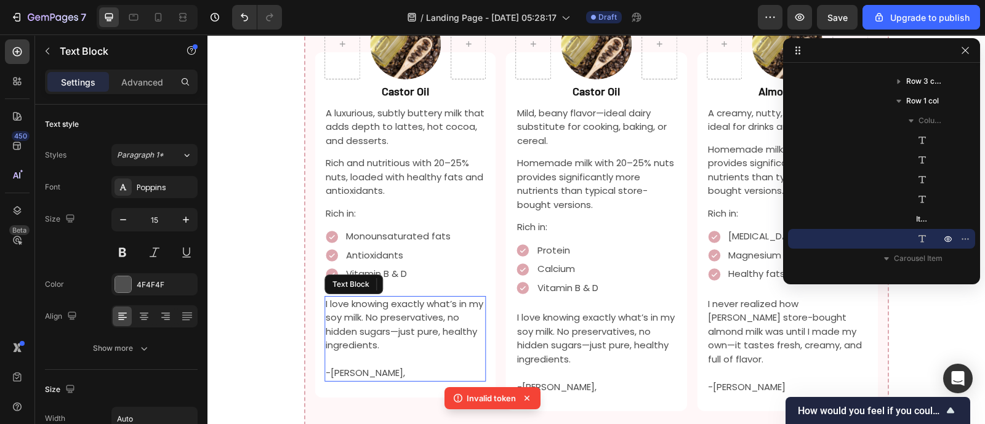
click at [428, 297] on p "I love knowing exactly what’s in my soy milk. No preservatives, no hidden sugar…" at bounding box center [405, 324] width 159 height 55
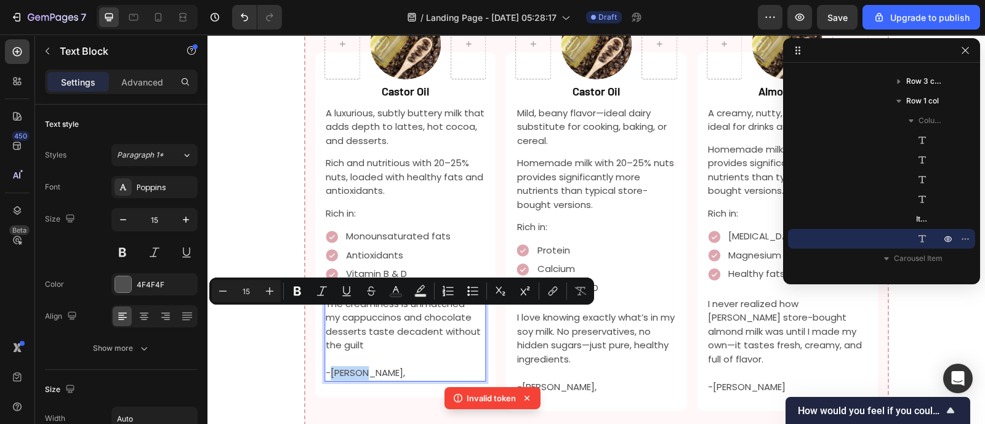
drag, startPoint x: 392, startPoint y: 312, endPoint x: 325, endPoint y: 322, distance: 67.8
click at [326, 366] on p "-[PERSON_NAME]," at bounding box center [405, 373] width 159 height 14
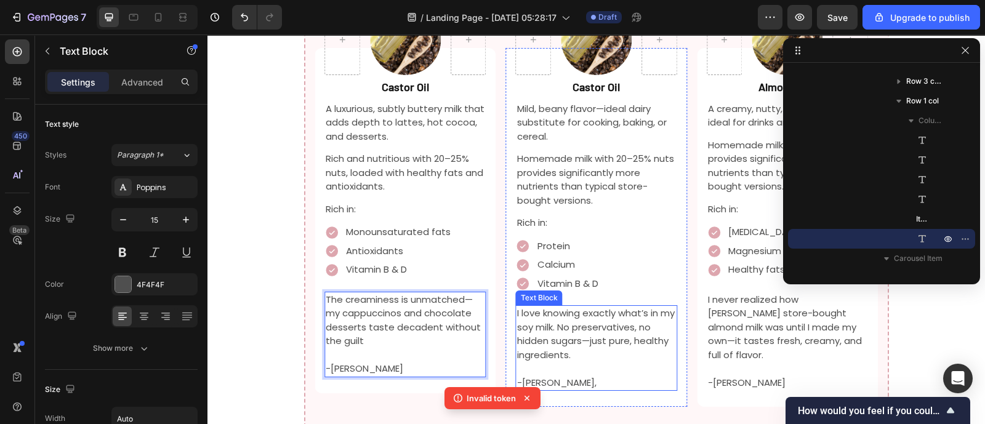
scroll to position [1649, 0]
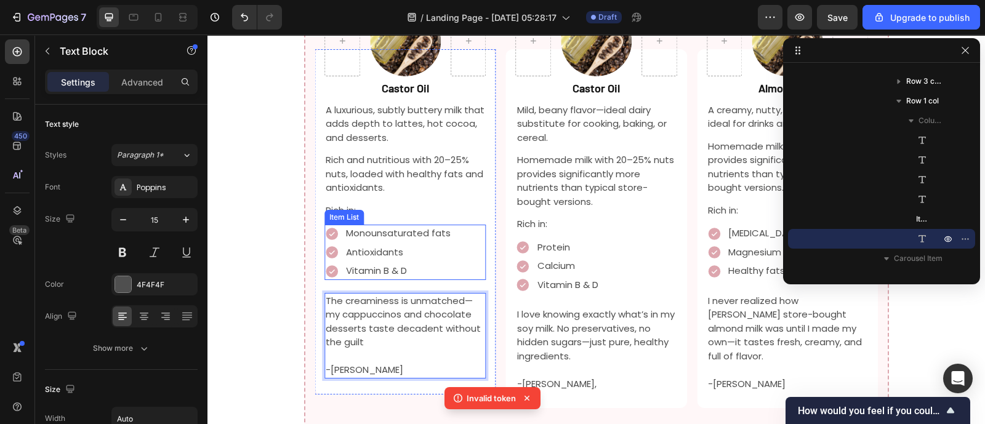
click at [438, 264] on p "Vitamin B & D" at bounding box center [398, 271] width 105 height 14
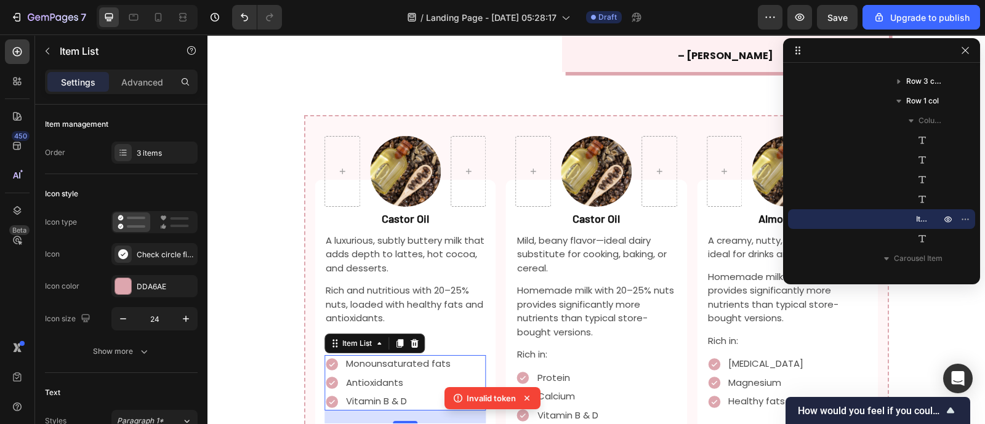
scroll to position [1515, 0]
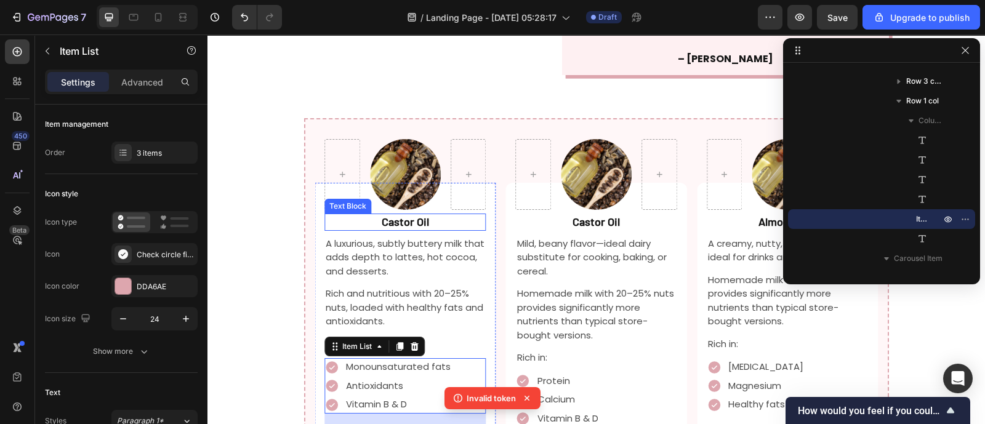
click at [400, 215] on strong "Castor Oil" at bounding box center [405, 222] width 47 height 14
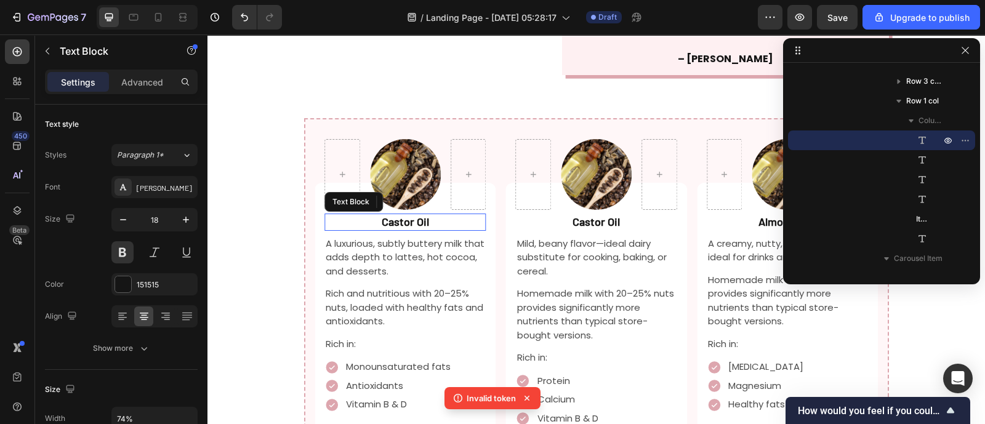
click at [400, 215] on strong "Castor Oil" at bounding box center [405, 222] width 47 height 14
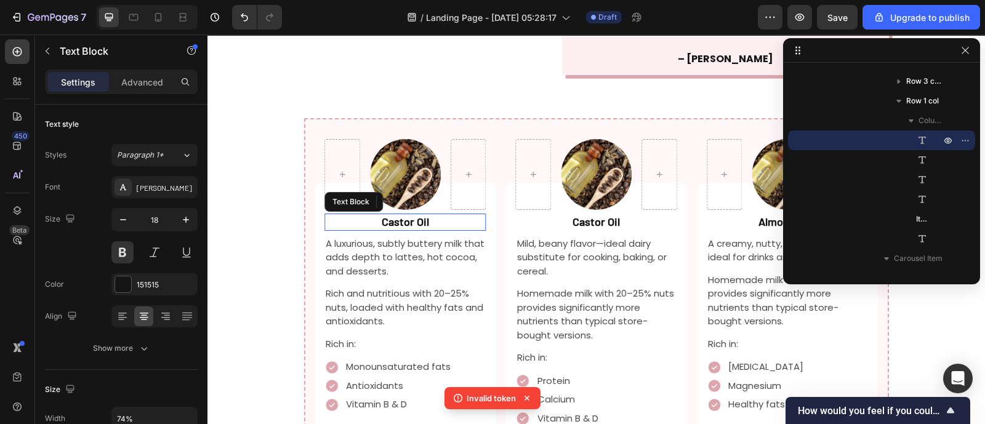
click at [400, 215] on strong "Castor Oil" at bounding box center [405, 222] width 47 height 14
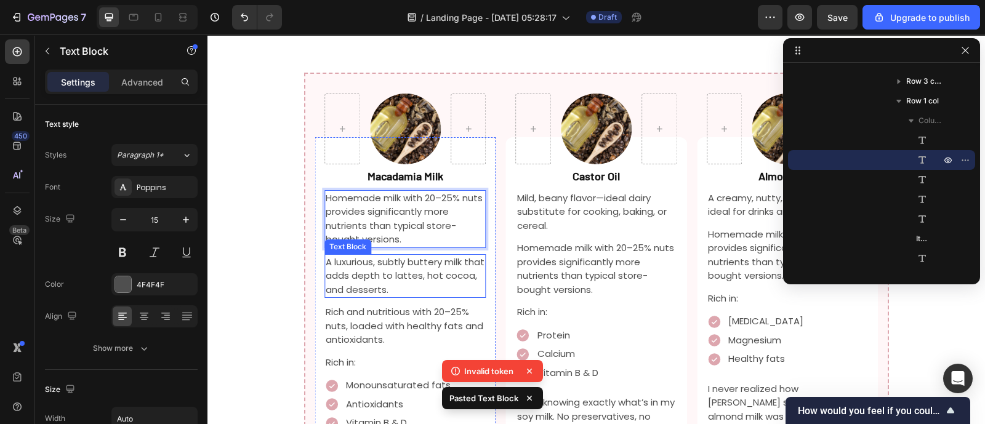
scroll to position [1555, 0]
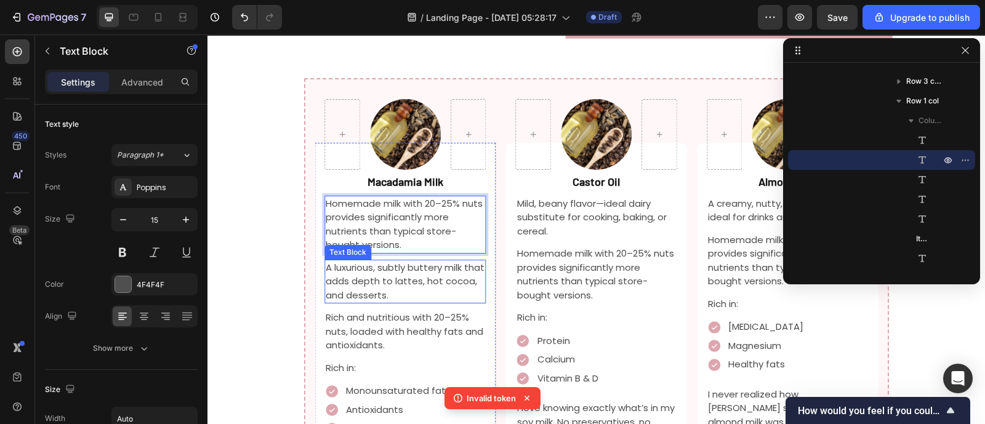
drag, startPoint x: 390, startPoint y: 232, endPoint x: 413, endPoint y: 149, distance: 85.6
click at [390, 261] on p "A luxurious, subtly buttery milk that adds depth to lattes, hot cocoa, and dess…" at bounding box center [405, 282] width 159 height 42
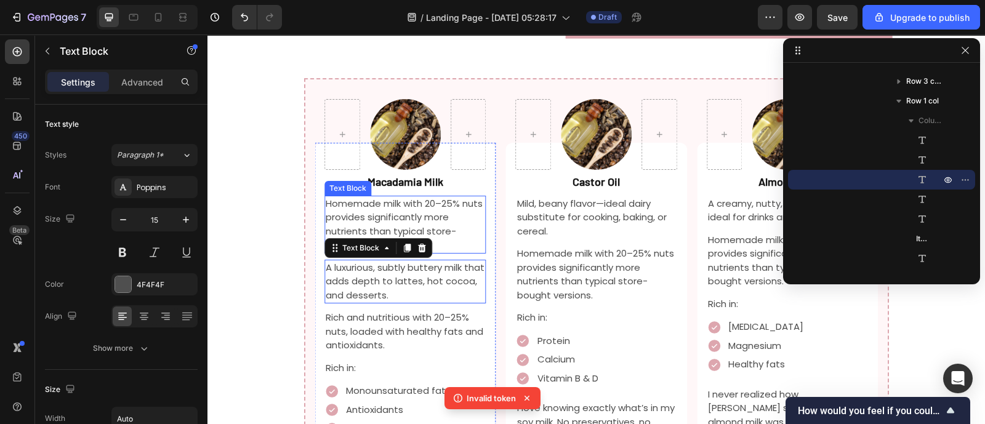
click at [445, 197] on p "Homemade milk with 20–25% nuts provides significantly more nutrients than typic…" at bounding box center [405, 224] width 159 height 55
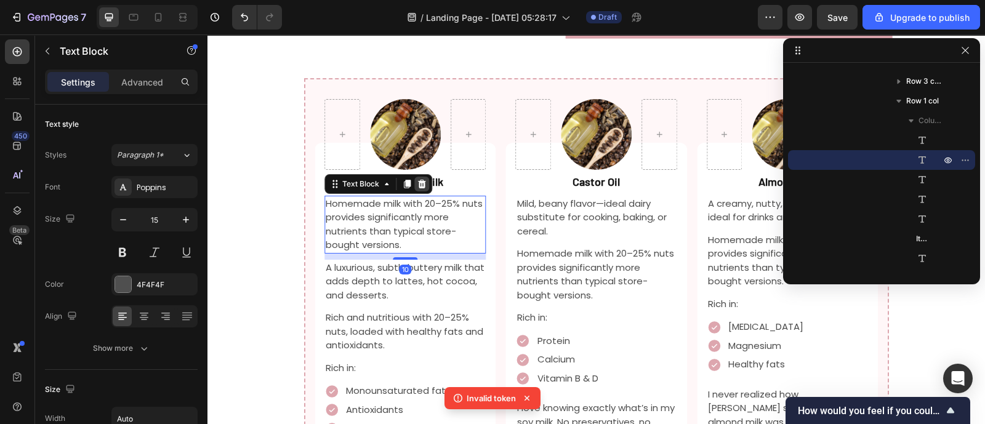
click at [419, 179] on icon at bounding box center [422, 184] width 10 height 10
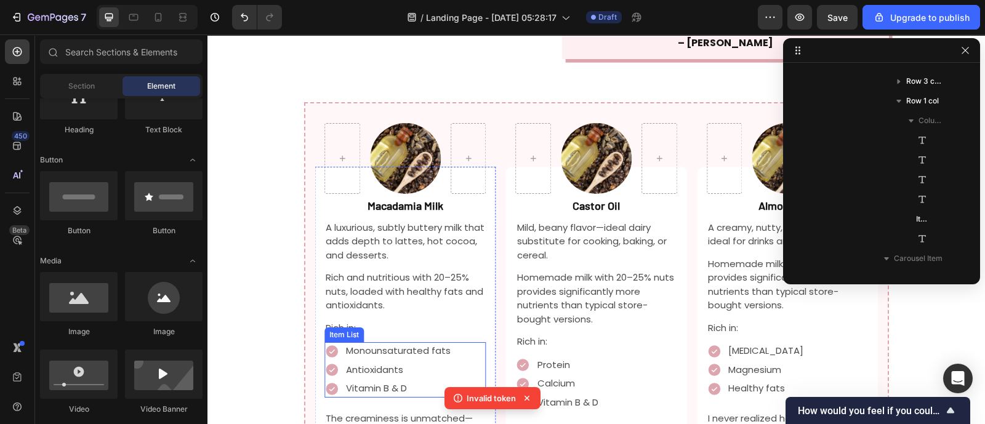
scroll to position [1527, 0]
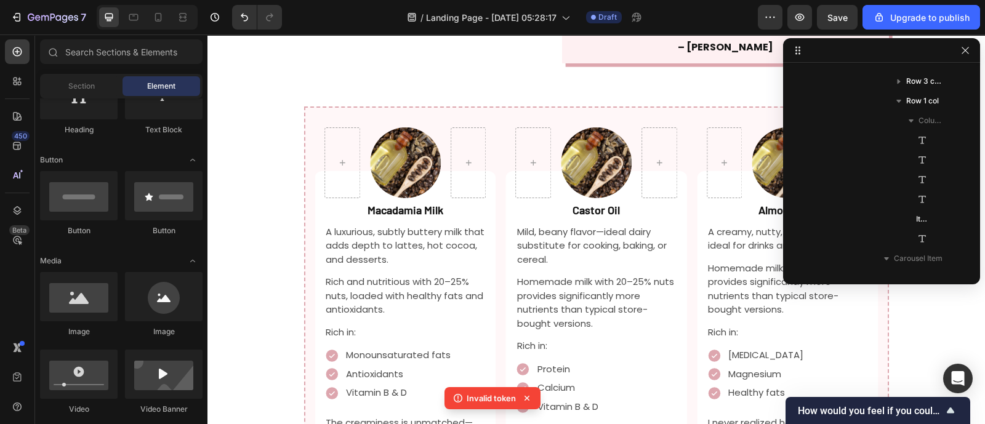
click at [592, 225] on p "Mild, beany flavor—ideal dairy substitute for cooking, baking, or cereal." at bounding box center [596, 246] width 159 height 42
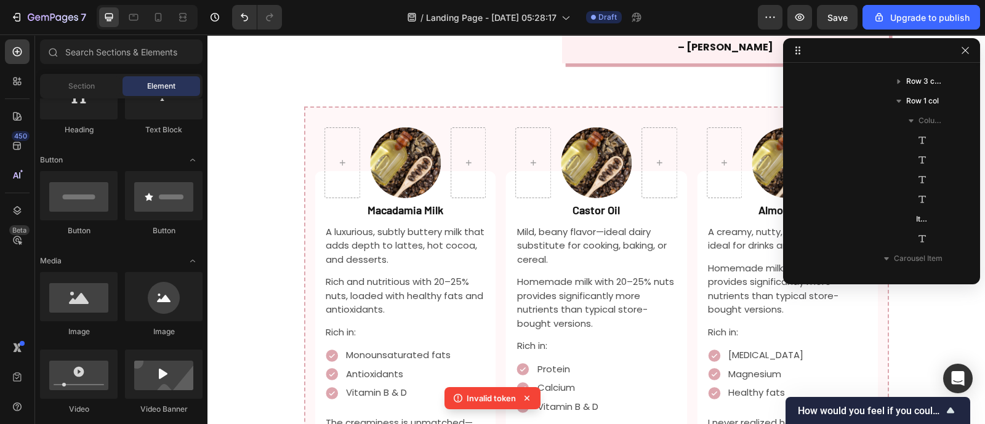
click at [592, 225] on p "Mild, beany flavor—ideal dairy substitute for cooking, baking, or cereal." at bounding box center [596, 246] width 159 height 42
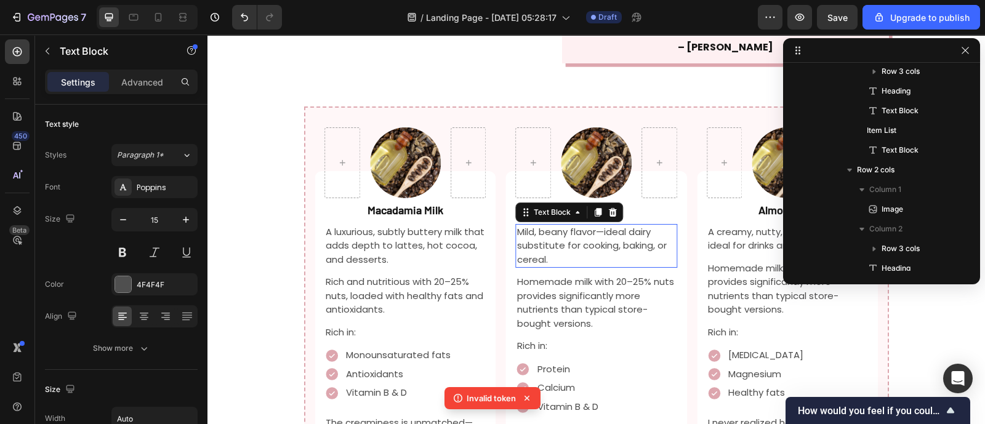
scroll to position [2183, 0]
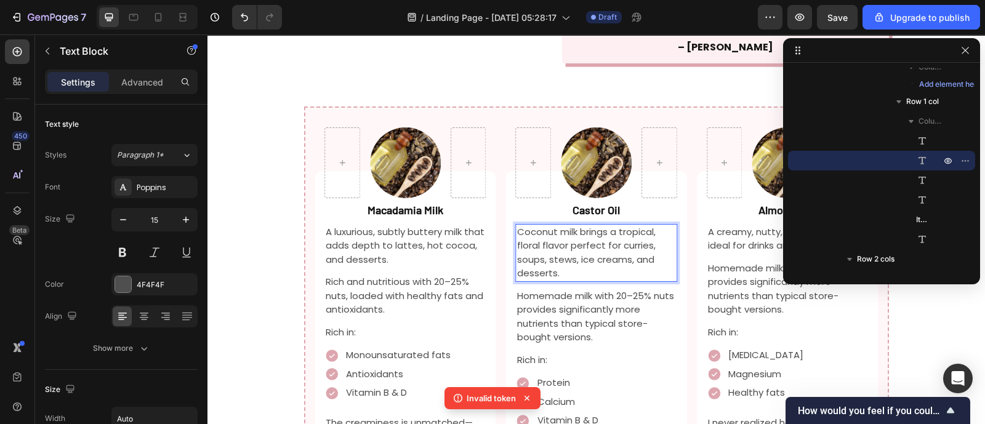
click at [601, 225] on p "Coconut milk brings a tropical, floral flavor perfect for curries, soups, stews…" at bounding box center [596, 252] width 159 height 55
click at [605, 225] on p "Coconut milk brings a tropical, floral flavor perfect for curries, soups, stews…" at bounding box center [596, 252] width 159 height 55
click at [614, 225] on p "Coconut milk brings a tropical, floral flavor perfect for curries, soups, stews…" at bounding box center [596, 252] width 159 height 55
drag, startPoint x: 612, startPoint y: 179, endPoint x: 500, endPoint y: 179, distance: 111.5
click at [506, 179] on div "Castor Oil Text Block Coconut milk brings a tropical, floral flavor perfect for…" at bounding box center [596, 357] width 181 height 373
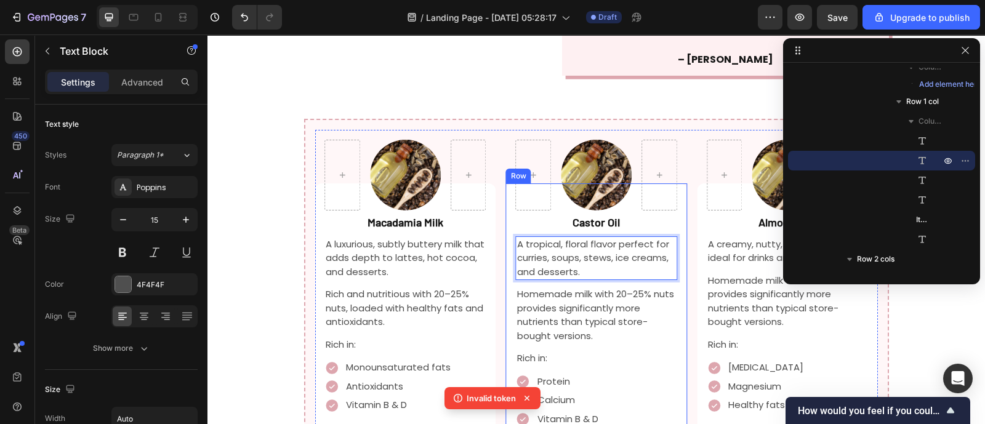
scroll to position [1517, 0]
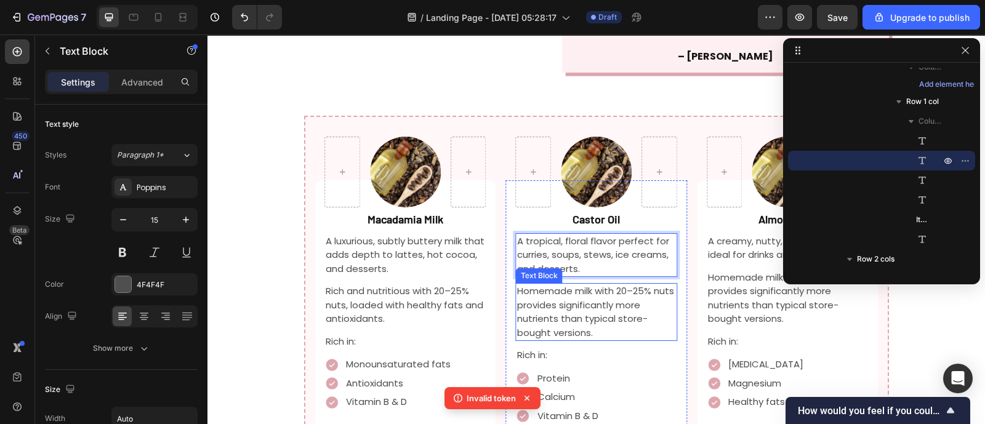
click at [560, 285] on p "Homemade milk with 20–25% nuts provides significantly more nutrients than typic…" at bounding box center [596, 312] width 159 height 55
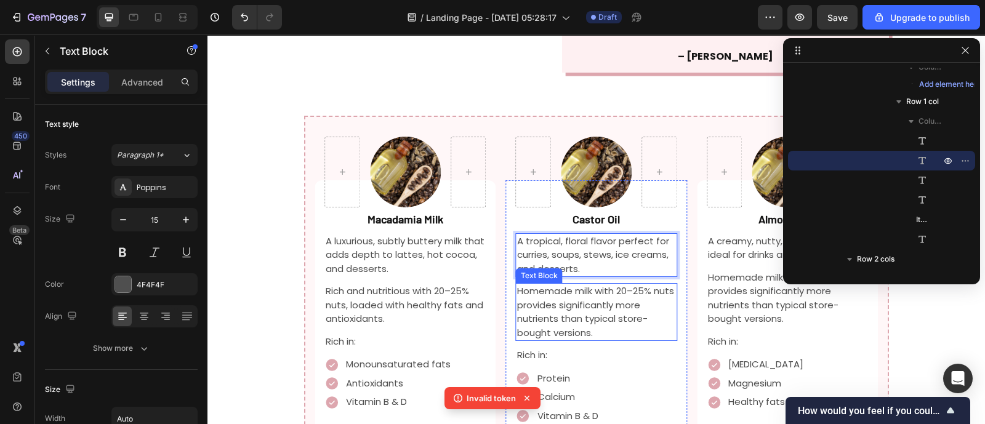
click at [560, 285] on p "Homemade milk with 20–25% nuts provides significantly more nutrients than typic…" at bounding box center [596, 312] width 159 height 55
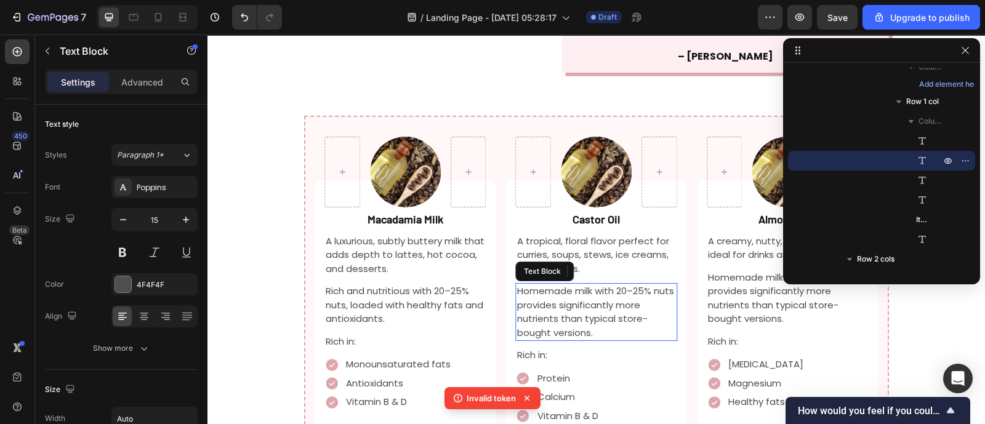
click at [560, 285] on p "Homemade milk with 20–25% nuts provides significantly more nutrients than typic…" at bounding box center [596, 312] width 159 height 55
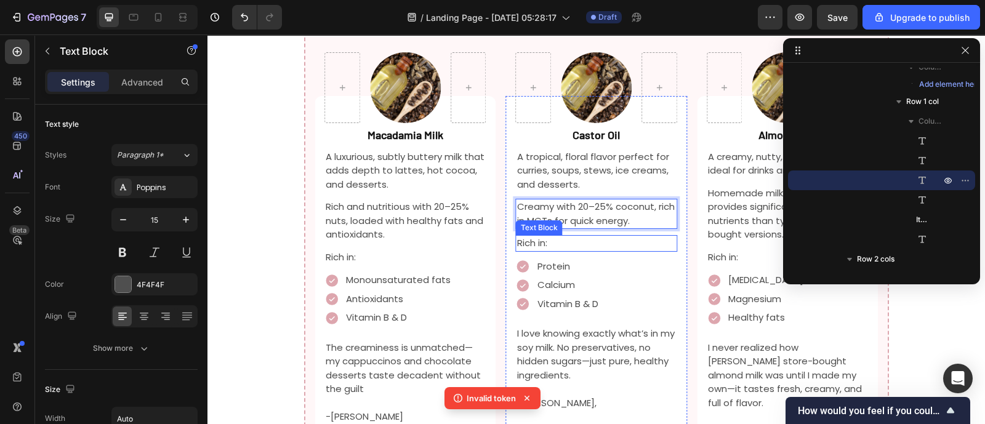
scroll to position [1598, 0]
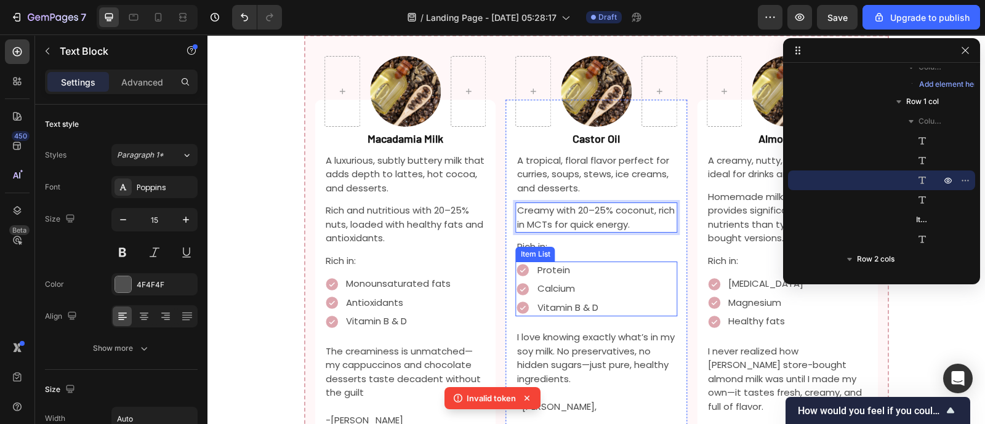
click at [577, 264] on p "Protein" at bounding box center [568, 271] width 61 height 14
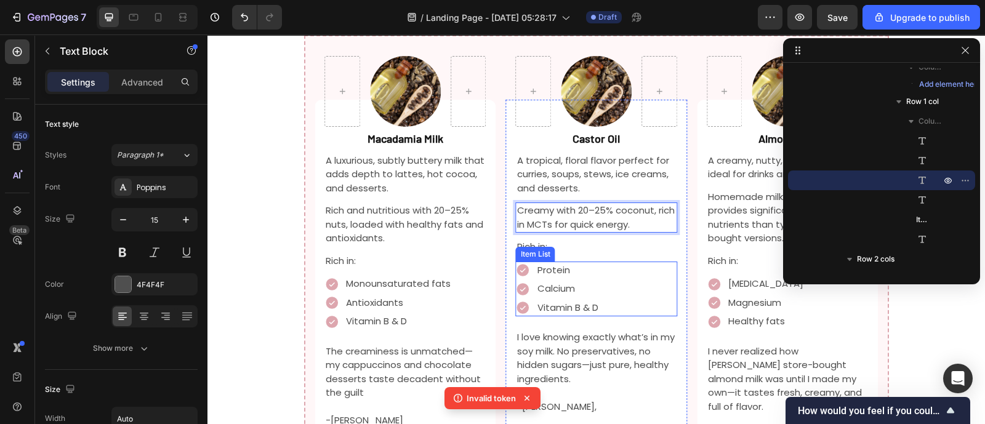
click at [577, 264] on p "Protein" at bounding box center [568, 271] width 61 height 14
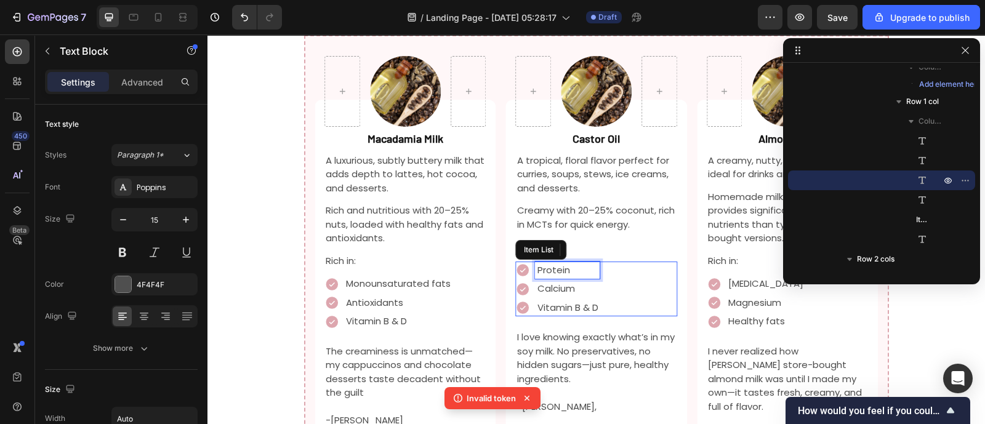
click at [574, 264] on p "Protein" at bounding box center [568, 271] width 61 height 14
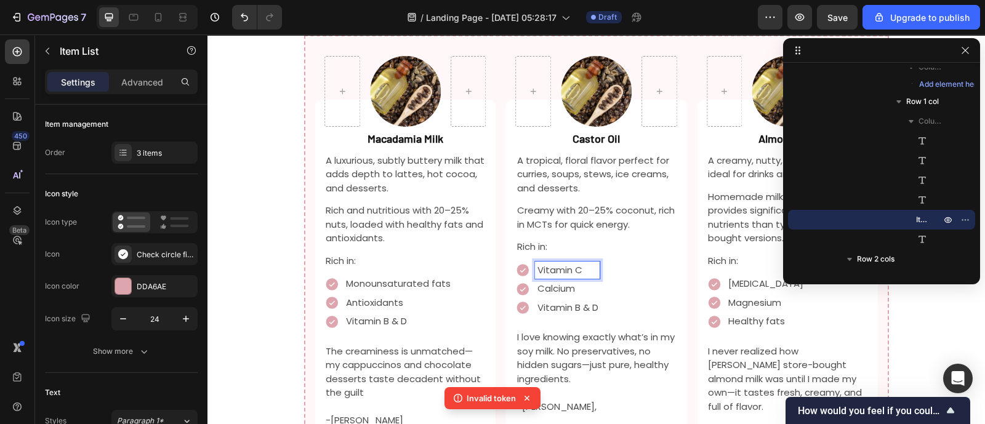
click at [573, 282] on p "Calcium" at bounding box center [568, 289] width 61 height 14
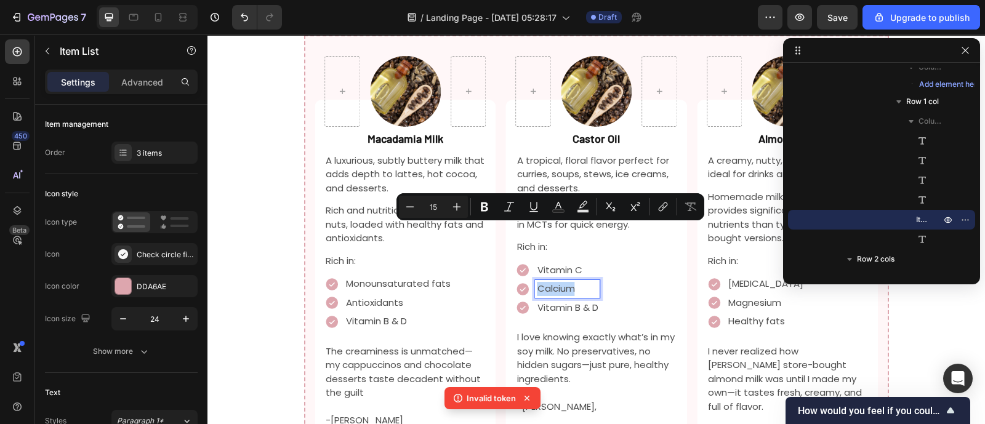
click at [573, 282] on p "Calcium" at bounding box center [568, 289] width 61 height 14
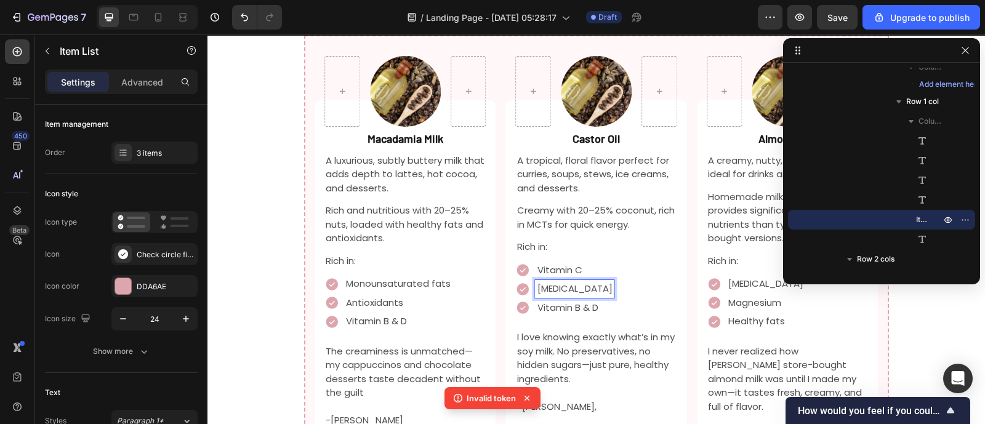
click at [581, 301] on p "Vitamin B & D" at bounding box center [575, 308] width 75 height 14
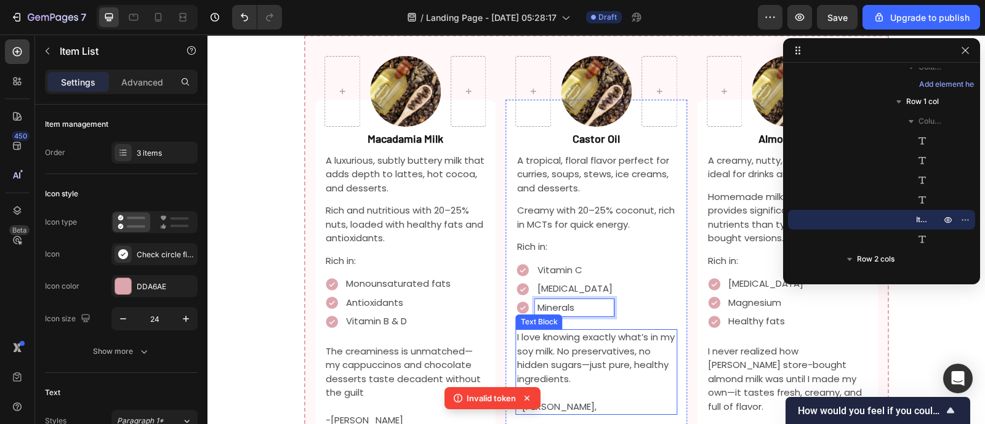
click at [585, 386] on p at bounding box center [596, 393] width 159 height 14
drag, startPoint x: 585, startPoint y: 333, endPoint x: 579, endPoint y: 321, distance: 12.9
click at [585, 386] on p at bounding box center [596, 393] width 159 height 14
click at [579, 331] on p "I love knowing exactly what’s in my soy milk. No preservatives, no hidden sugar…" at bounding box center [596, 358] width 159 height 55
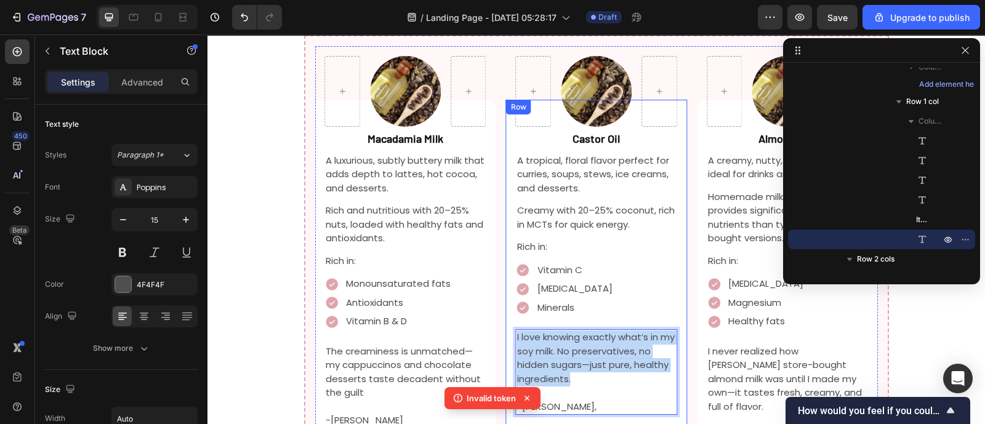
drag, startPoint x: 579, startPoint y: 321, endPoint x: 501, endPoint y: 273, distance: 91.5
click at [506, 273] on div "Castor Oil Text Block A tropical, floral flavor perfect for curries, soups, ste…" at bounding box center [596, 265] width 181 height 331
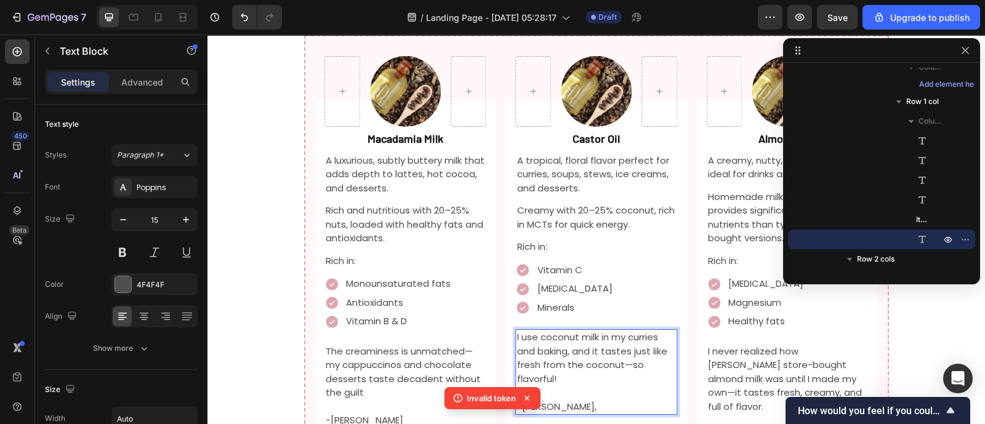
scroll to position [1617, 0]
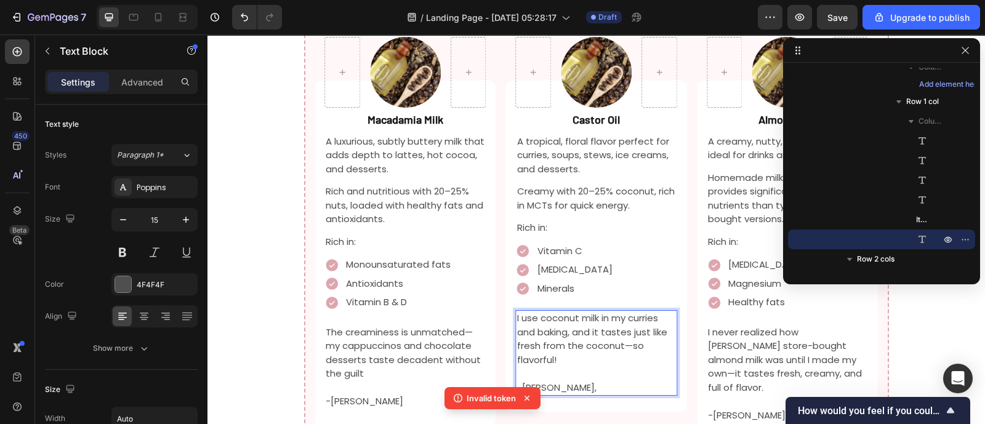
click at [566, 381] on p "-[PERSON_NAME]," at bounding box center [596, 388] width 159 height 14
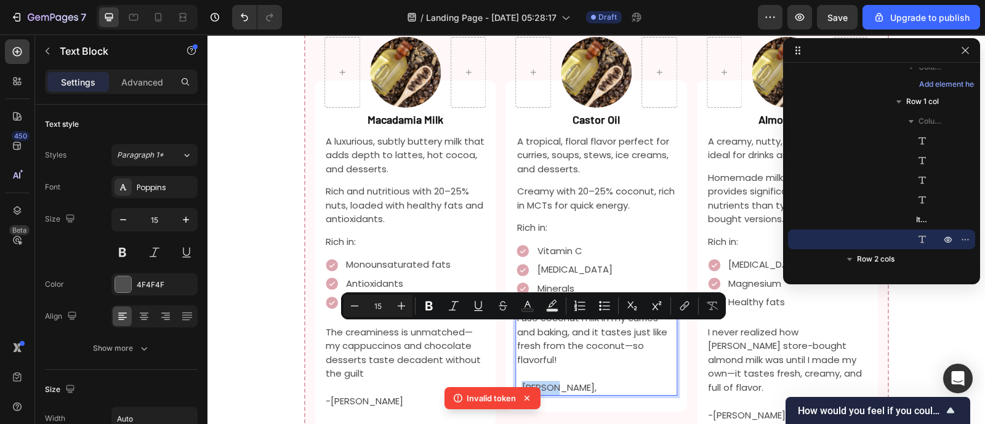
drag, startPoint x: 566, startPoint y: 328, endPoint x: 516, endPoint y: 334, distance: 50.3
click at [517, 381] on p "-[PERSON_NAME]," at bounding box center [596, 388] width 159 height 14
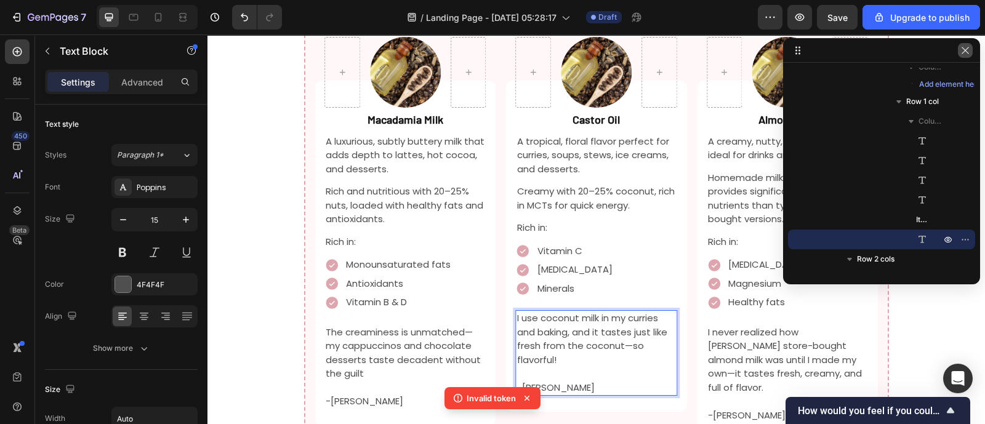
click at [967, 48] on icon "button" at bounding box center [965, 50] width 7 height 7
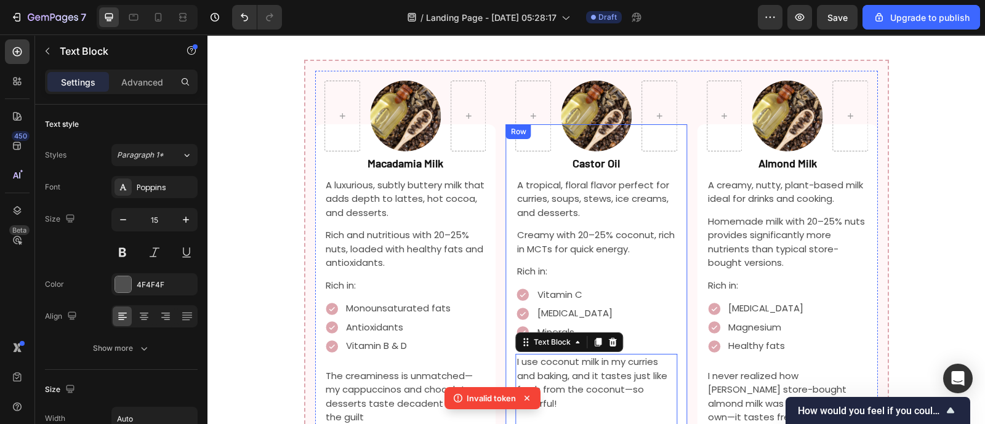
scroll to position [1714, 0]
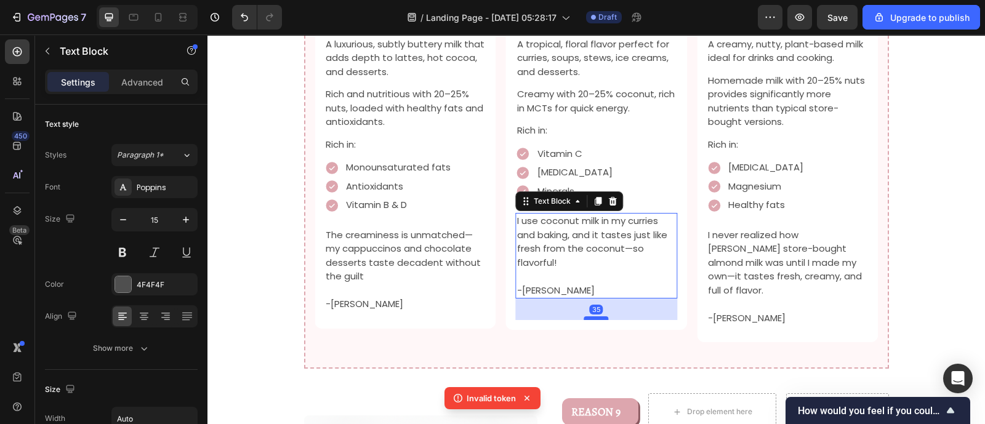
drag, startPoint x: 592, startPoint y: 246, endPoint x: 592, endPoint y: 260, distance: 14.8
click at [592, 317] on div at bounding box center [596, 319] width 25 height 4
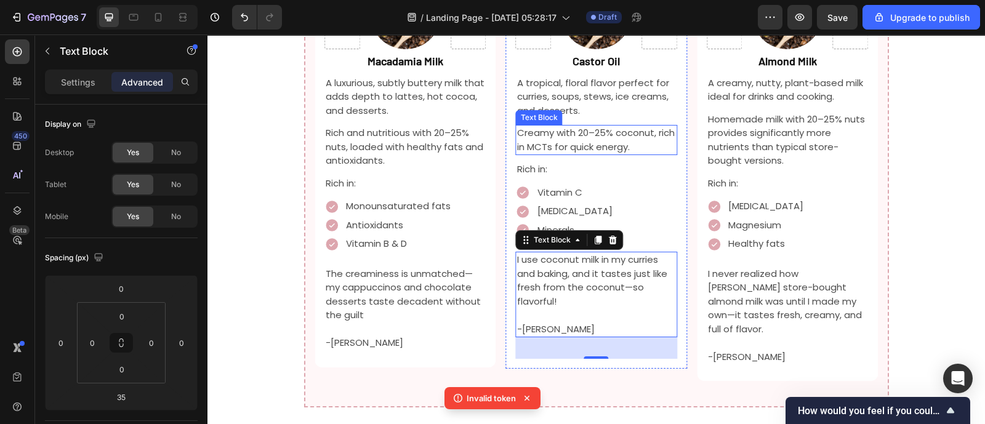
scroll to position [1681, 0]
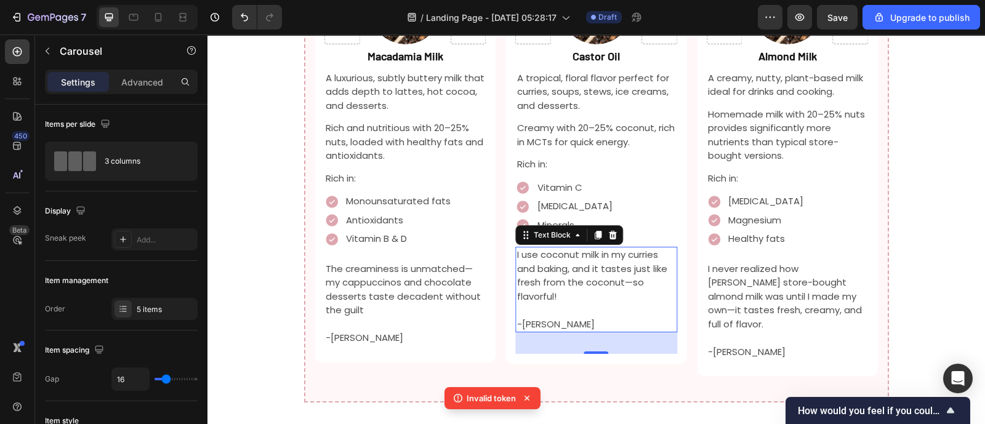
click at [682, 155] on div "Image Row Almond Milk Text Block A creamy, nutty, plant-based milk ideal for dr…" at bounding box center [596, 170] width 563 height 413
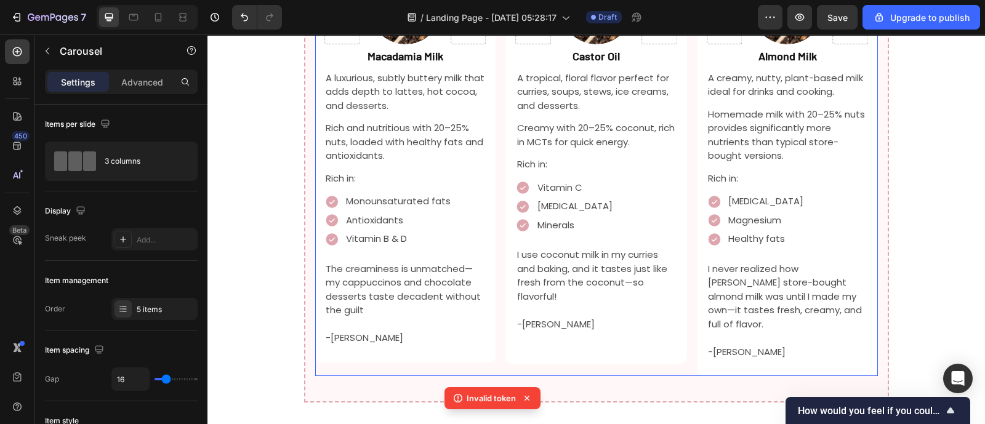
click at [688, 158] on div "Image Row Almond Milk Text Block A creamy, nutty, plant-based milk ideal for dr…" at bounding box center [596, 170] width 563 height 413
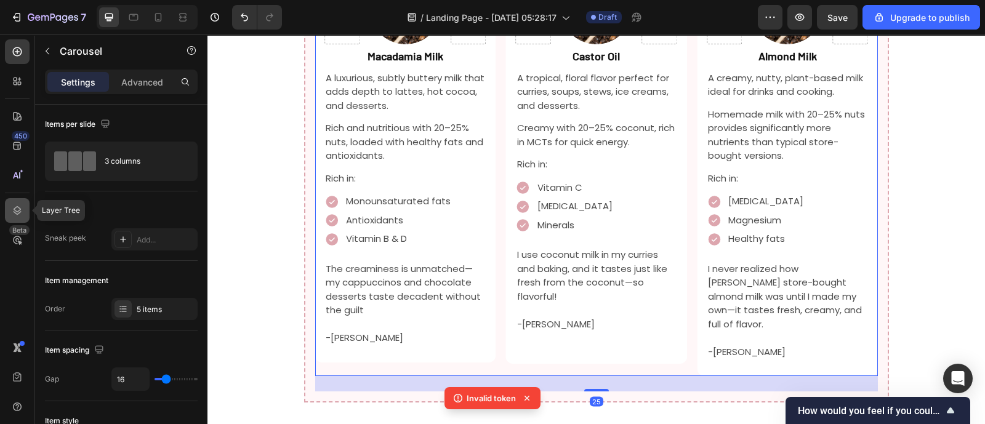
click at [7, 213] on div at bounding box center [17, 210] width 25 height 25
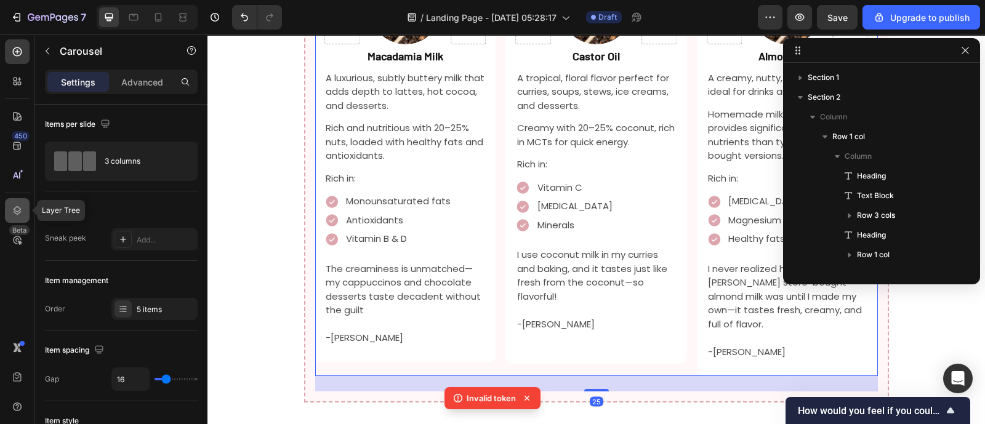
scroll to position [151, 0]
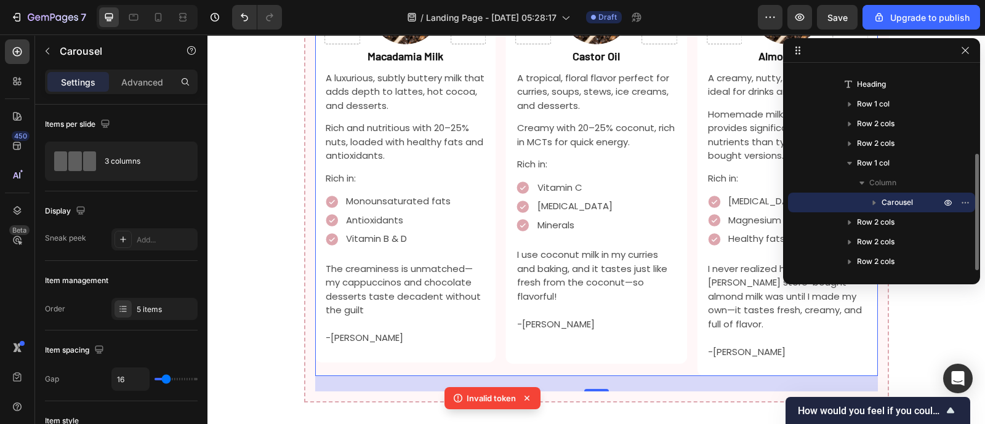
click at [833, 203] on div "Carousel" at bounding box center [881, 203] width 177 height 20
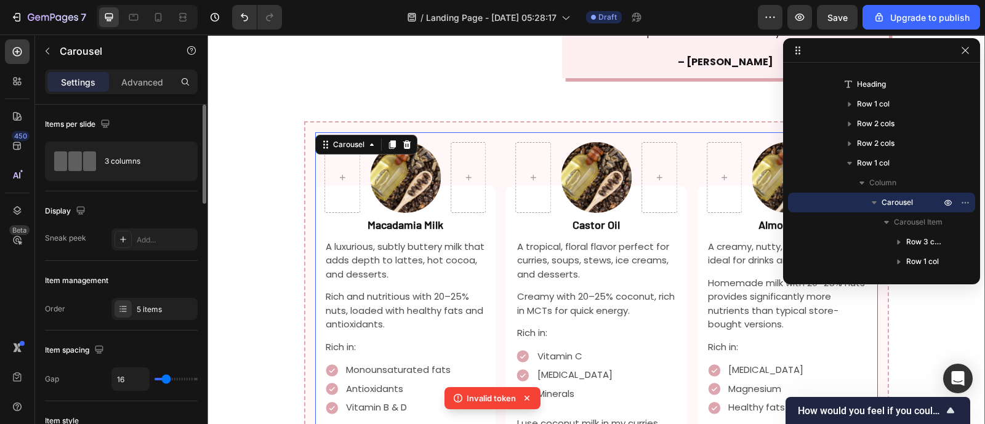
scroll to position [1511, 0]
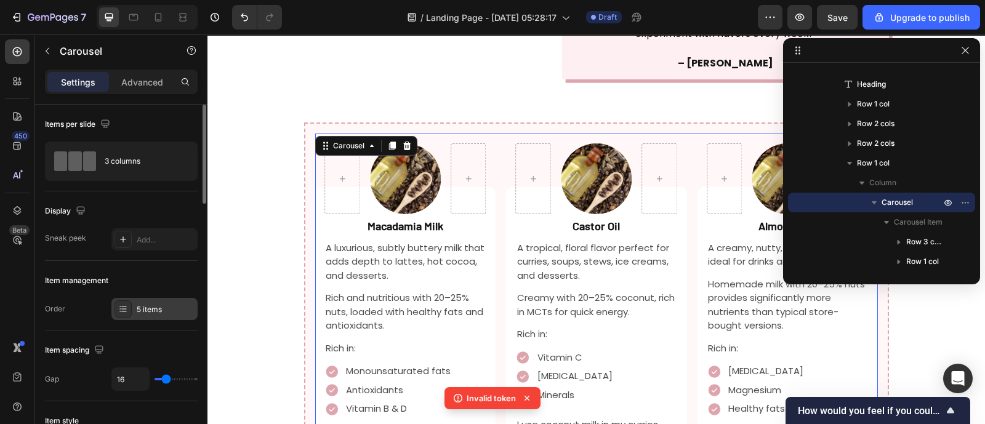
click at [158, 308] on div "5 items" at bounding box center [166, 309] width 58 height 11
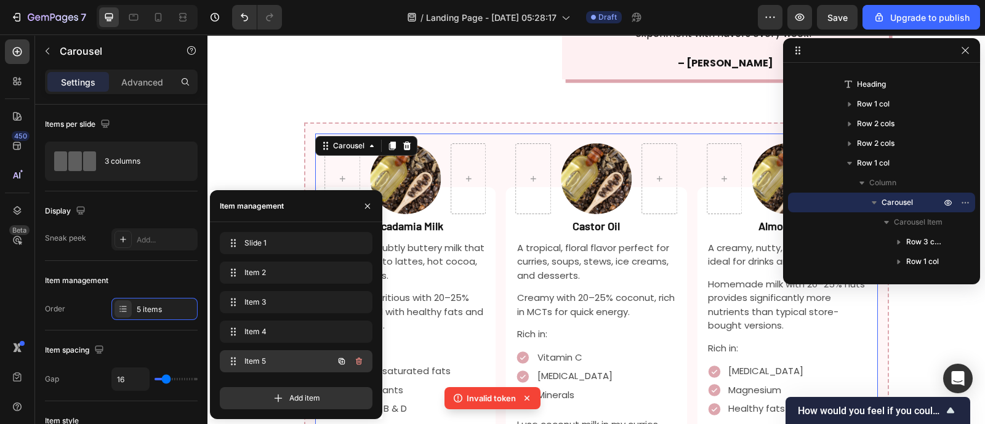
click at [349, 362] on button "button" at bounding box center [341, 361] width 17 height 17
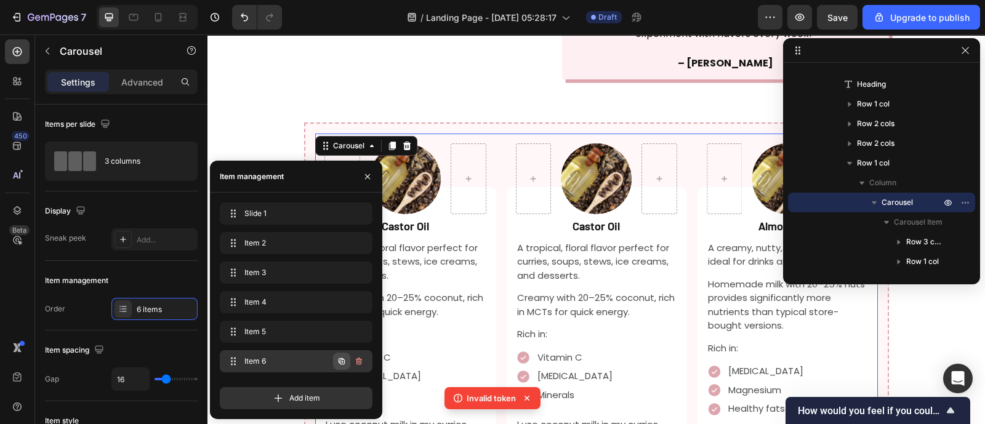
click at [336, 361] on button "button" at bounding box center [341, 361] width 17 height 17
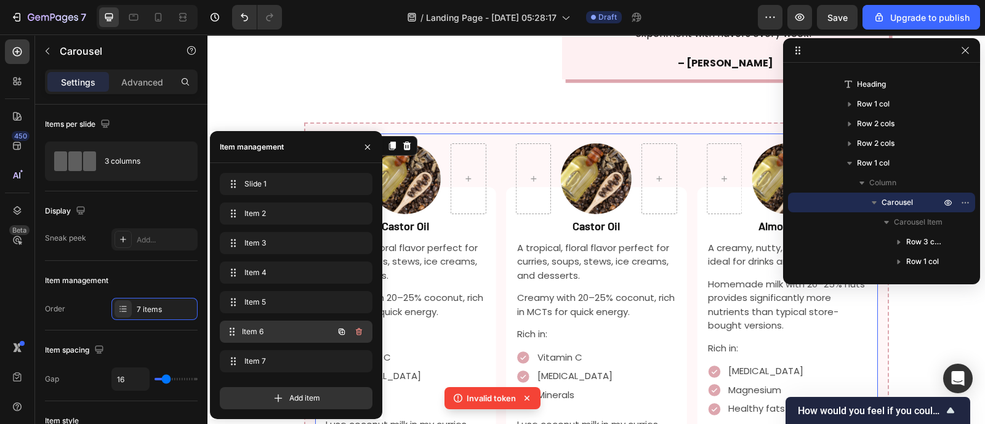
click at [307, 337] on span "Item 6" at bounding box center [287, 331] width 91 height 11
click at [271, 329] on span "Item 6" at bounding box center [287, 331] width 91 height 11
click at [275, 329] on span "Item 6" at bounding box center [287, 331] width 91 height 11
click at [967, 49] on icon "button" at bounding box center [965, 50] width 7 height 7
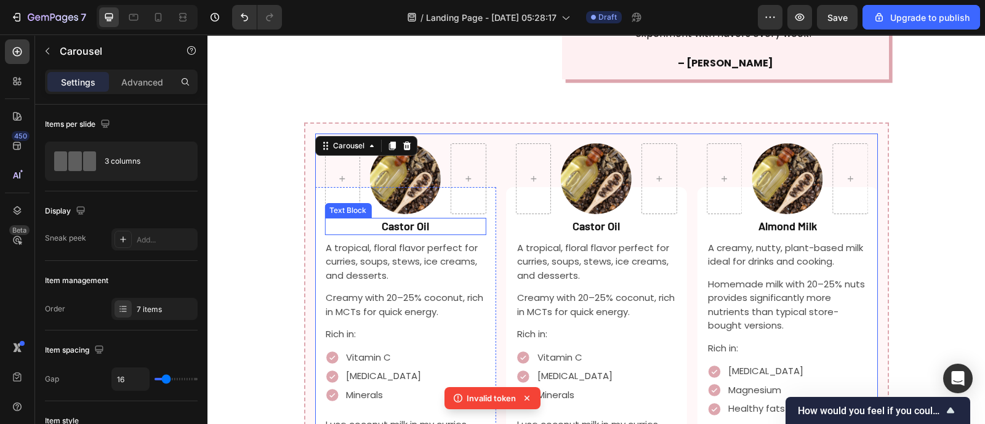
click at [391, 219] on strong "Castor Oil" at bounding box center [405, 226] width 47 height 14
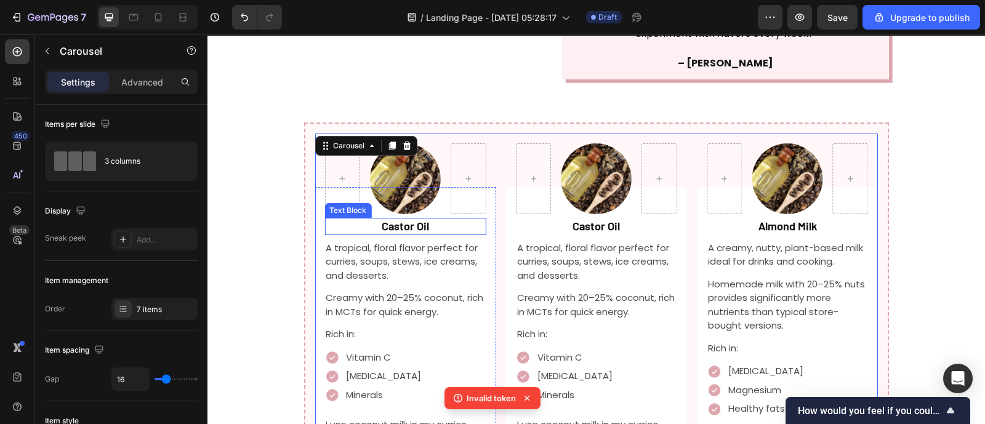
click at [391, 219] on strong "Castor Oil" at bounding box center [405, 226] width 47 height 14
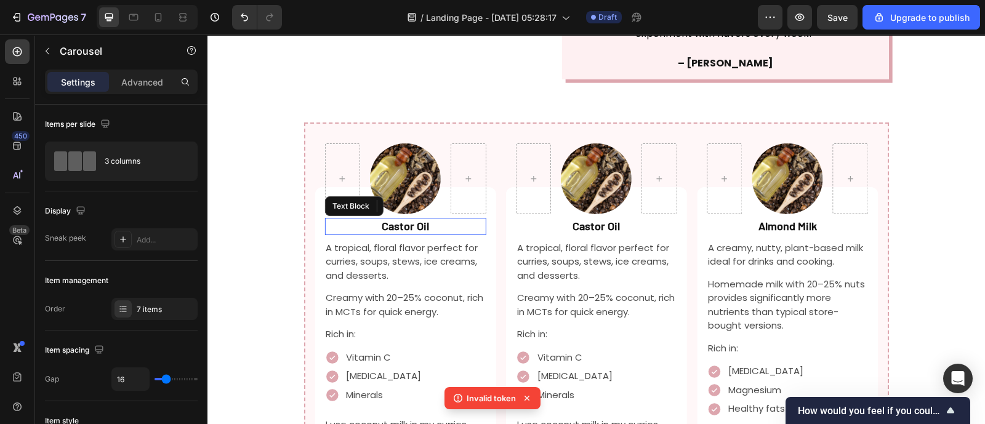
click at [391, 219] on strong "Castor Oil" at bounding box center [405, 226] width 47 height 14
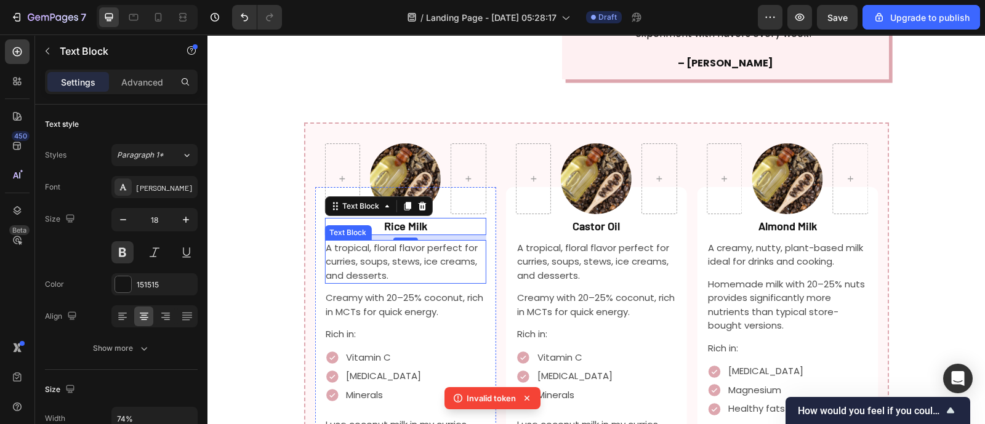
click at [379, 241] on p "A tropical, floral flavor perfect for curries, soups, stews, ice creams, and de…" at bounding box center [405, 262] width 159 height 42
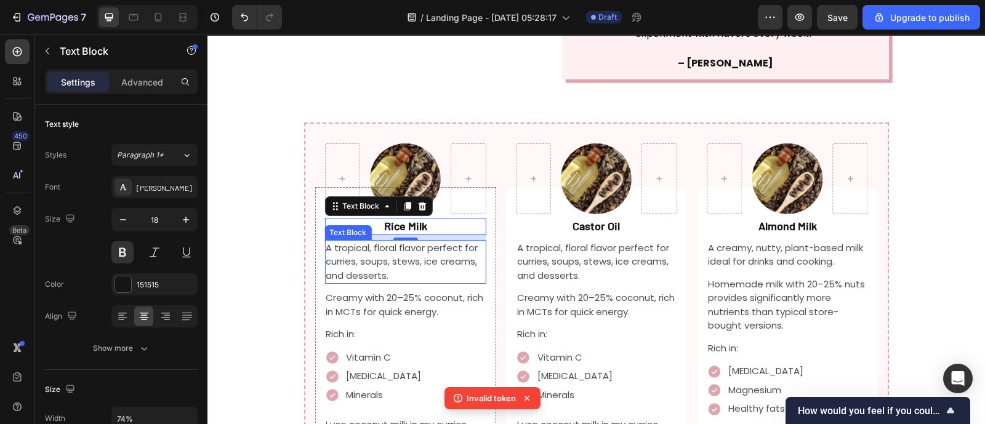
click at [379, 241] on p "A tropical, floral flavor perfect for curries, soups, stews, ice creams, and de…" at bounding box center [405, 262] width 159 height 42
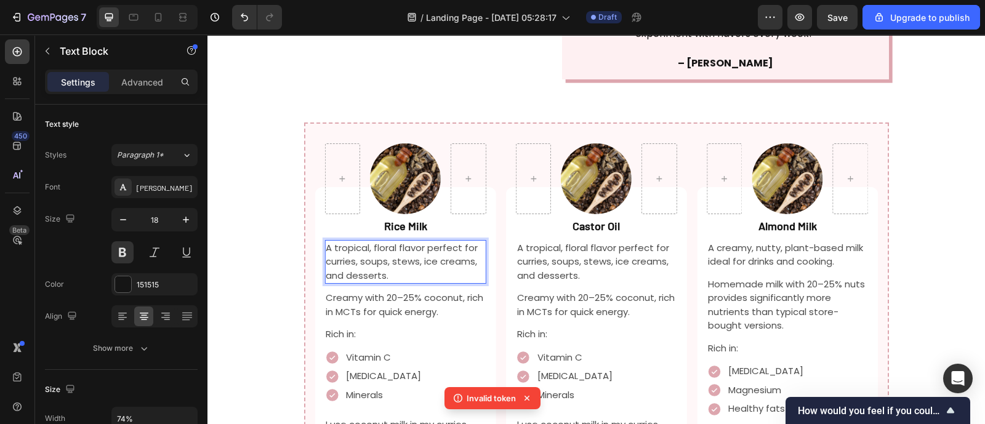
click at [379, 241] on p "A tropical, floral flavor perfect for curries, soups, stews, ice creams, and de…" at bounding box center [405, 262] width 159 height 42
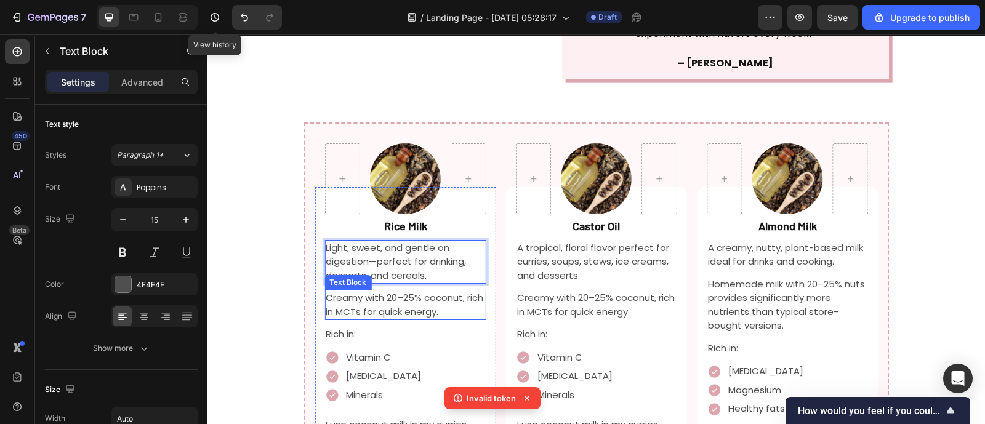
click at [429, 291] on p "Creamy with 20–25% coconut, rich in MCTs for quick energy." at bounding box center [405, 305] width 159 height 28
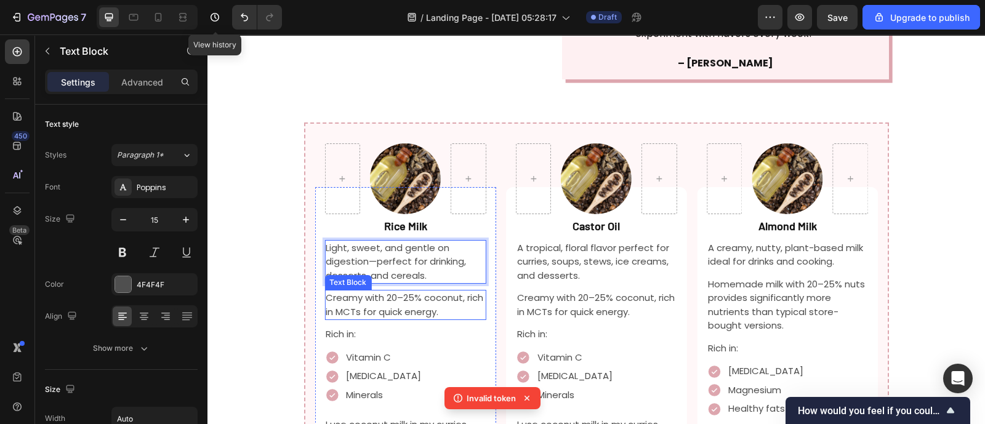
click at [429, 291] on p "Creamy with 20–25% coconut, rich in MCTs for quick energy." at bounding box center [405, 305] width 159 height 28
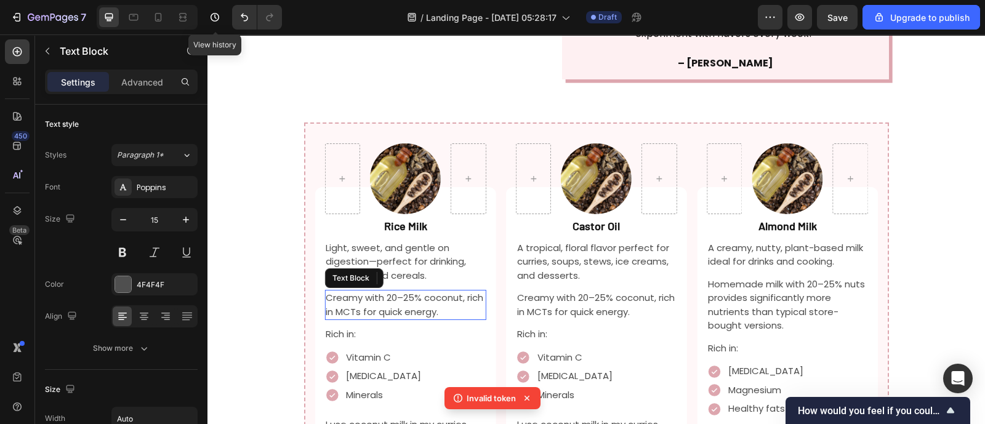
click at [429, 291] on p "Creamy with 20–25% coconut, rich in MCTs for quick energy." at bounding box center [405, 305] width 159 height 28
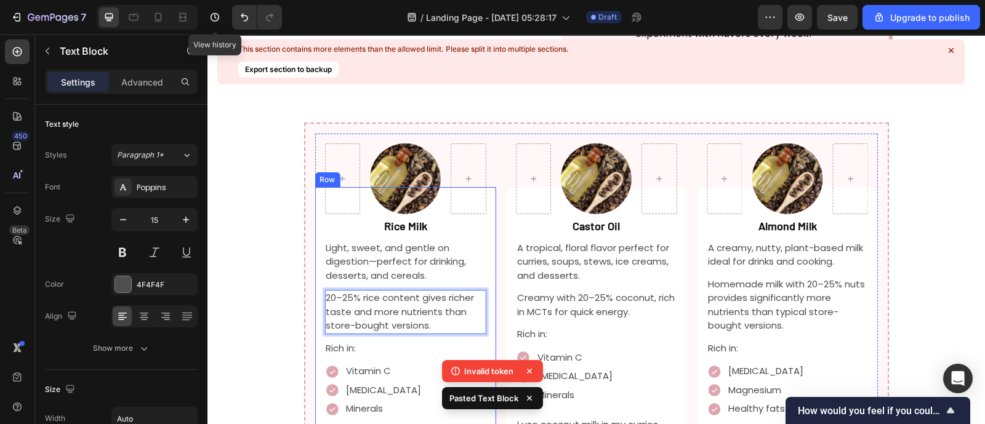
scroll to position [1581, 0]
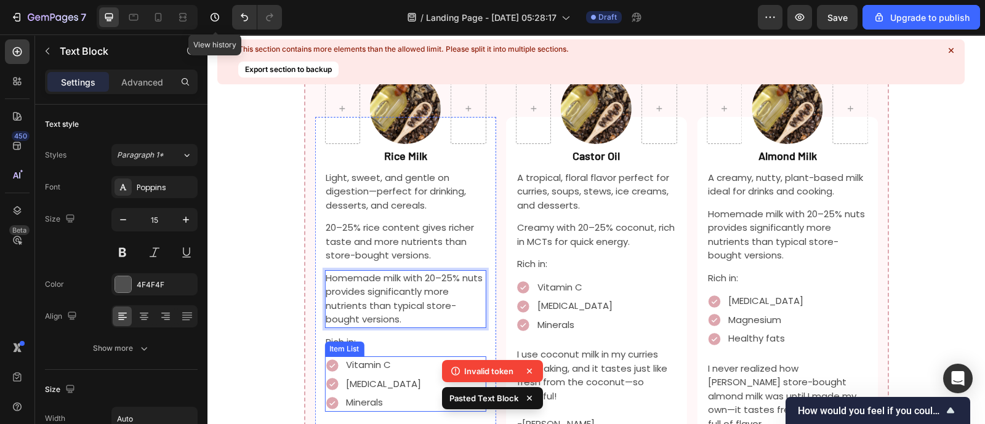
click at [434, 357] on div "Vitamin C Vitamin E Minerals" at bounding box center [405, 384] width 161 height 55
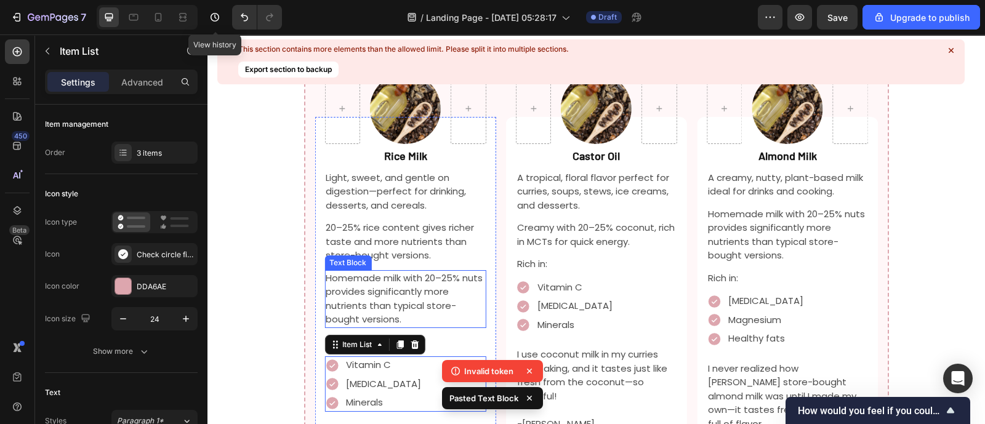
click at [430, 272] on p "Homemade milk with 20–25% nuts provides significantly more nutrients than typic…" at bounding box center [405, 299] width 159 height 55
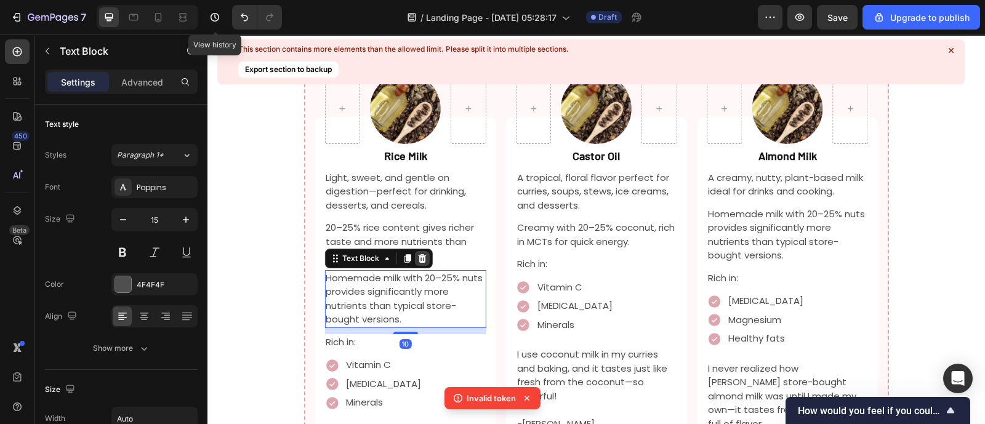
click at [418, 254] on icon at bounding box center [422, 258] width 8 height 9
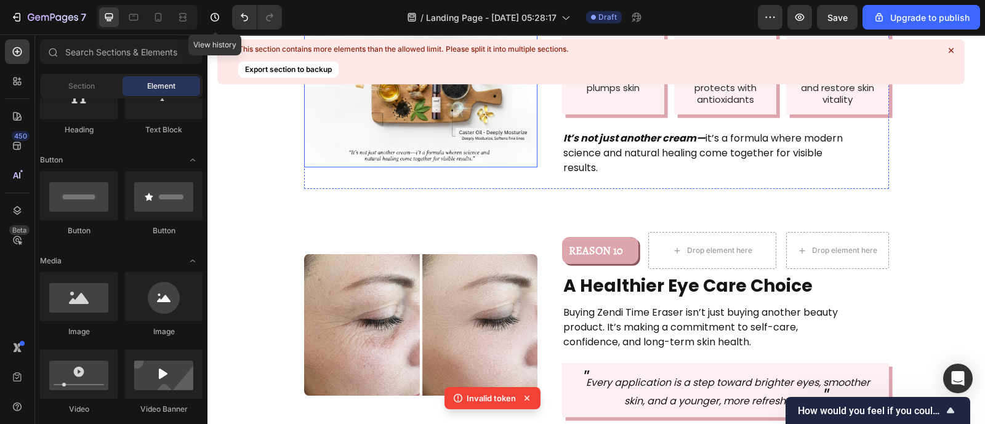
scroll to position [2200, 0]
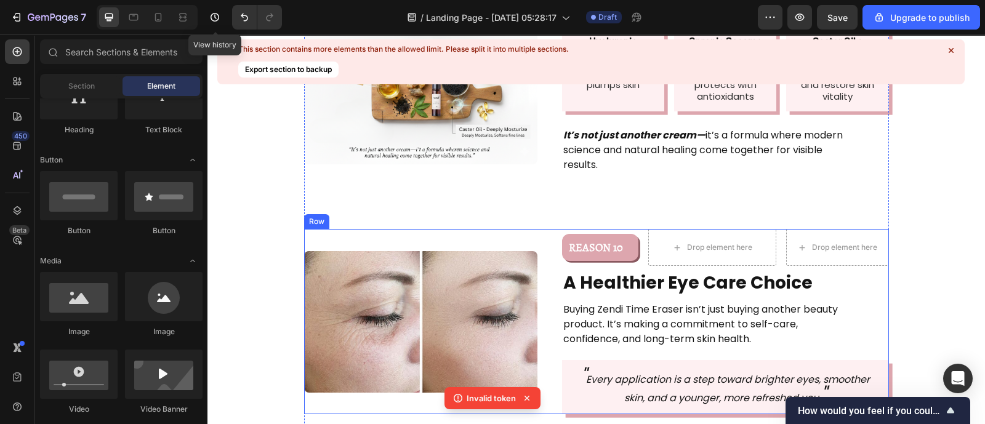
click at [540, 229] on div "Image REASON 10 Text Block Row Drop element here Drop element here Row A Health…" at bounding box center [596, 321] width 585 height 185
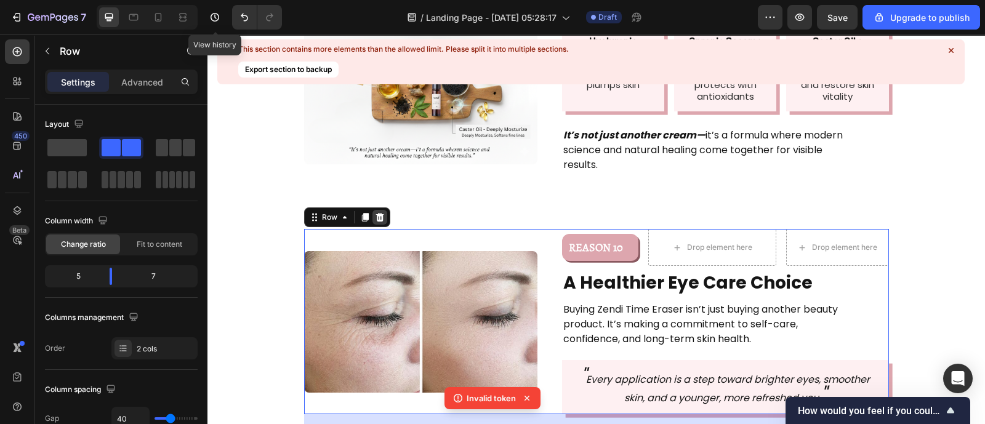
click at [376, 213] on icon at bounding box center [380, 217] width 8 height 9
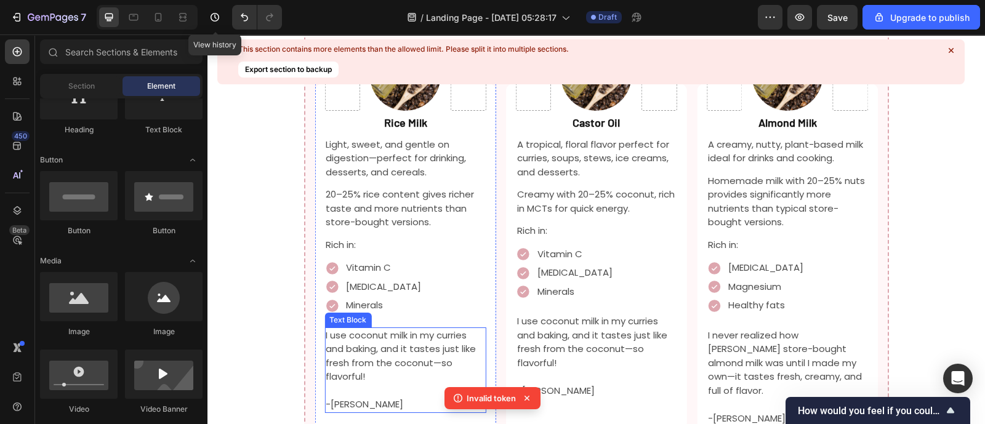
scroll to position [1644, 0]
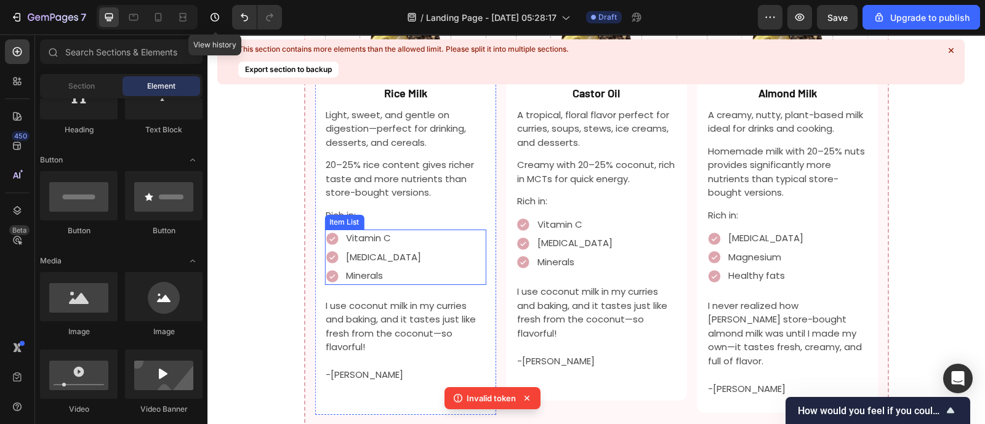
click at [398, 230] on div "Vitamin C Vitamin E Minerals" at bounding box center [405, 257] width 161 height 55
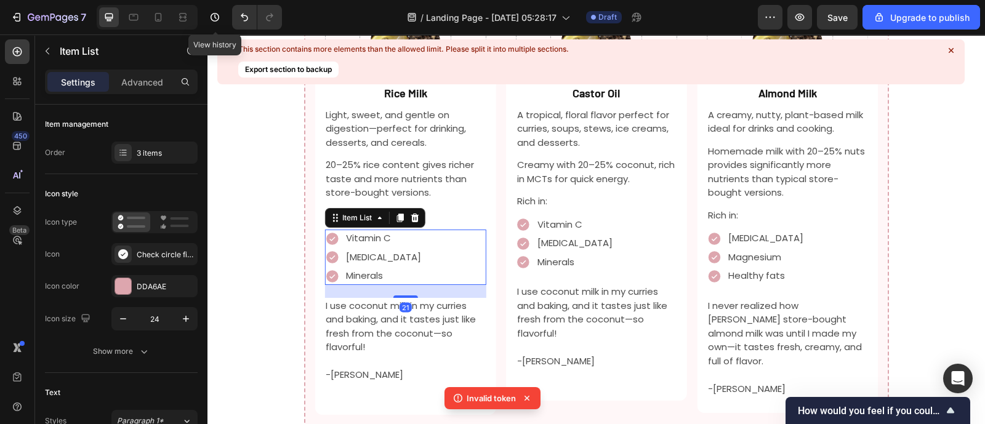
click at [379, 232] on p "Vitamin C" at bounding box center [383, 239] width 75 height 14
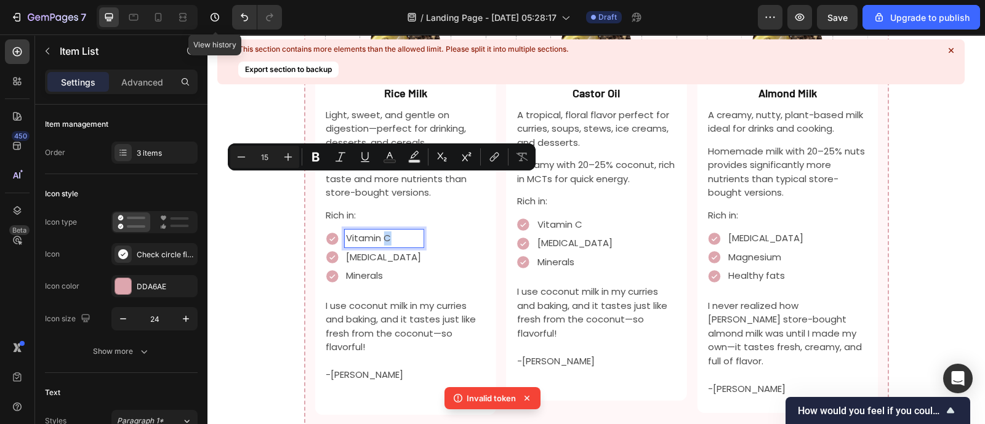
drag, startPoint x: 379, startPoint y: 186, endPoint x: 387, endPoint y: 188, distance: 8.4
click at [387, 230] on div "Vitamin C" at bounding box center [383, 239] width 79 height 18
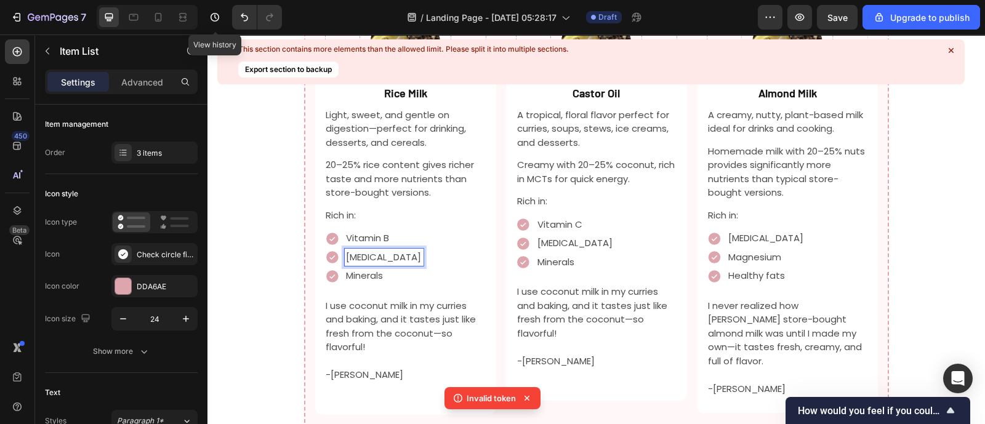
click at [381, 251] on p "[MEDICAL_DATA]" at bounding box center [383, 258] width 75 height 14
click at [378, 251] on p "[MEDICAL_DATA]" at bounding box center [383, 258] width 75 height 14
click at [380, 251] on p "[MEDICAL_DATA]" at bounding box center [383, 258] width 75 height 14
click at [366, 269] on p "Minerals" at bounding box center [383, 276] width 75 height 14
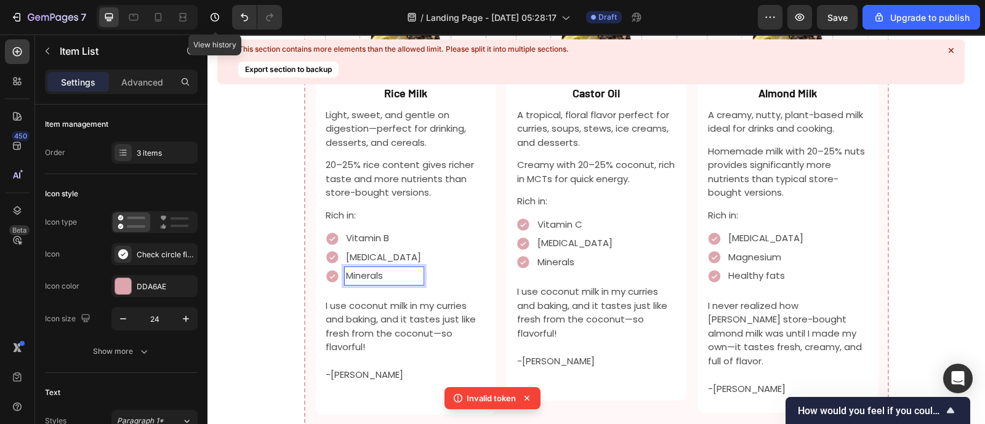
click at [366, 269] on p "Minerals" at bounding box center [383, 276] width 75 height 14
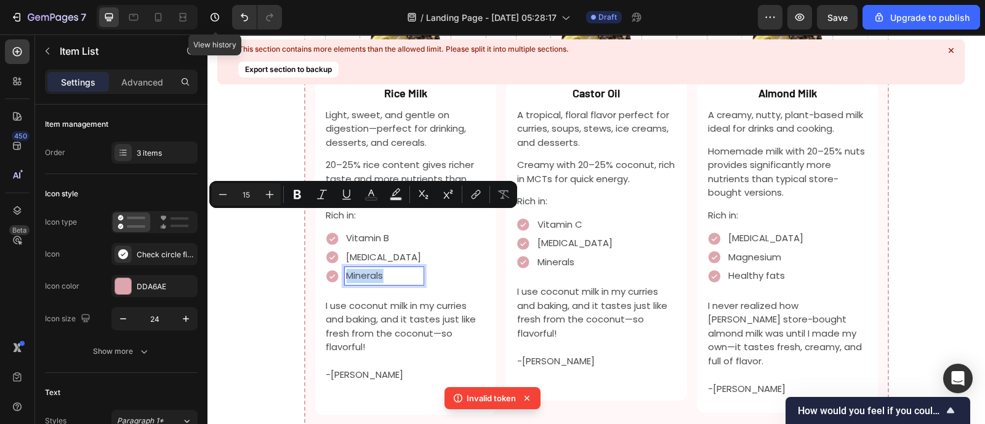
click at [366, 269] on p "Minerals" at bounding box center [383, 276] width 75 height 14
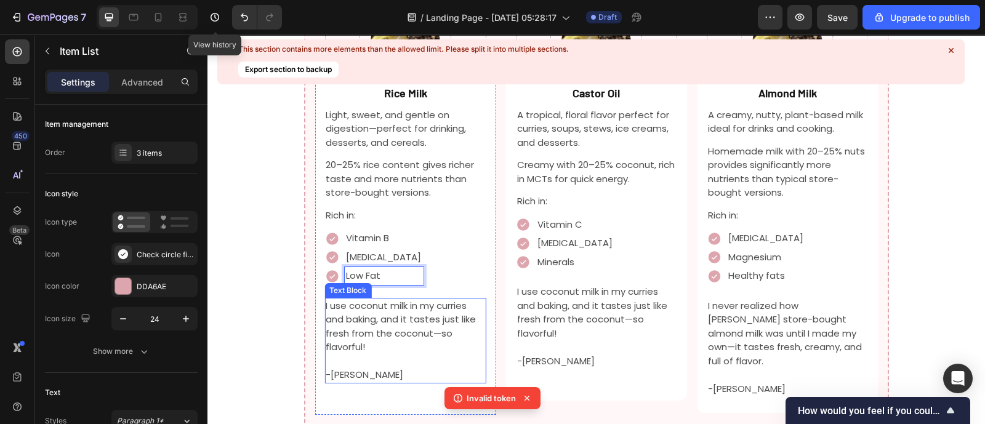
click at [371, 299] on p "I use coconut milk in my curries and baking, and it tastes just like fresh from…" at bounding box center [405, 326] width 159 height 55
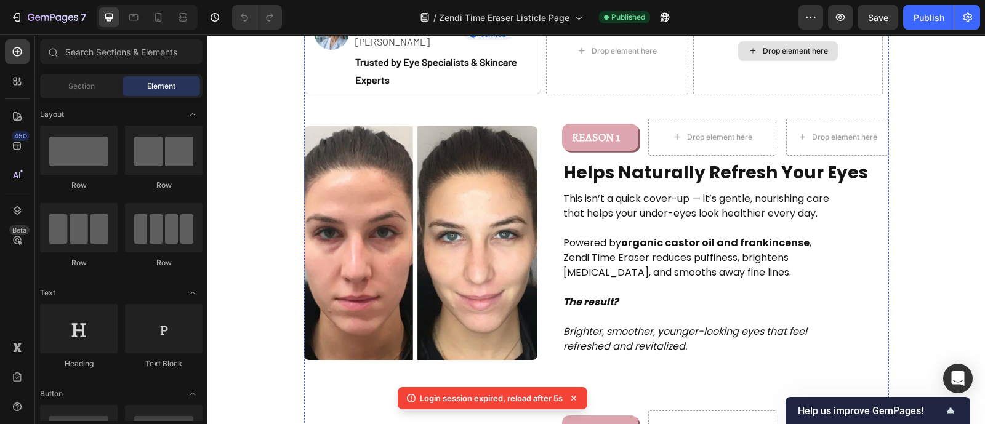
scroll to position [390, 0]
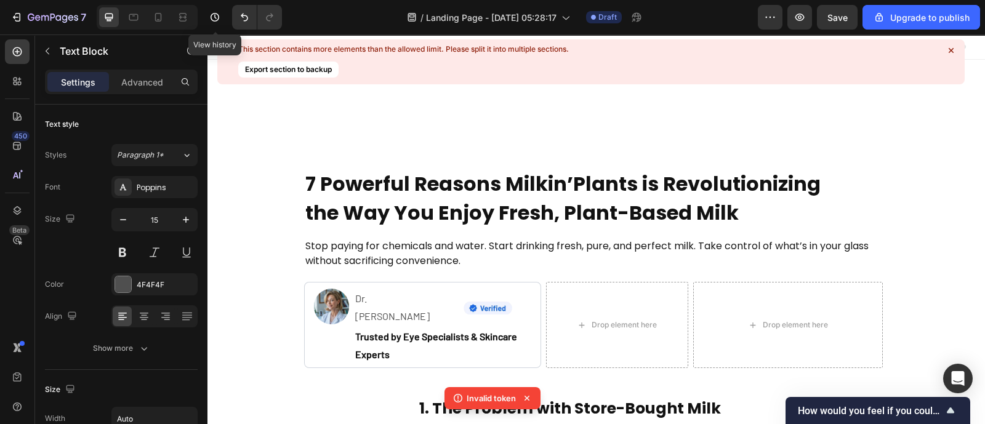
scroll to position [1644, 0]
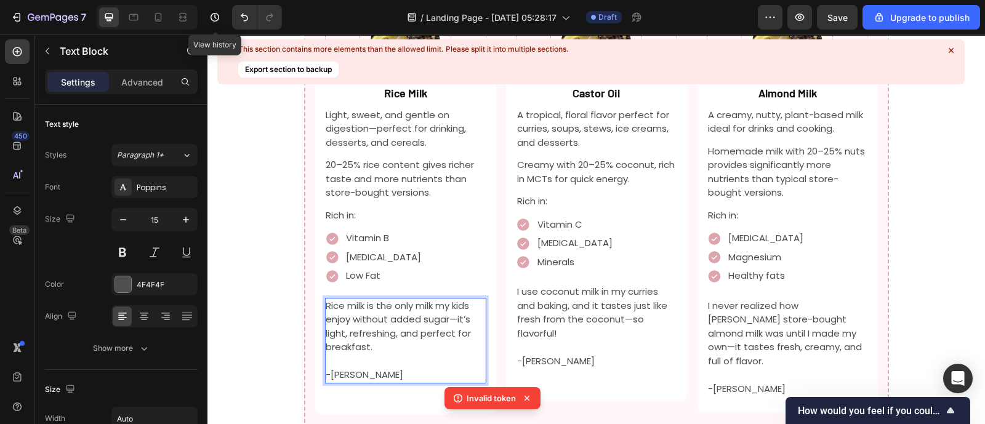
click at [377, 368] on p "-[PERSON_NAME]" at bounding box center [405, 375] width 159 height 14
drag, startPoint x: 377, startPoint y: 313, endPoint x: 326, endPoint y: 318, distance: 51.3
click at [326, 368] on p "-[PERSON_NAME]" at bounding box center [405, 375] width 159 height 14
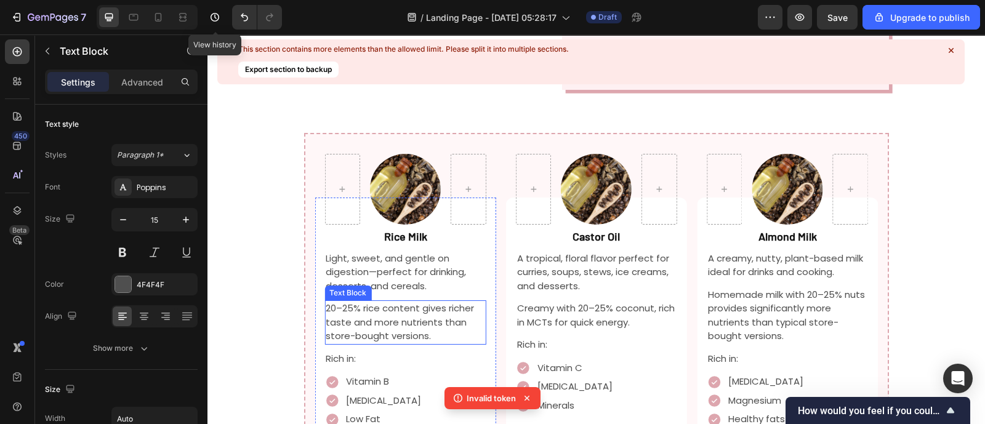
scroll to position [1496, 0]
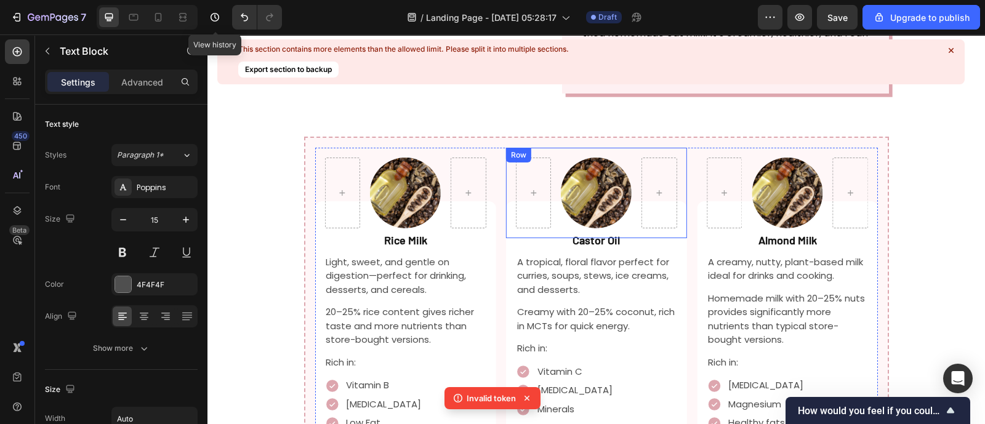
click at [583, 180] on div "Image Row" at bounding box center [596, 193] width 181 height 91
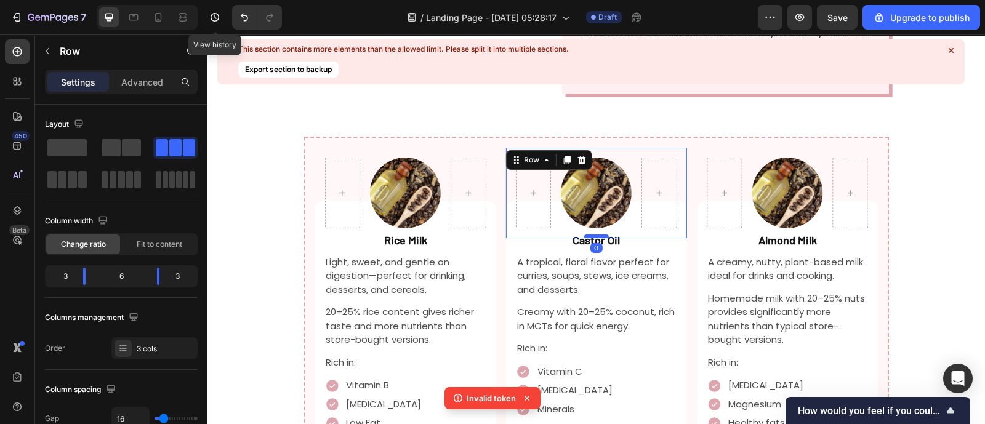
click at [599, 235] on div at bounding box center [596, 237] width 25 height 4
click at [608, 233] on strong "Castor Oil" at bounding box center [596, 240] width 47 height 14
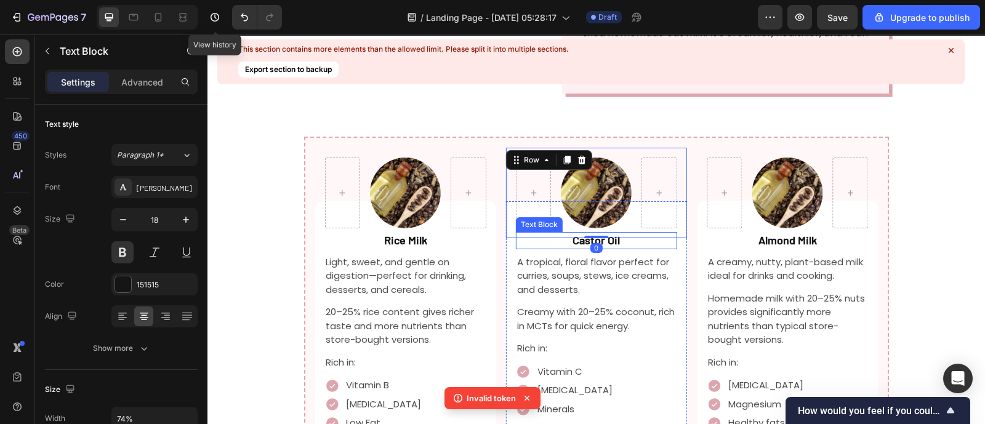
click at [608, 233] on strong "Castor Oil" at bounding box center [596, 240] width 47 height 14
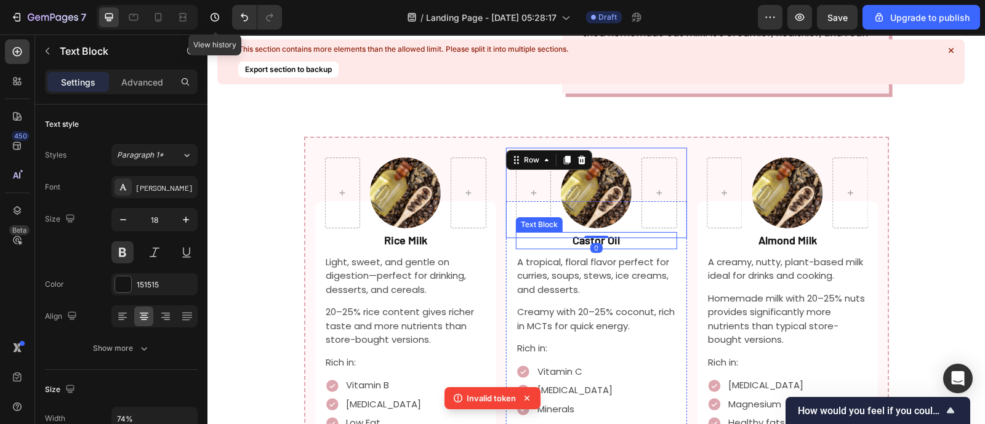
click at [608, 233] on strong "Castor Oil" at bounding box center [596, 240] width 47 height 14
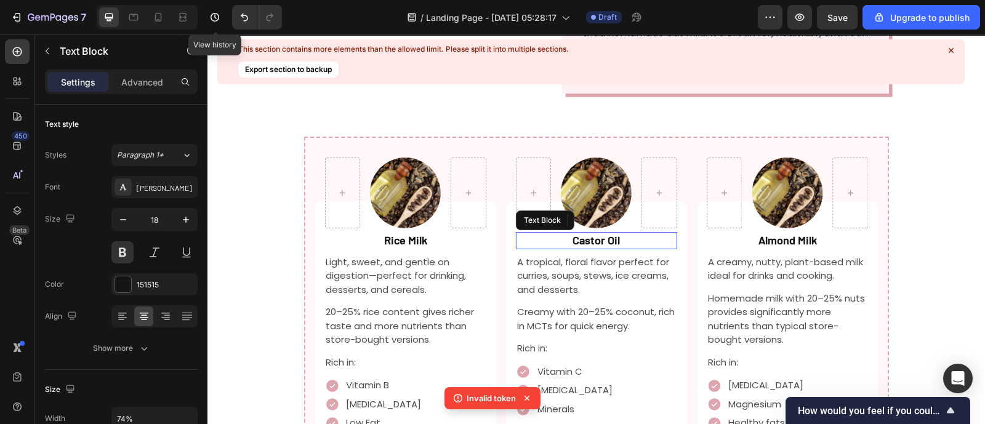
click at [608, 233] on strong "Castor Oil" at bounding box center [596, 240] width 47 height 14
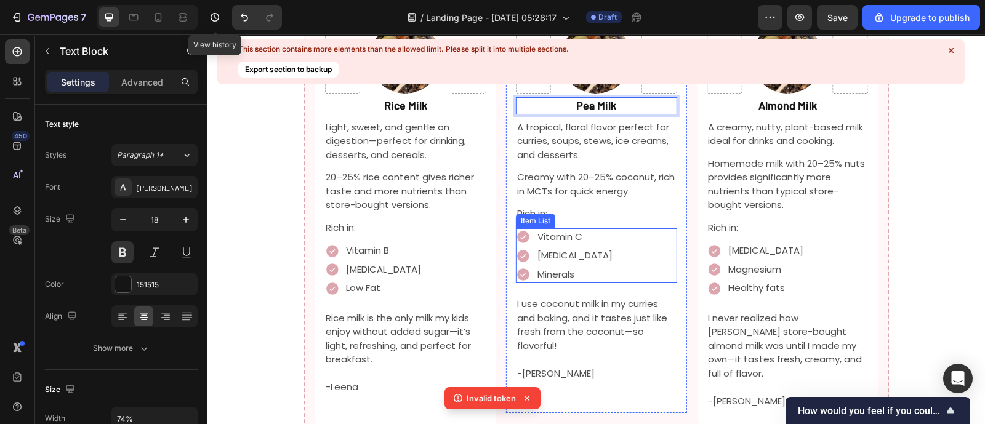
scroll to position [1551, 0]
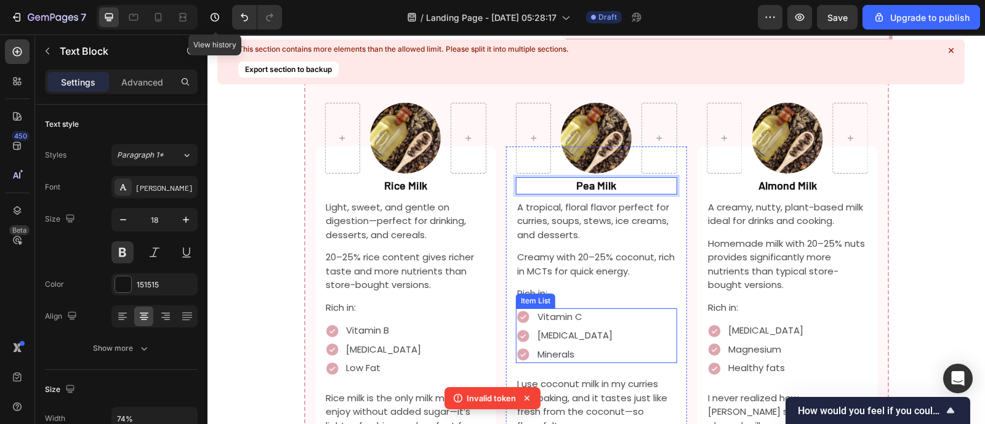
click at [610, 201] on p "A tropical, floral flavor perfect for curries, soups, stews, ice creams, and de…" at bounding box center [596, 222] width 159 height 42
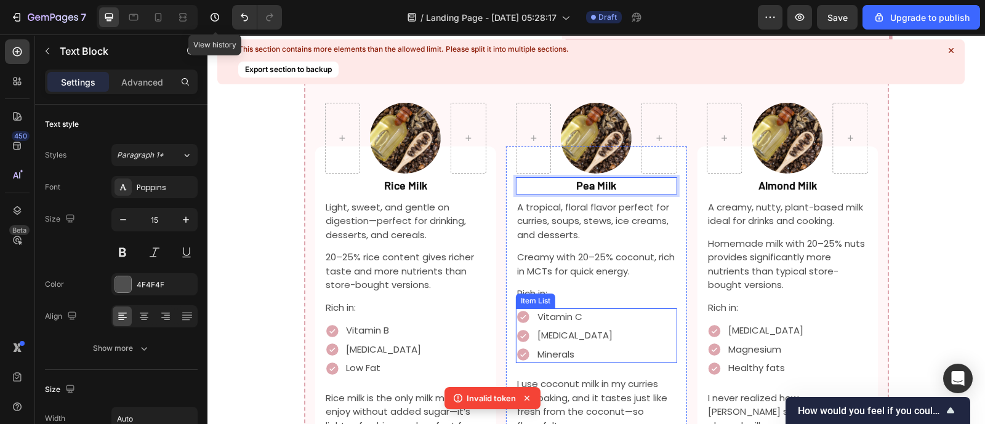
click at [610, 201] on p "A tropical, floral flavor perfect for curries, soups, stews, ice creams, and de…" at bounding box center [596, 222] width 159 height 42
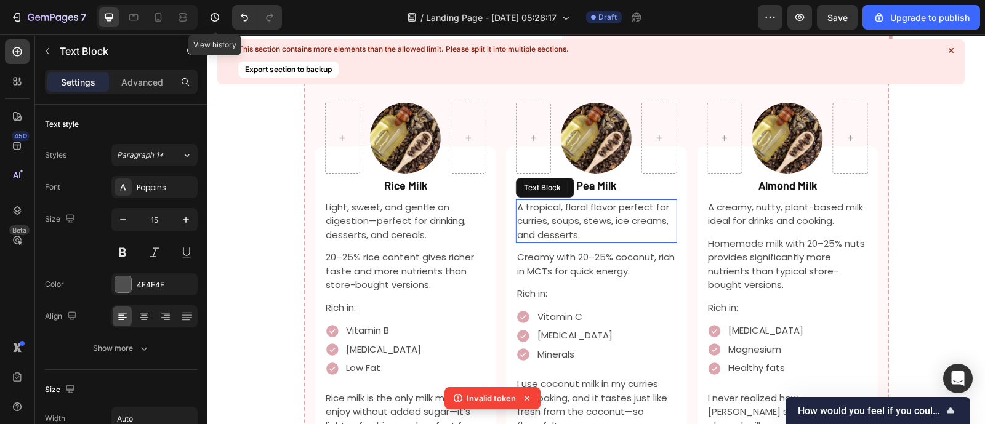
click at [610, 201] on p "A tropical, floral flavor perfect for curries, soups, stews, ice creams, and de…" at bounding box center [596, 222] width 159 height 42
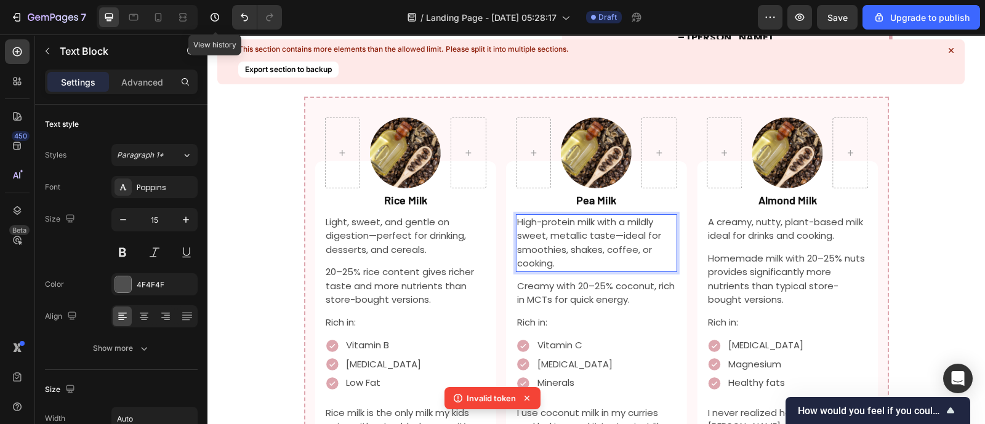
scroll to position [1536, 0]
click at [550, 280] on p "Creamy with 20–25% coconut, rich in MCTs for quick energy." at bounding box center [596, 294] width 159 height 28
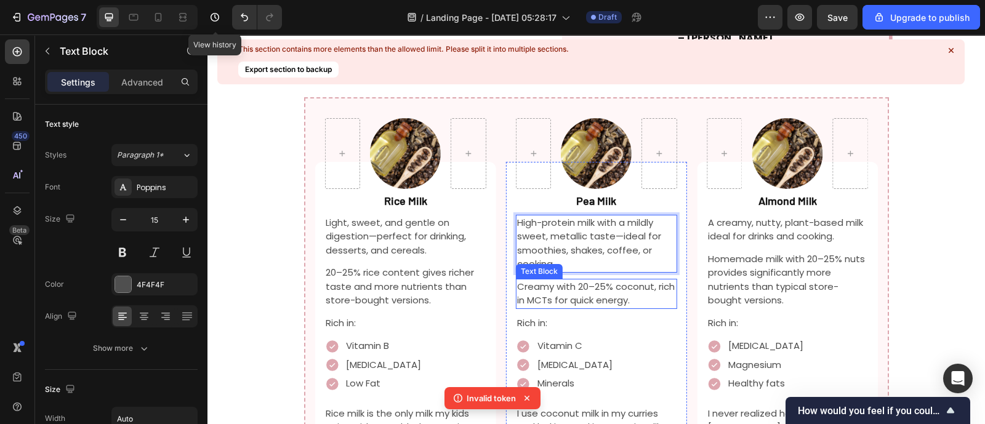
click at [550, 280] on p "Creamy with 20–25% coconut, rich in MCTs for quick energy." at bounding box center [596, 294] width 159 height 28
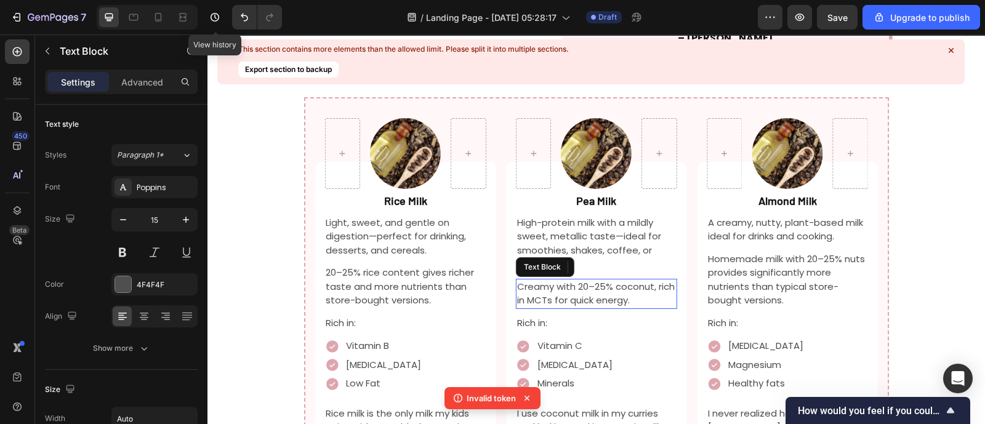
click at [550, 280] on p "Creamy with 20–25% coconut, rich in MCTs for quick energy." at bounding box center [596, 294] width 159 height 28
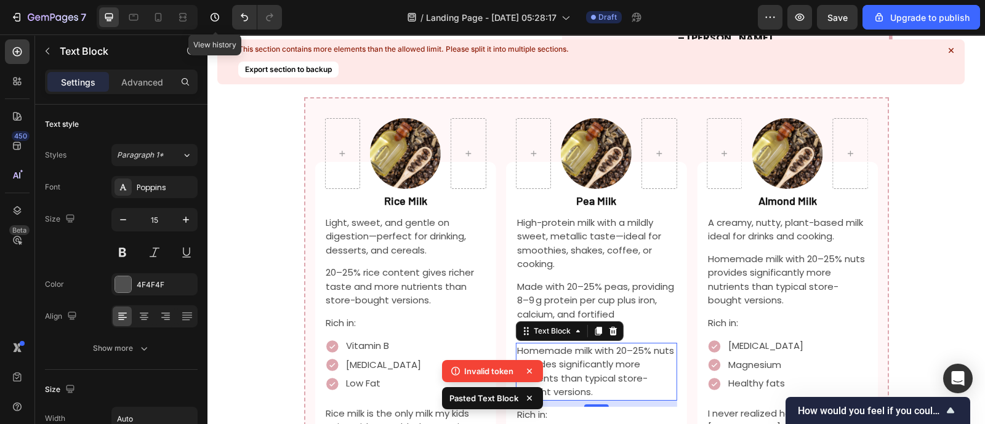
scroll to position [1586, 0]
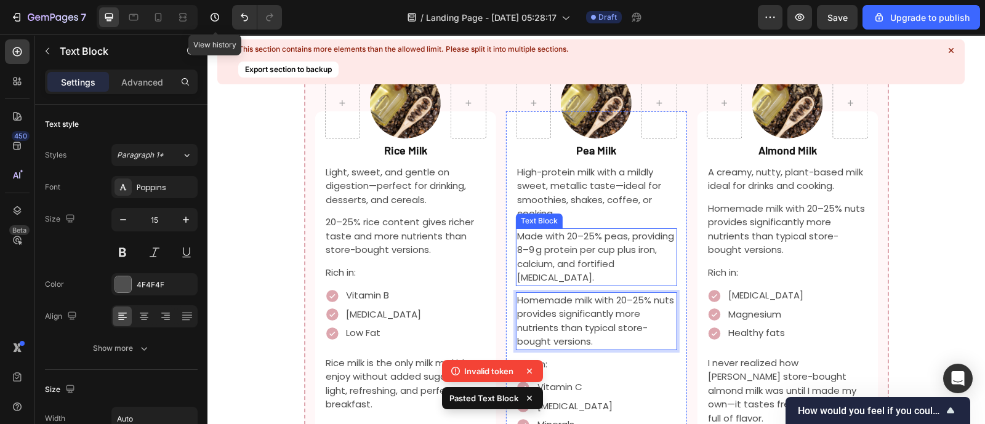
click at [551, 230] on p "Made with 20–25% peas, providing 8–9 g protein per cup plus iron, calcium, and …" at bounding box center [596, 257] width 159 height 55
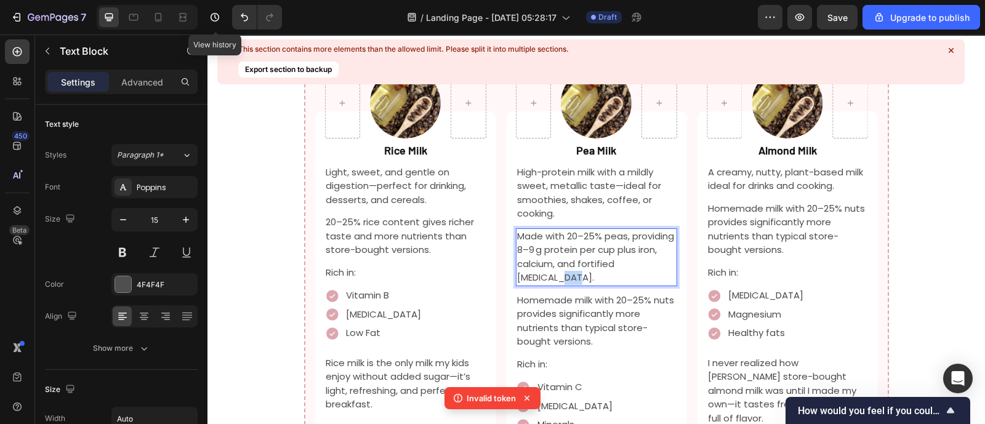
drag, startPoint x: 575, startPoint y: 219, endPoint x: 552, endPoint y: 220, distance: 23.4
click at [552, 230] on p "Made with 20–25% peas, providing 8–9 g protein per cup plus iron, calcium, and …" at bounding box center [596, 257] width 159 height 55
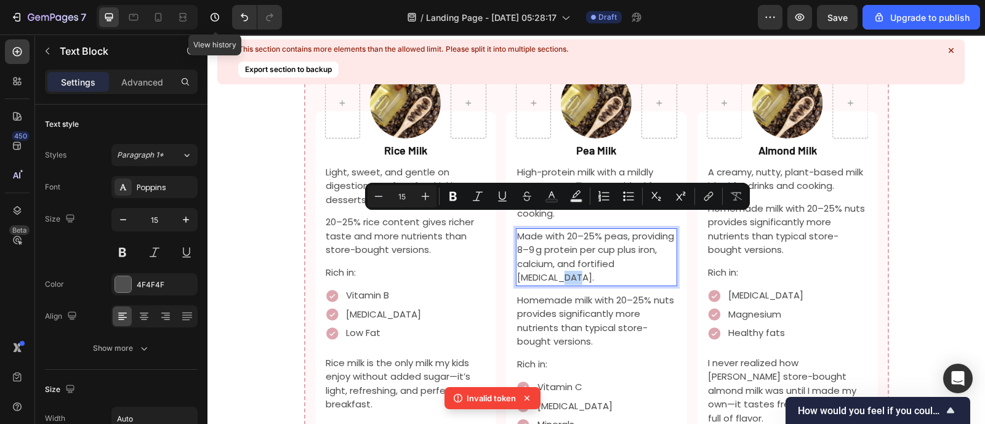
click at [579, 230] on p "Made with 20–25% peas, providing 8–9 g protein per cup plus iron, calcium, and …" at bounding box center [596, 257] width 159 height 55
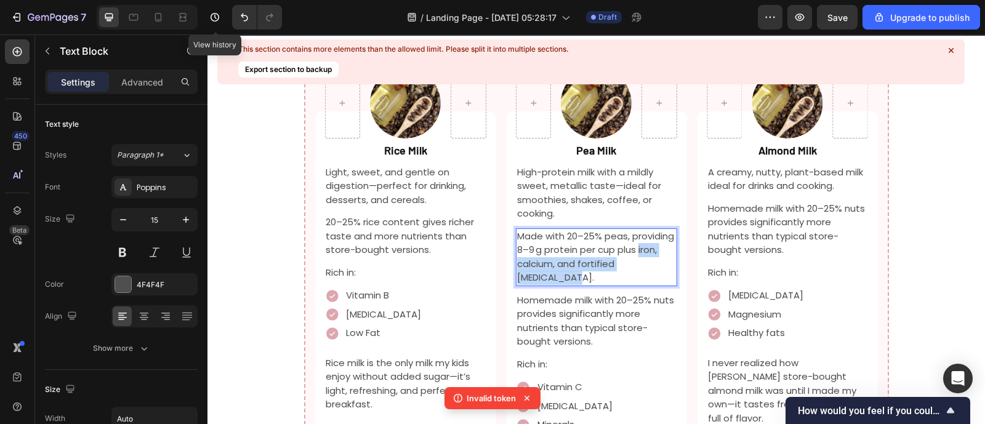
drag, startPoint x: 579, startPoint y: 221, endPoint x: 531, endPoint y: 208, distance: 49.3
click at [531, 230] on p "Made with 20–25% peas, providing 8–9 g protein per cup plus iron, calcium, and …" at bounding box center [596, 257] width 159 height 55
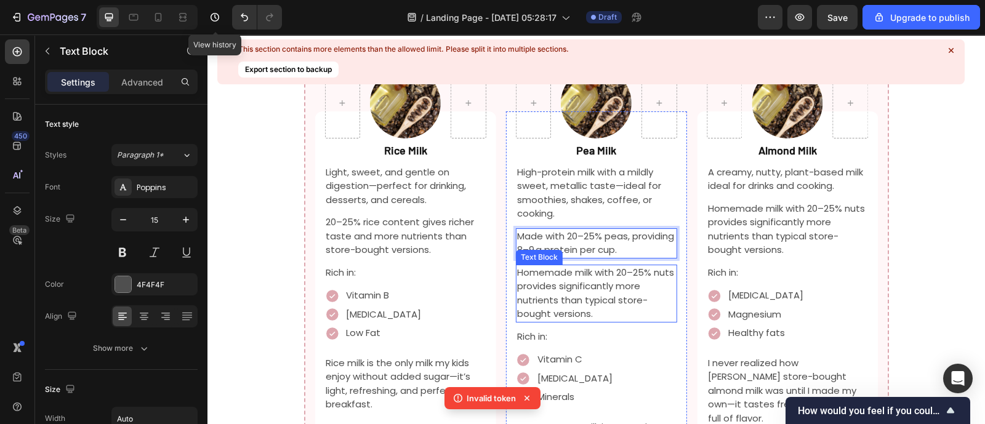
click at [555, 266] on p "Homemade milk with 20–25% nuts provides significantly more nutrients than typic…" at bounding box center [596, 293] width 159 height 55
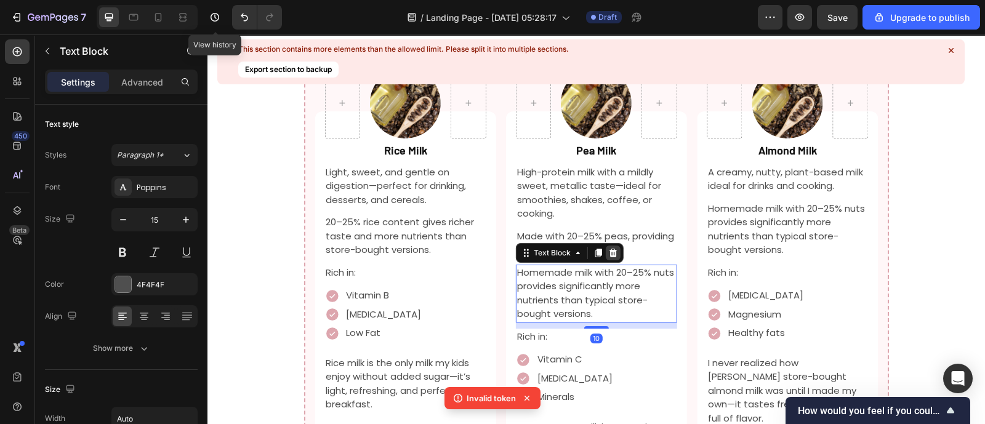
click at [610, 249] on icon at bounding box center [613, 253] width 8 height 9
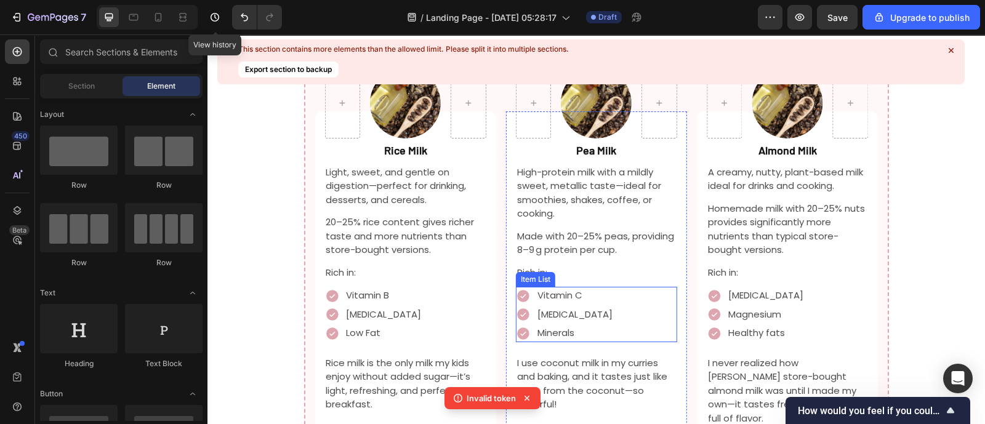
click at [554, 289] on p "Vitamin C" at bounding box center [575, 296] width 75 height 14
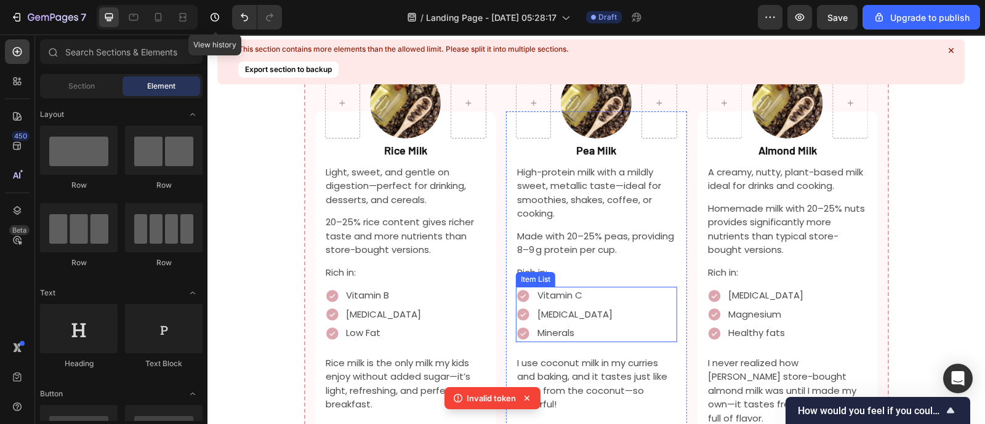
click at [554, 289] on p "Vitamin C" at bounding box center [575, 296] width 75 height 14
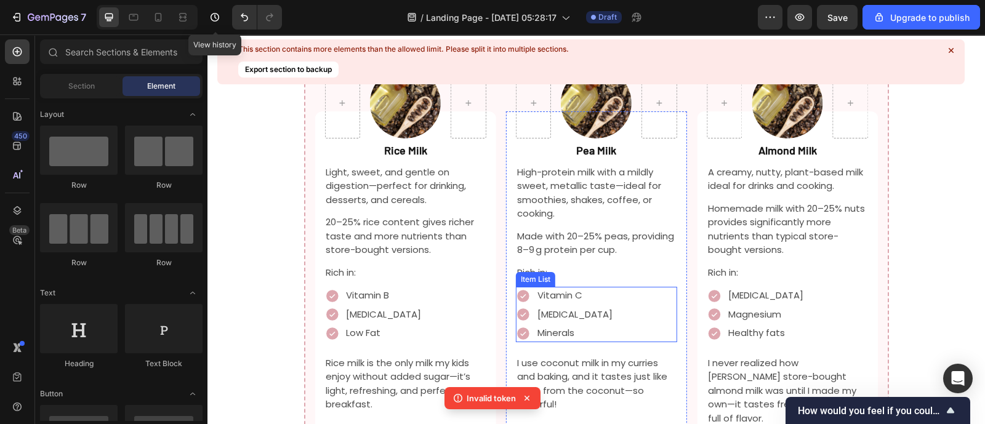
click at [554, 289] on p "Vitamin C" at bounding box center [575, 296] width 75 height 14
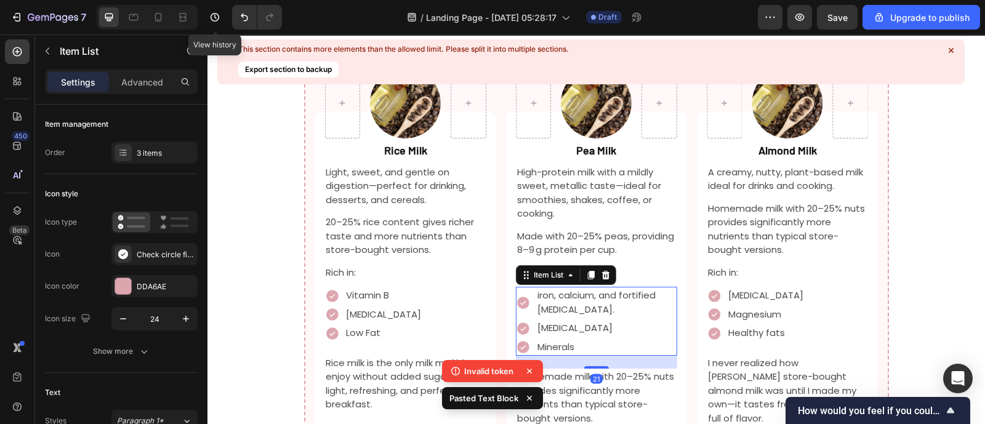
drag, startPoint x: 551, startPoint y: 243, endPoint x: 559, endPoint y: 242, distance: 7.4
click at [559, 289] on p "iron, calcium, and fortified [MEDICAL_DATA]." at bounding box center [607, 303] width 138 height 28
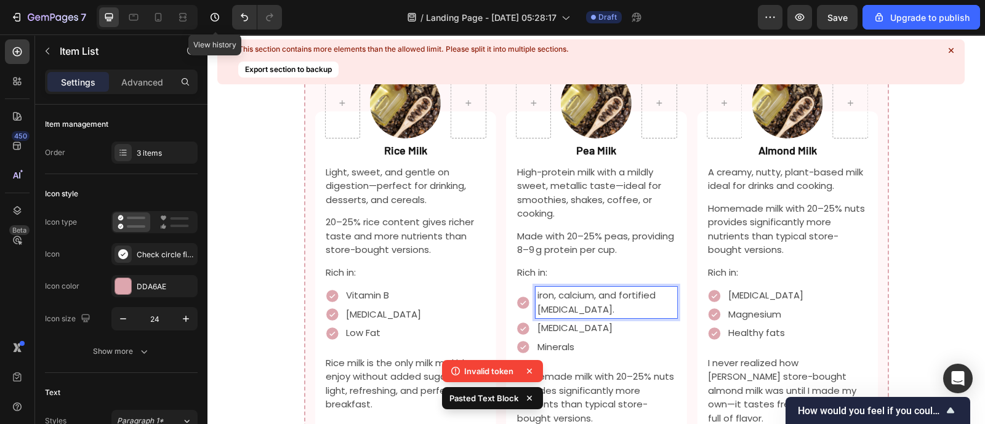
click at [585, 289] on p "iron, calcium, and fortified [MEDICAL_DATA]." at bounding box center [607, 303] width 138 height 28
drag, startPoint x: 585, startPoint y: 254, endPoint x: 554, endPoint y: 239, distance: 34.2
click at [554, 289] on p "iron, calcium, and fortified [MEDICAL_DATA]." at bounding box center [607, 303] width 138 height 28
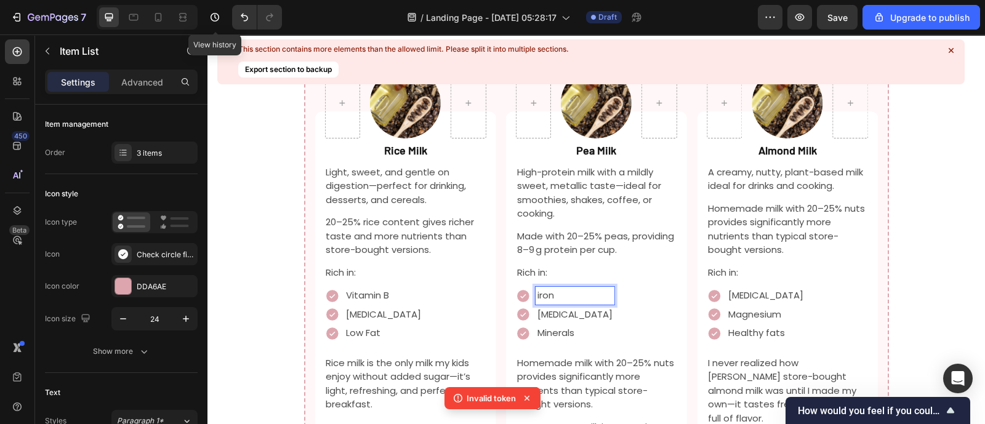
click at [542, 308] on p "[MEDICAL_DATA]" at bounding box center [575, 315] width 75 height 14
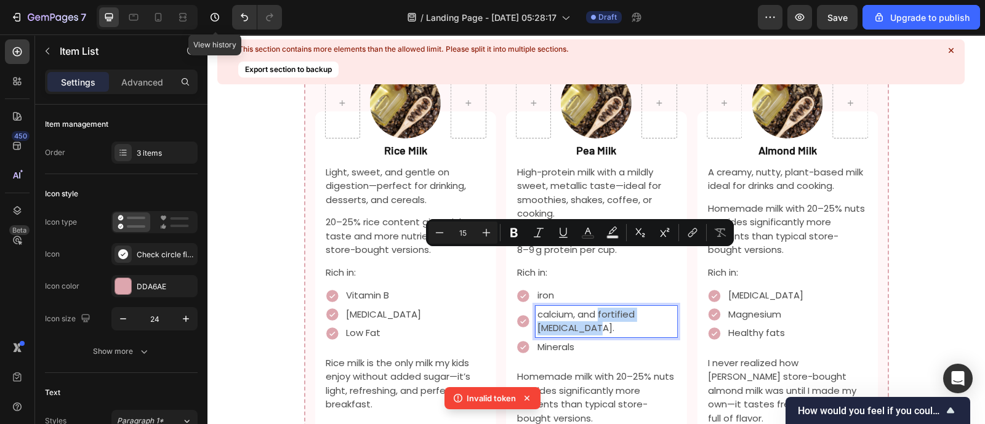
drag, startPoint x: 594, startPoint y: 260, endPoint x: 609, endPoint y: 279, distance: 24.5
click at [609, 306] on div "calcium, and fortified [MEDICAL_DATA]." at bounding box center [607, 321] width 142 height 31
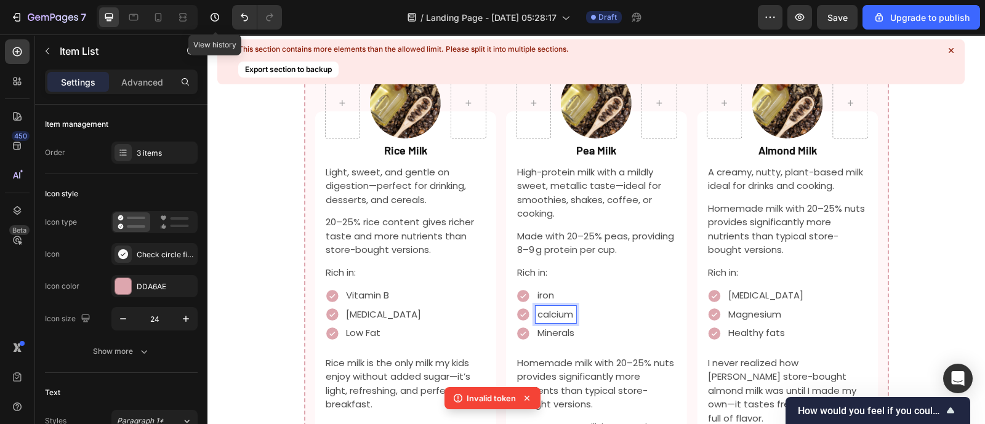
click at [555, 326] on p "Minerals" at bounding box center [556, 333] width 37 height 14
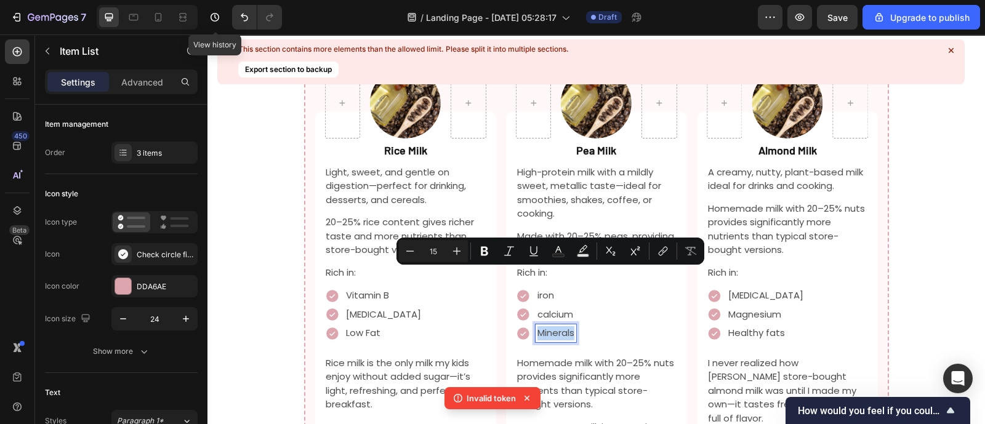
click at [555, 326] on p "Minerals" at bounding box center [556, 333] width 37 height 14
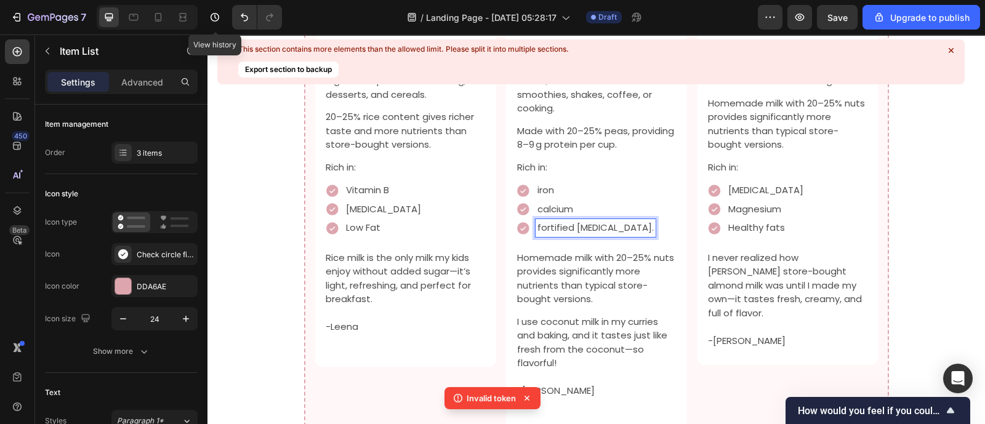
scroll to position [1693, 0]
click at [565, 250] on p "Homemade milk with 20–25% nuts provides significantly more nutrients than typic…" at bounding box center [596, 277] width 159 height 55
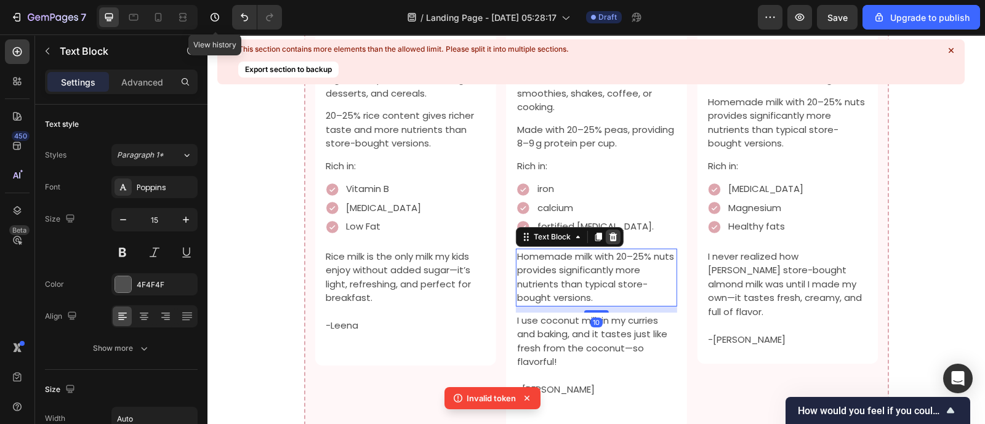
click at [610, 232] on icon at bounding box center [613, 237] width 10 height 10
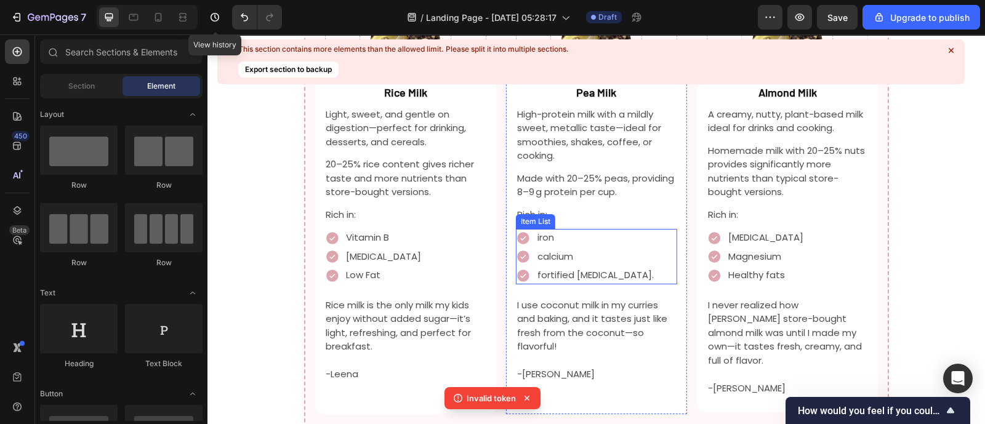
scroll to position [1642, 0]
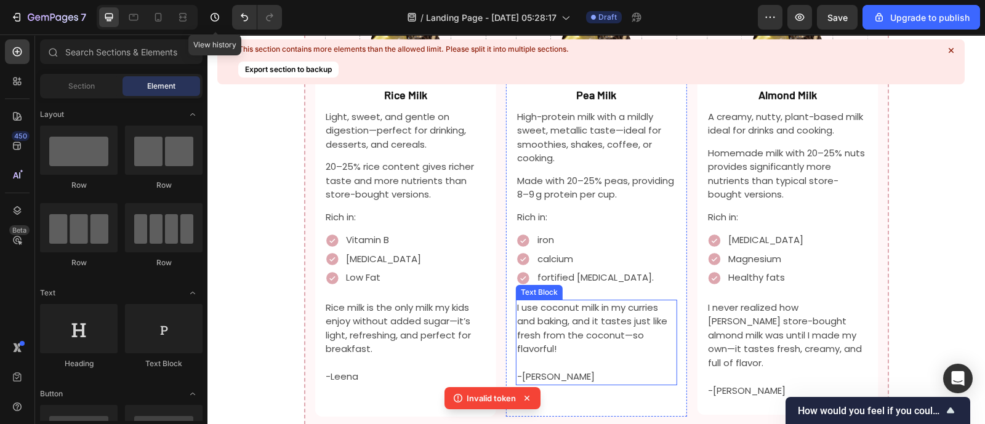
click at [600, 301] on p "I use coconut milk in my curries and baking, and it tastes just like fresh from…" at bounding box center [596, 328] width 159 height 55
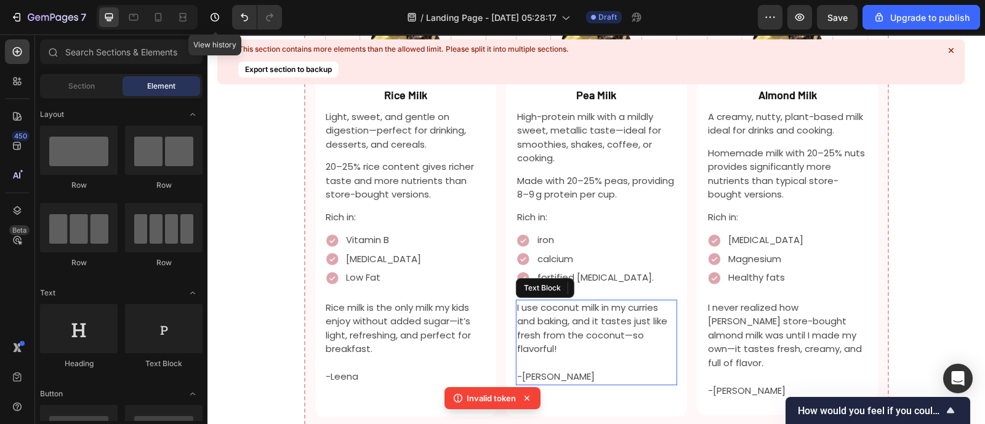
click at [600, 301] on p "I use coconut milk in my curries and baking, and it tastes just like fresh from…" at bounding box center [596, 328] width 159 height 55
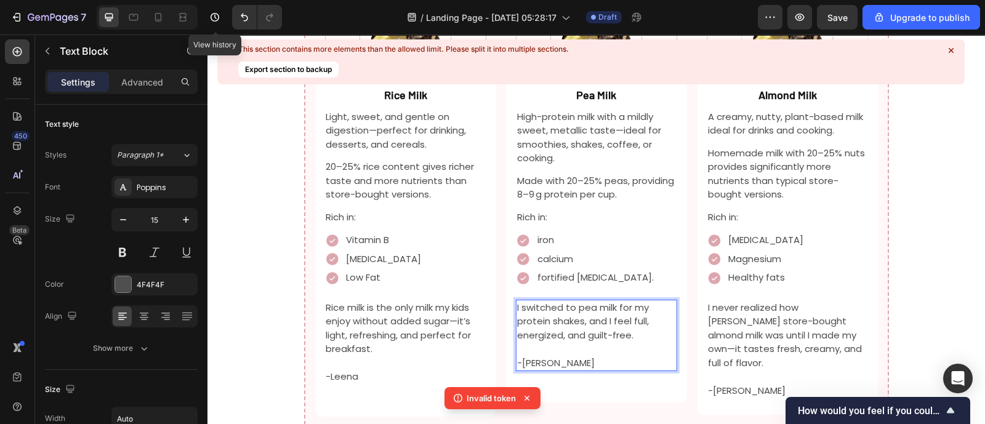
click at [600, 342] on p "Rich Text Editor. Editing area: main" at bounding box center [596, 349] width 159 height 14
click at [587, 342] on p "Rich Text Editor. Editing area: main" at bounding box center [596, 349] width 159 height 14
click at [584, 357] on p "-[PERSON_NAME]" at bounding box center [596, 364] width 159 height 14
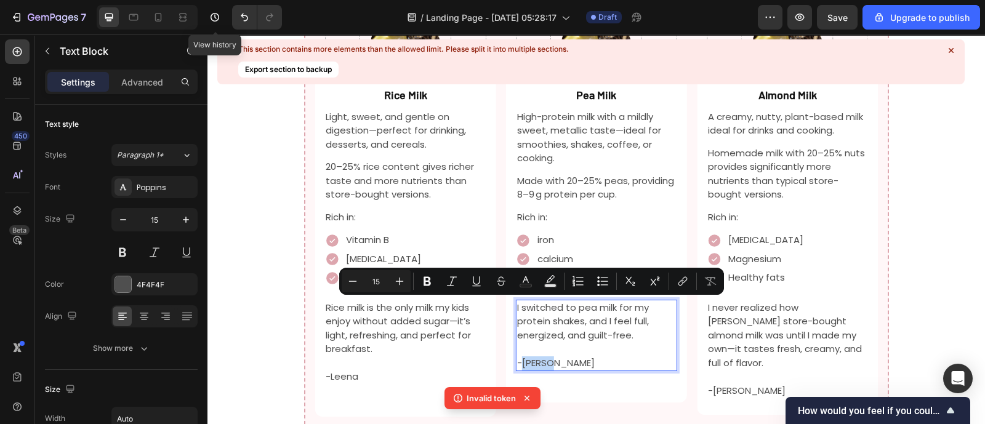
drag, startPoint x: 567, startPoint y: 309, endPoint x: 514, endPoint y: 309, distance: 53.0
click at [517, 357] on p "-[PERSON_NAME]" at bounding box center [596, 364] width 159 height 14
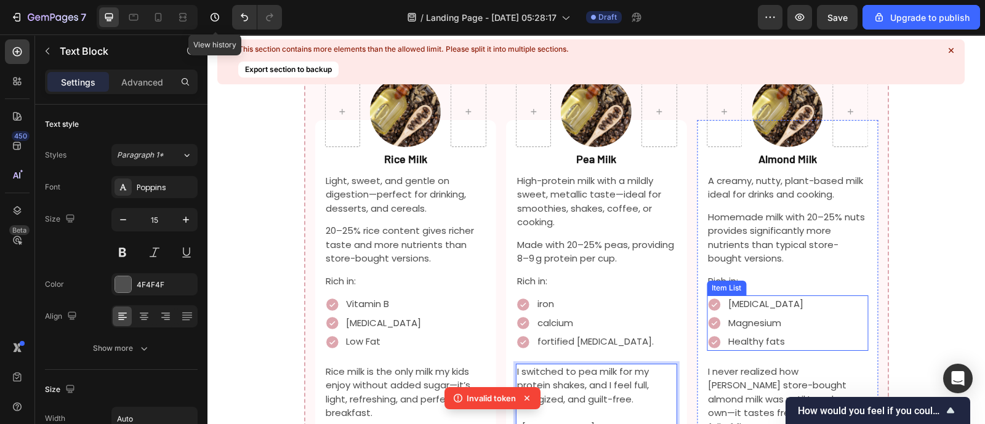
scroll to position [1583, 0]
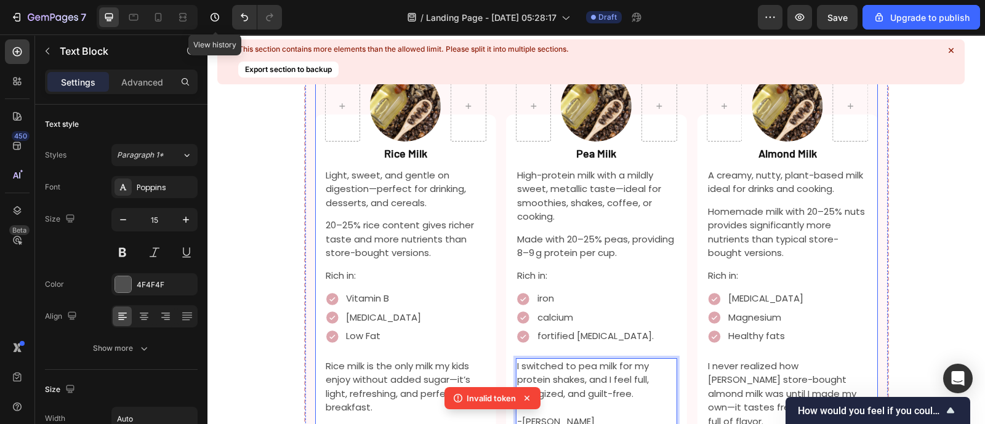
click at [687, 238] on div "Image Row Almond Milk Text Block A creamy, nutty, plant-based milk ideal for dr…" at bounding box center [596, 268] width 563 height 414
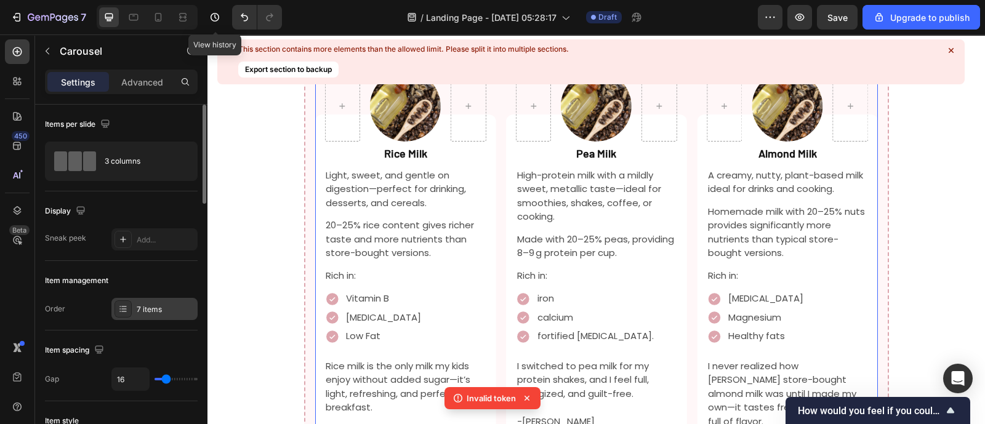
click at [143, 313] on div "7 items" at bounding box center [166, 309] width 58 height 11
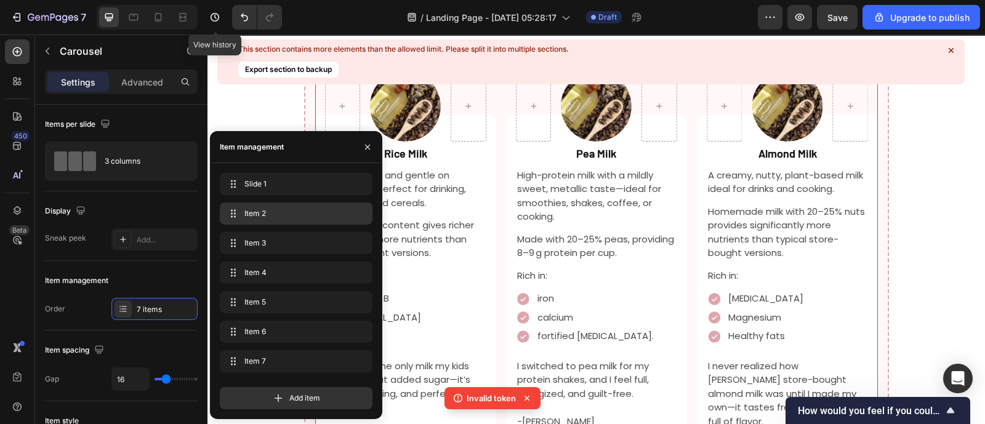
click at [270, 213] on span "Item 2" at bounding box center [293, 213] width 99 height 11
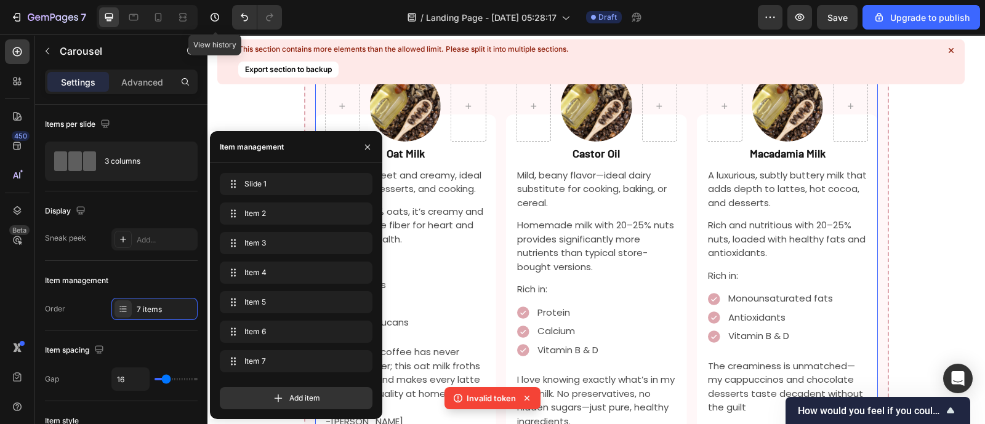
click at [636, 169] on p "Mild, beany flavor—ideal dairy substitute for cooking, baking, or cereal." at bounding box center [596, 190] width 159 height 42
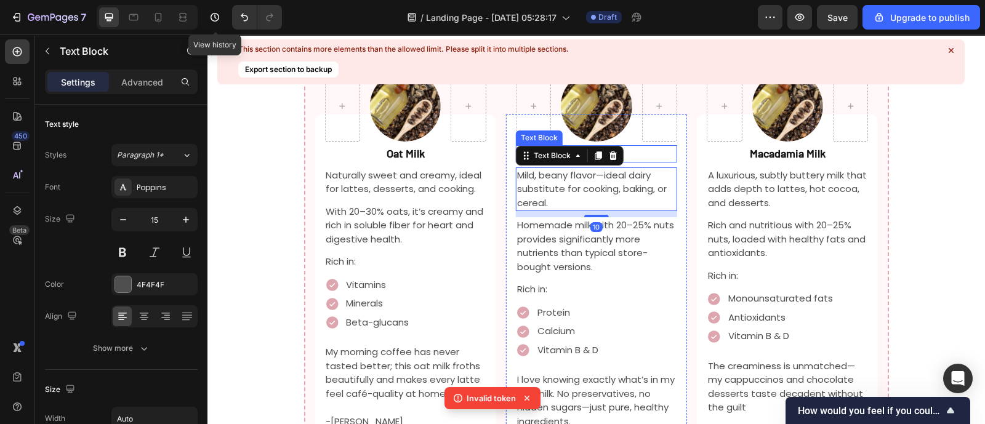
click at [627, 147] on p "Castor Oil" at bounding box center [596, 154] width 117 height 14
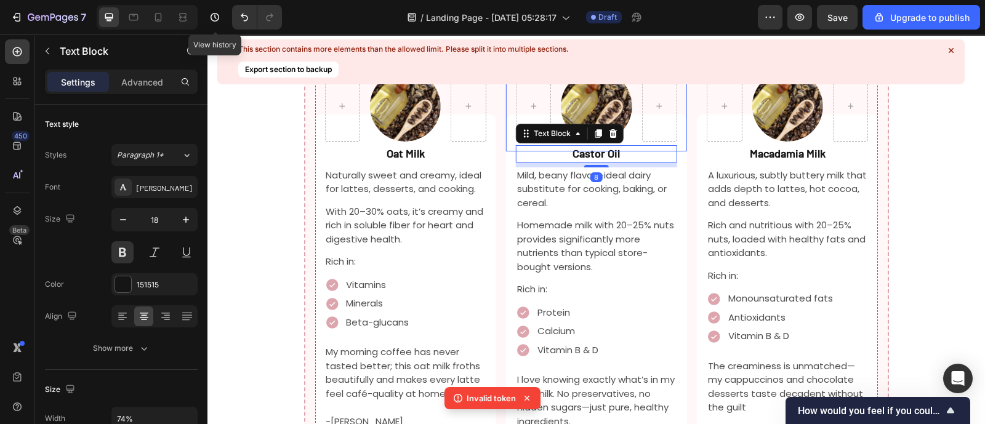
click at [615, 88] on div "Image Row" at bounding box center [596, 106] width 181 height 91
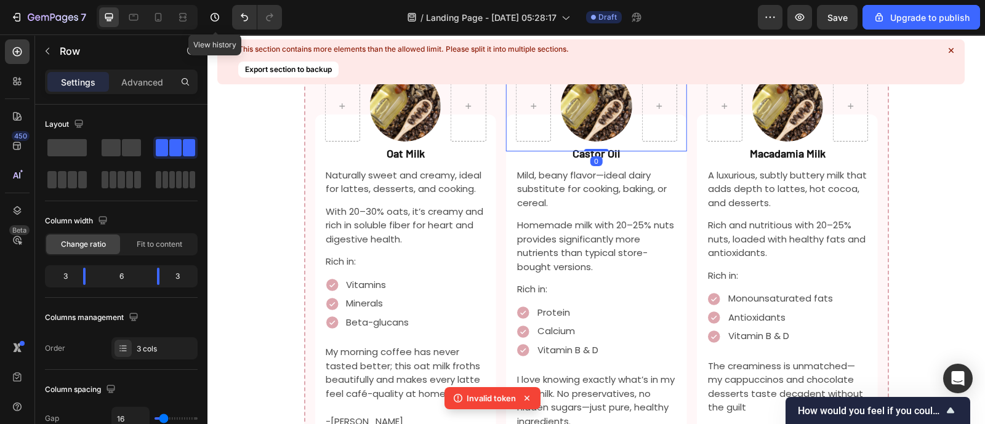
click at [624, 94] on div "Image Row 0" at bounding box center [596, 106] width 181 height 91
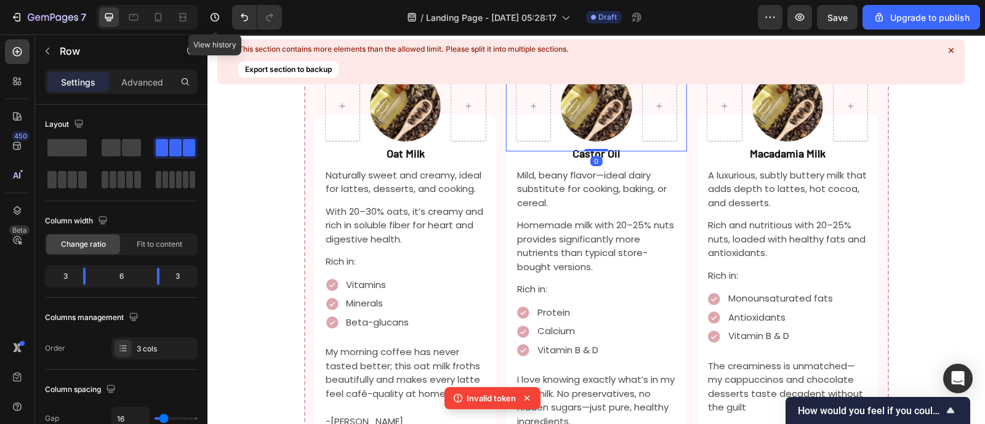
click at [624, 94] on div "Image Row 0" at bounding box center [596, 106] width 181 height 91
click at [613, 147] on strong "Castor Oil" at bounding box center [596, 154] width 47 height 14
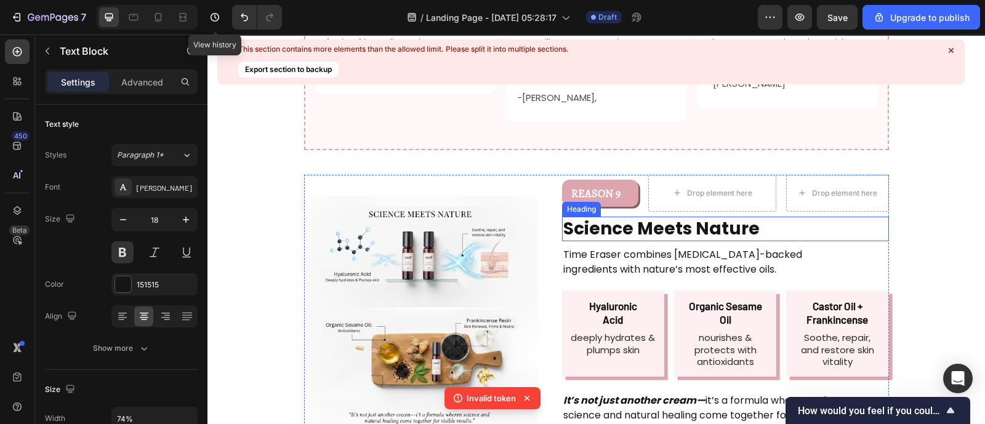
scroll to position [1936, 0]
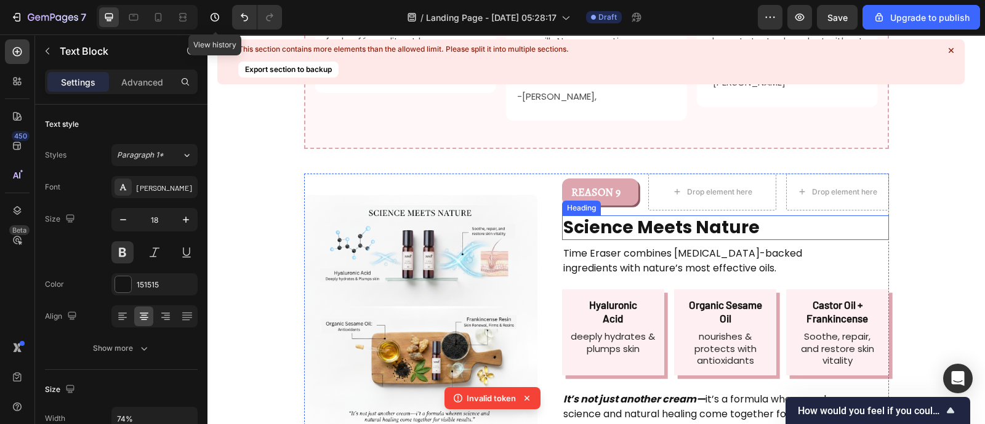
click at [618, 216] on h2 "Science Meets Nature" at bounding box center [709, 228] width 294 height 25
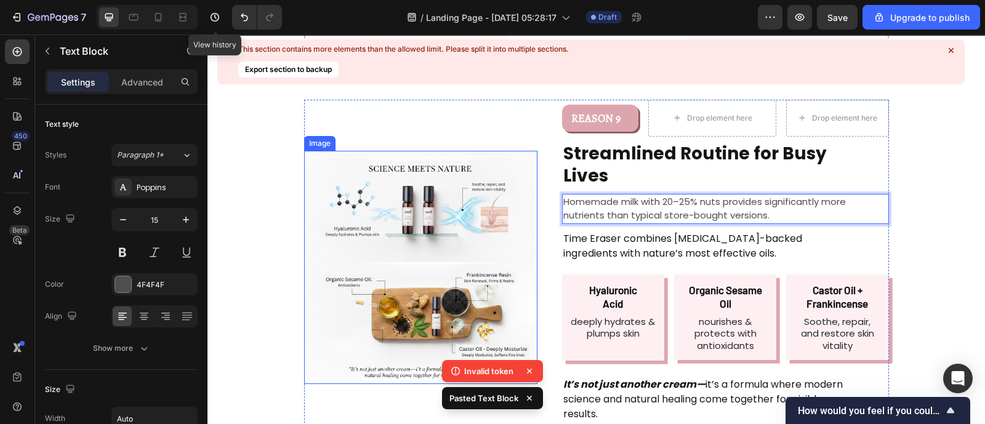
scroll to position [2011, 0]
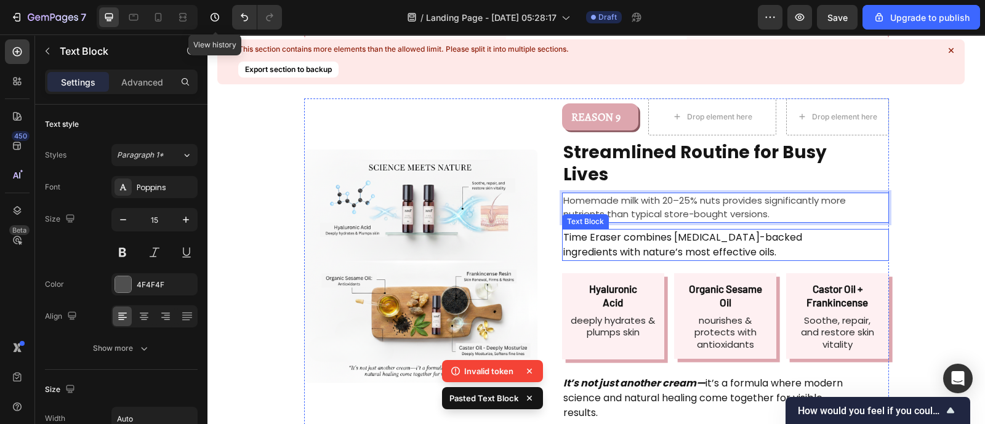
click at [650, 230] on p "Time Eraser combines [MEDICAL_DATA]-backed ingredients with nature’s most effec…" at bounding box center [705, 245] width 285 height 30
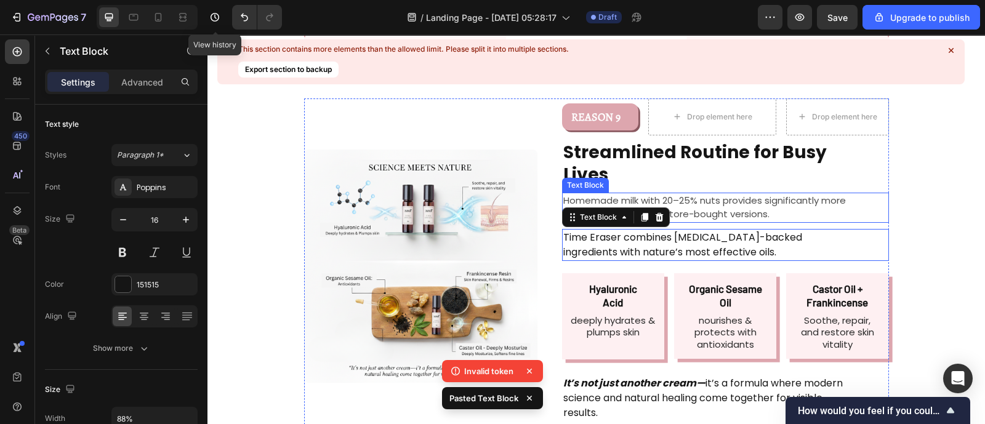
click at [713, 194] on p "Homemade milk with 20–25% nuts provides significantly more nutrients than typic…" at bounding box center [725, 208] width 325 height 28
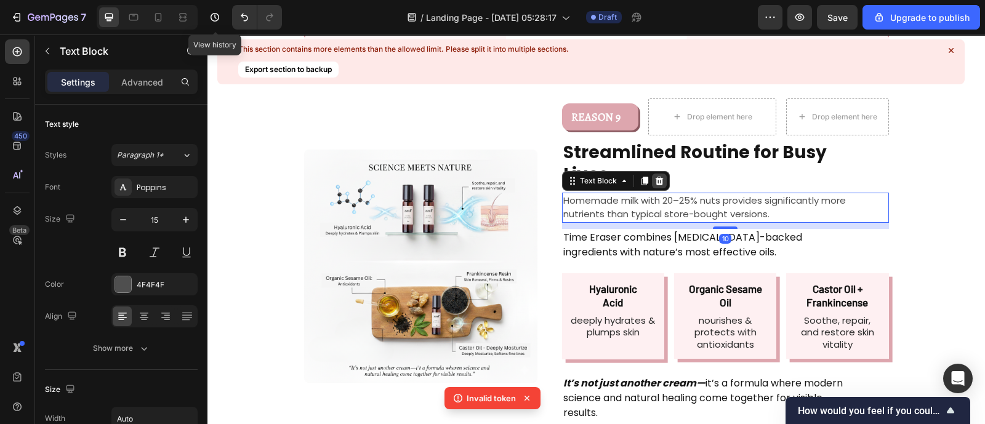
click at [659, 174] on div at bounding box center [659, 181] width 15 height 15
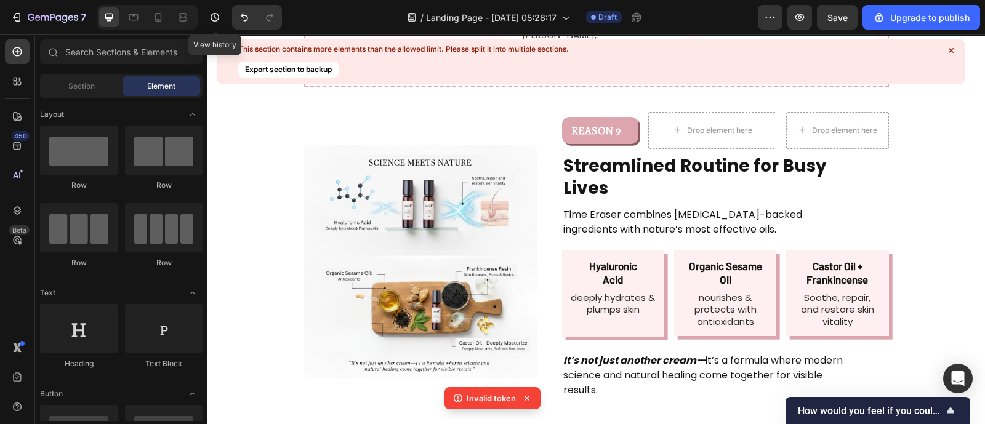
scroll to position [1944, 0]
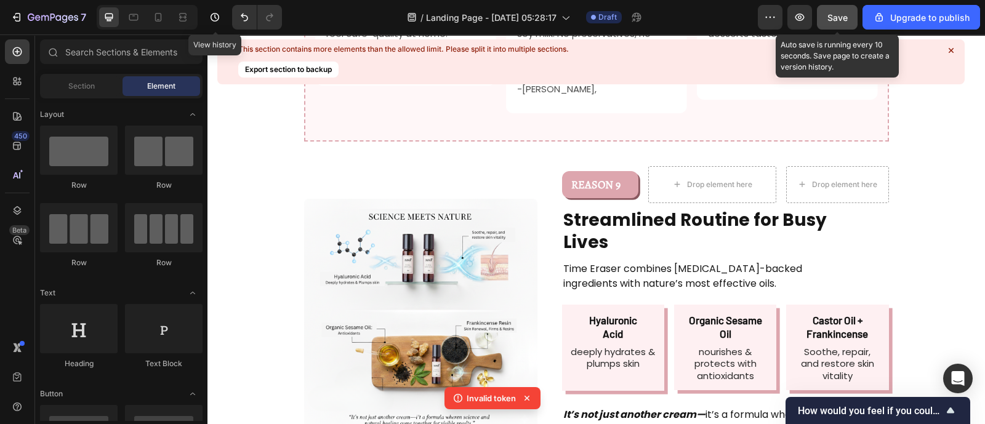
click at [844, 14] on span "Save" at bounding box center [838, 17] width 20 height 10
